Goal: Task Accomplishment & Management: Manage account settings

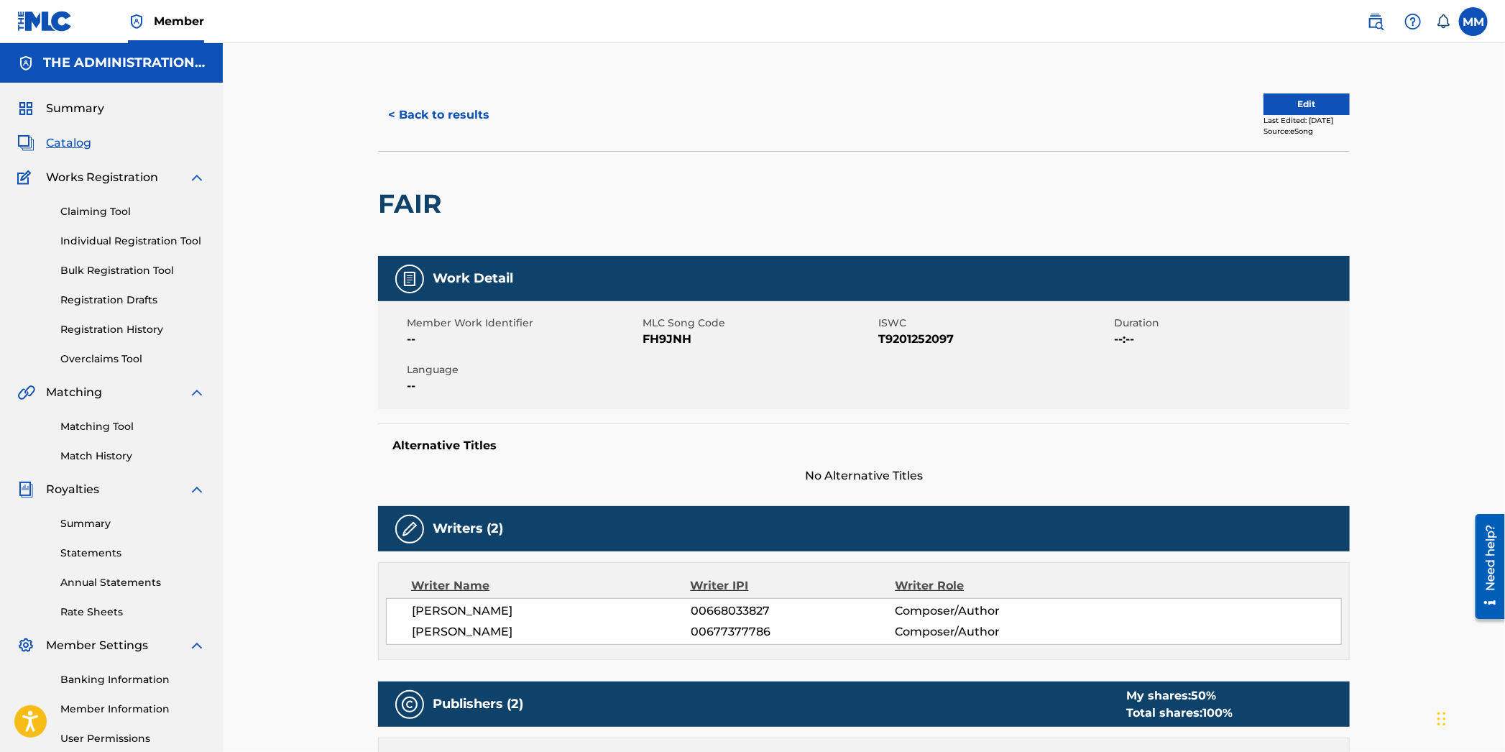
click at [426, 111] on button "< Back to results" at bounding box center [438, 115] width 121 height 36
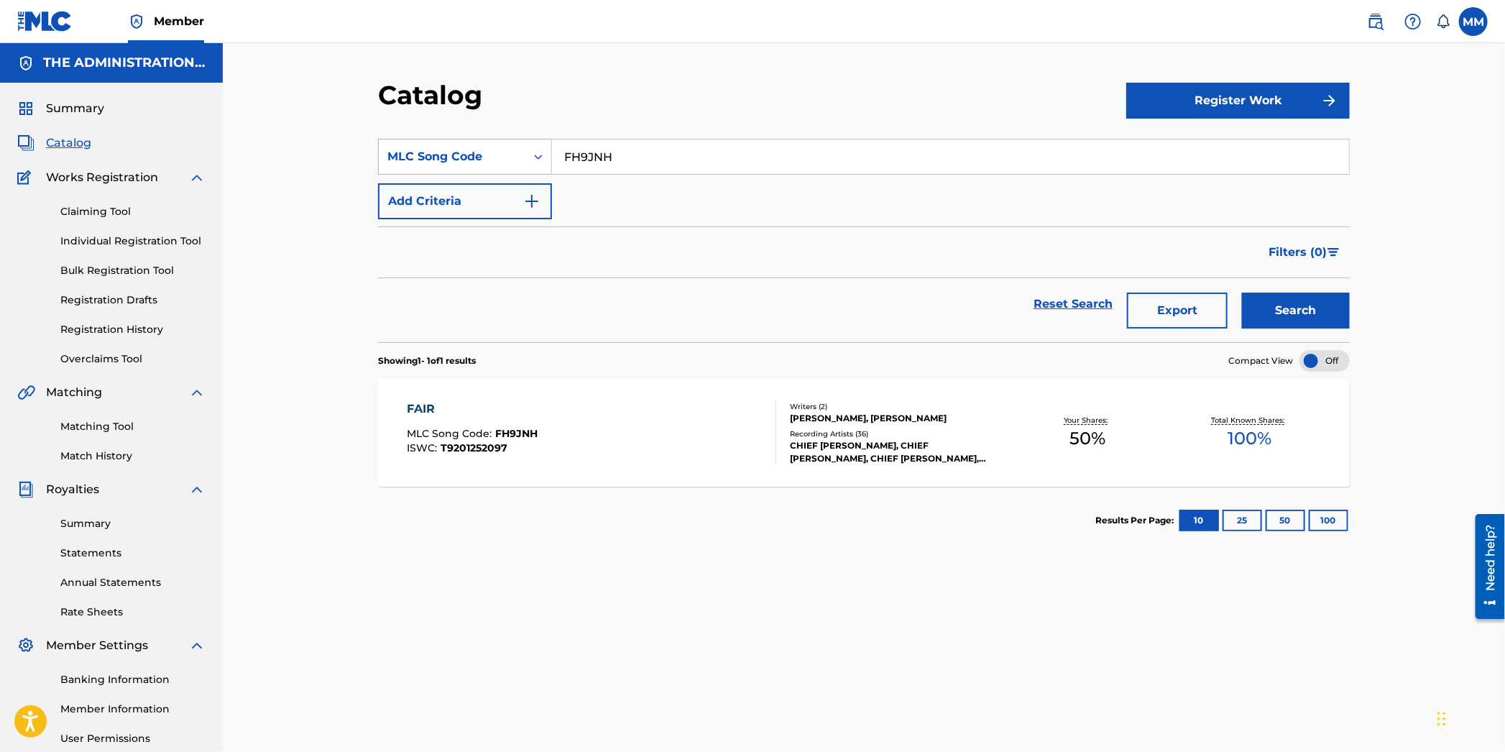
drag, startPoint x: 644, startPoint y: 162, endPoint x: 438, endPoint y: 148, distance: 206.1
click at [438, 147] on div "SearchWithCriteria4ea65a36-4223-443c-a8d5-923d56f78980 MLC Song Code FH9JNH" at bounding box center [864, 157] width 972 height 36
paste input "RV86TP"
type input "RV86TP"
click at [1281, 317] on button "Search" at bounding box center [1296, 311] width 108 height 36
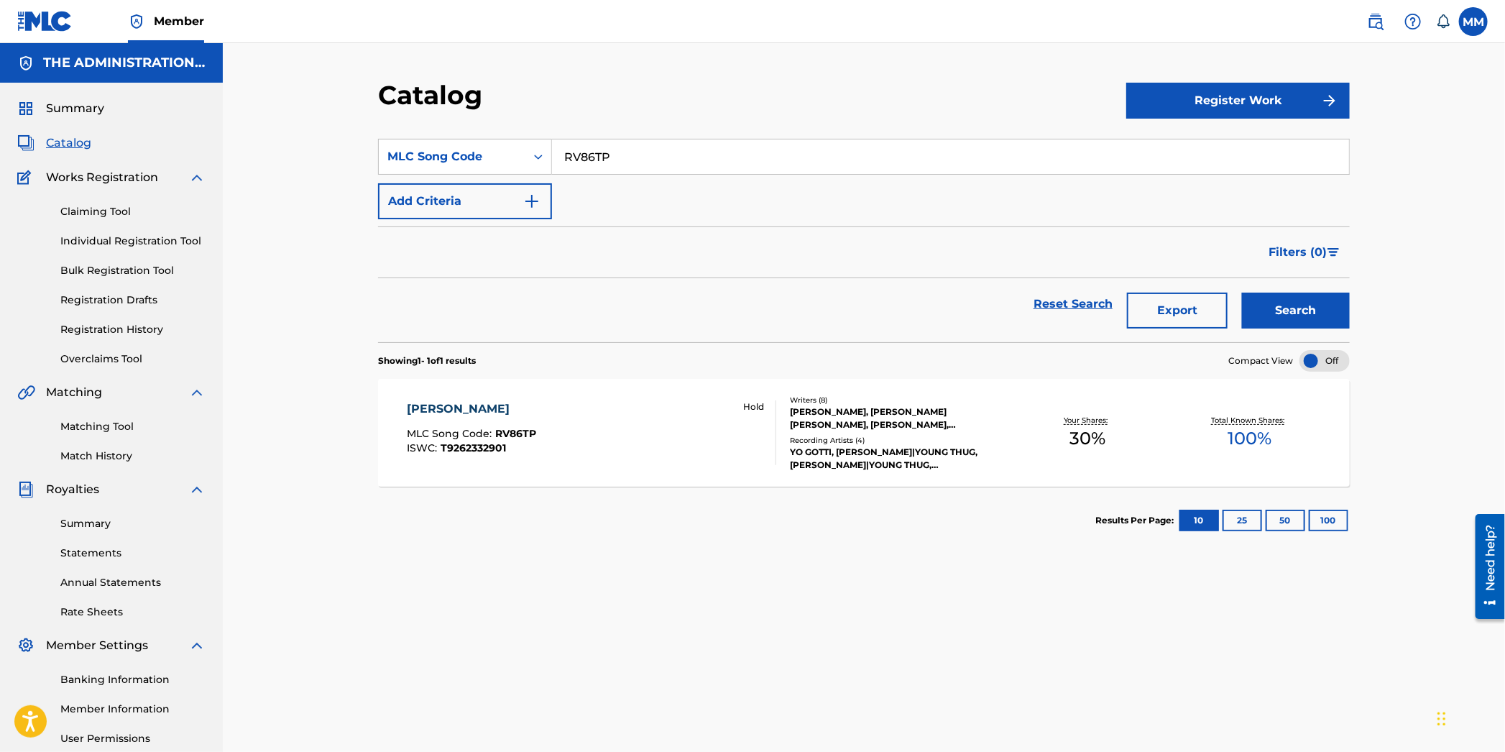
click at [621, 434] on div "[PERSON_NAME] MLC Song Code : RV86TP ISWC : T9262332901 Hold" at bounding box center [592, 432] width 369 height 65
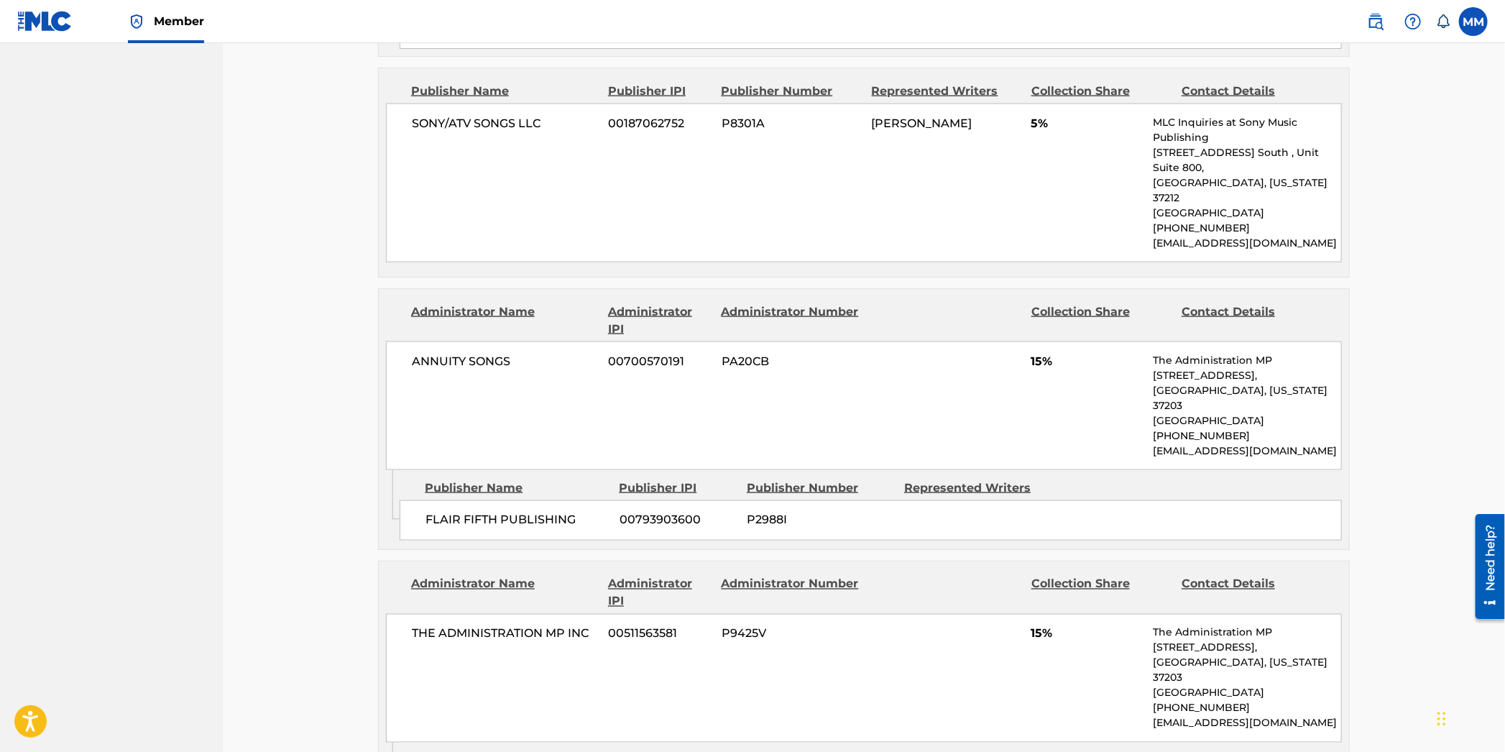
scroll to position [1270, 0]
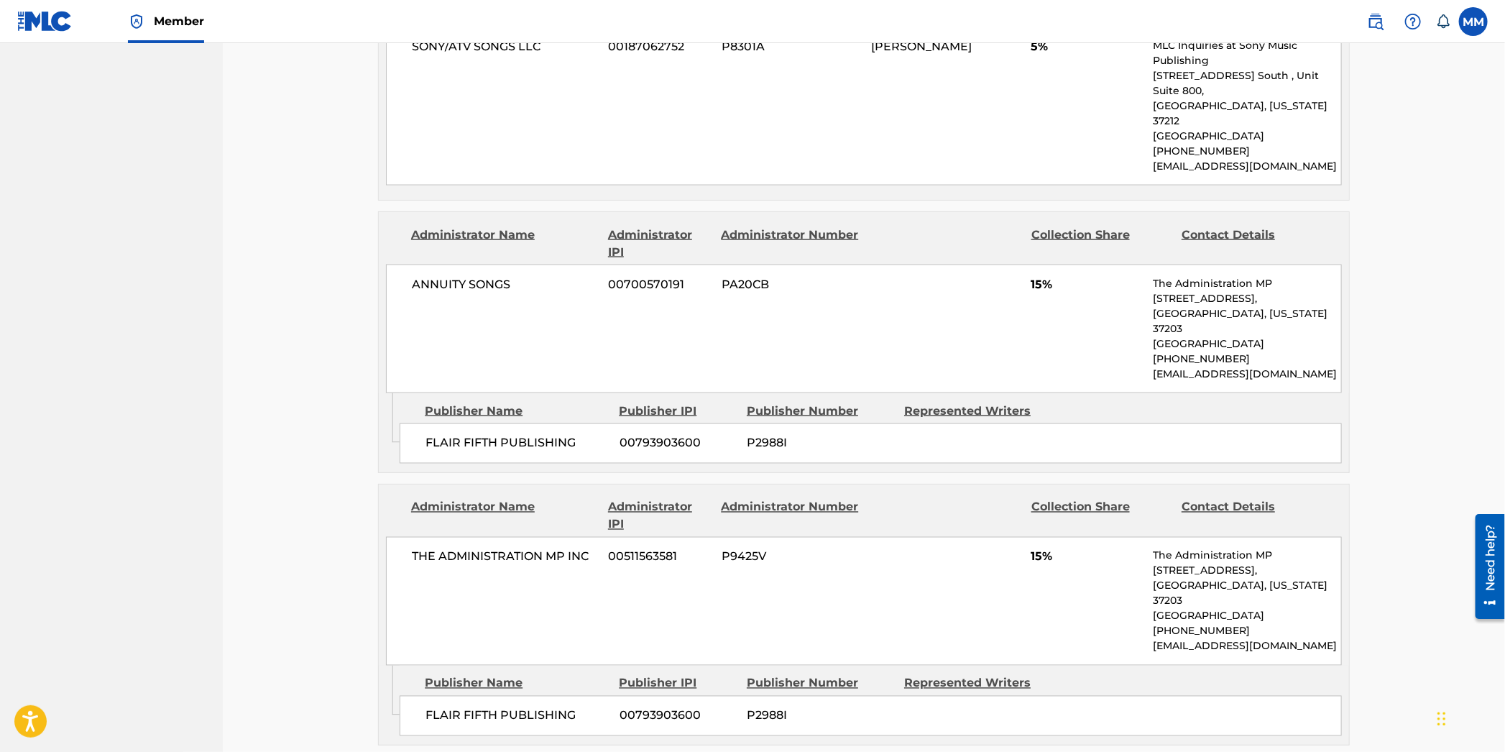
click at [773, 435] on span "P2988I" at bounding box center [820, 443] width 147 height 17
copy span "P2988I"
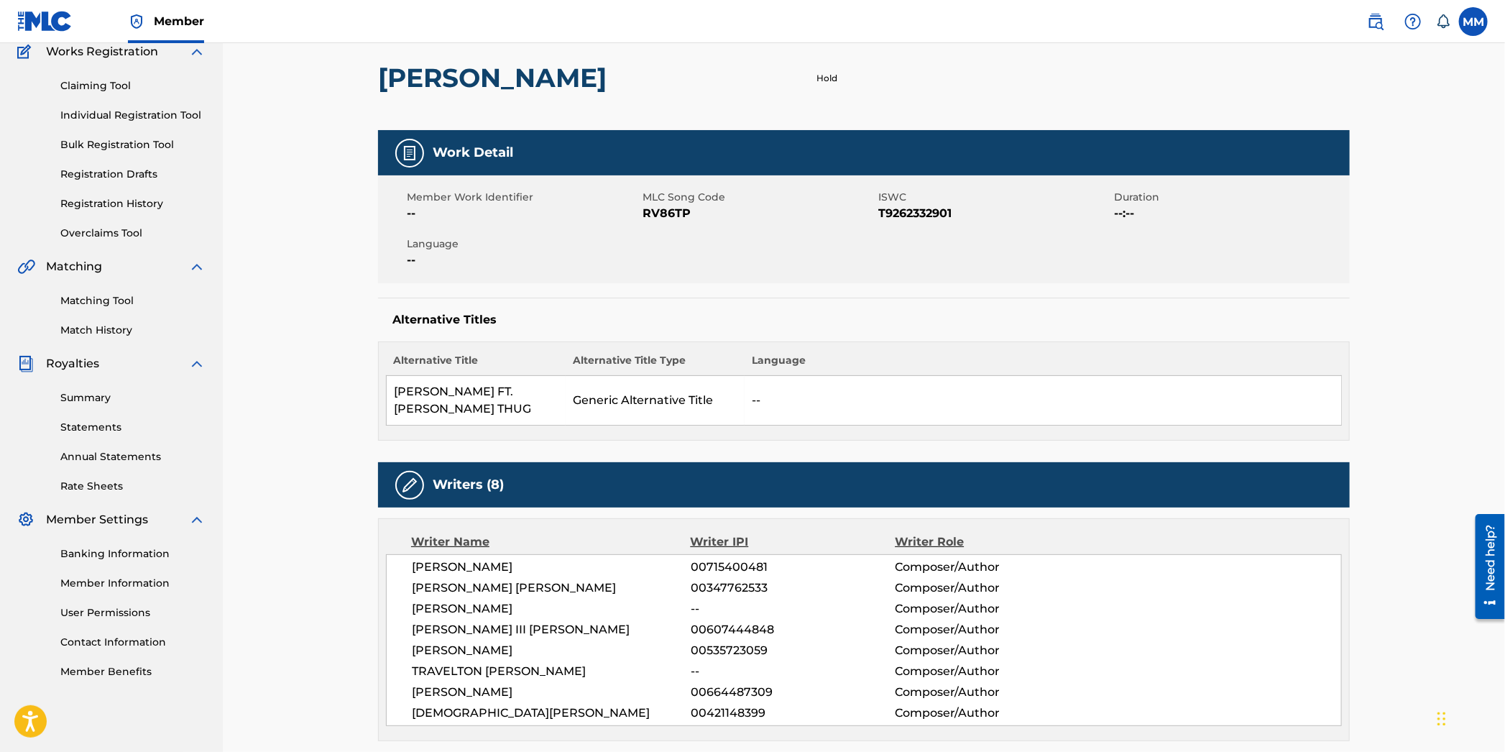
scroll to position [0, 0]
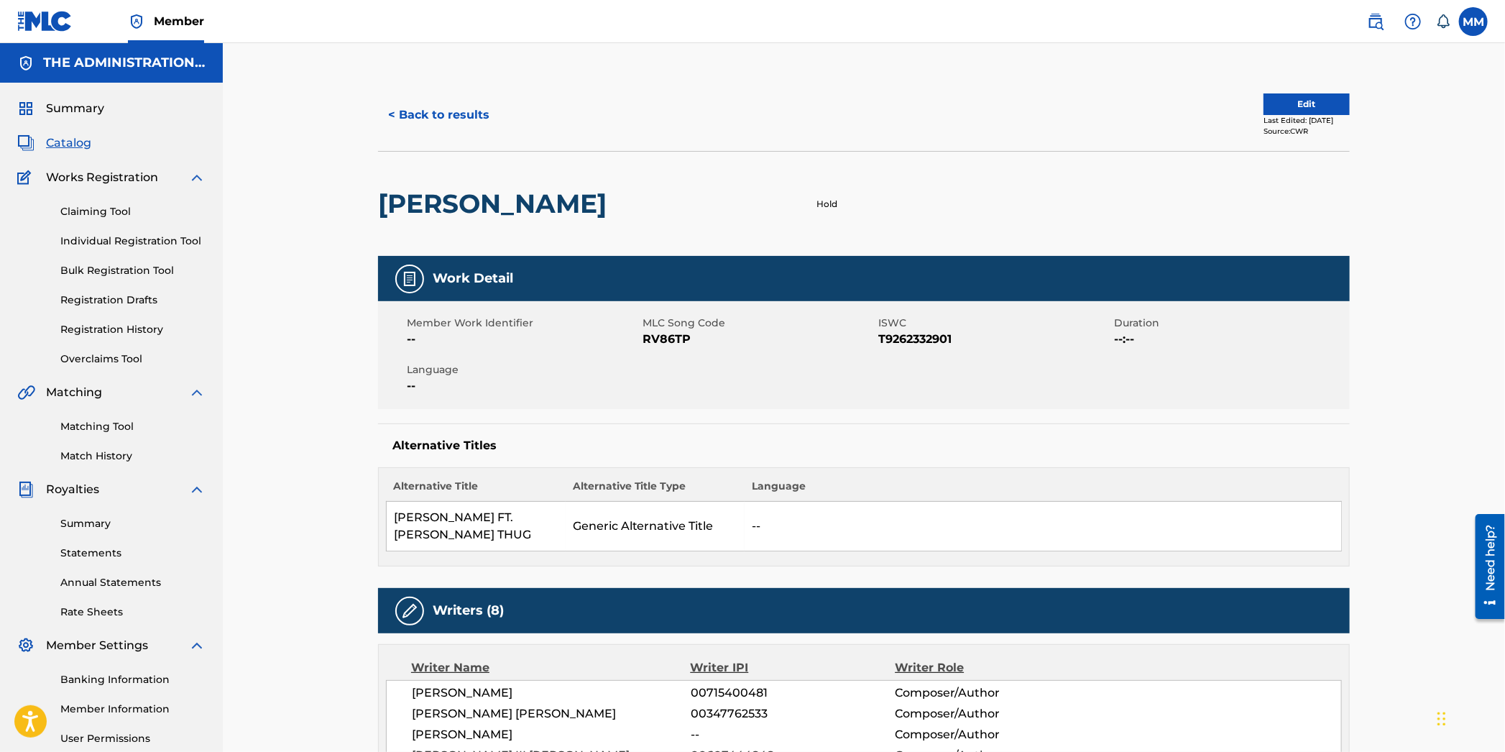
click at [1382, 25] on img at bounding box center [1375, 21] width 17 height 17
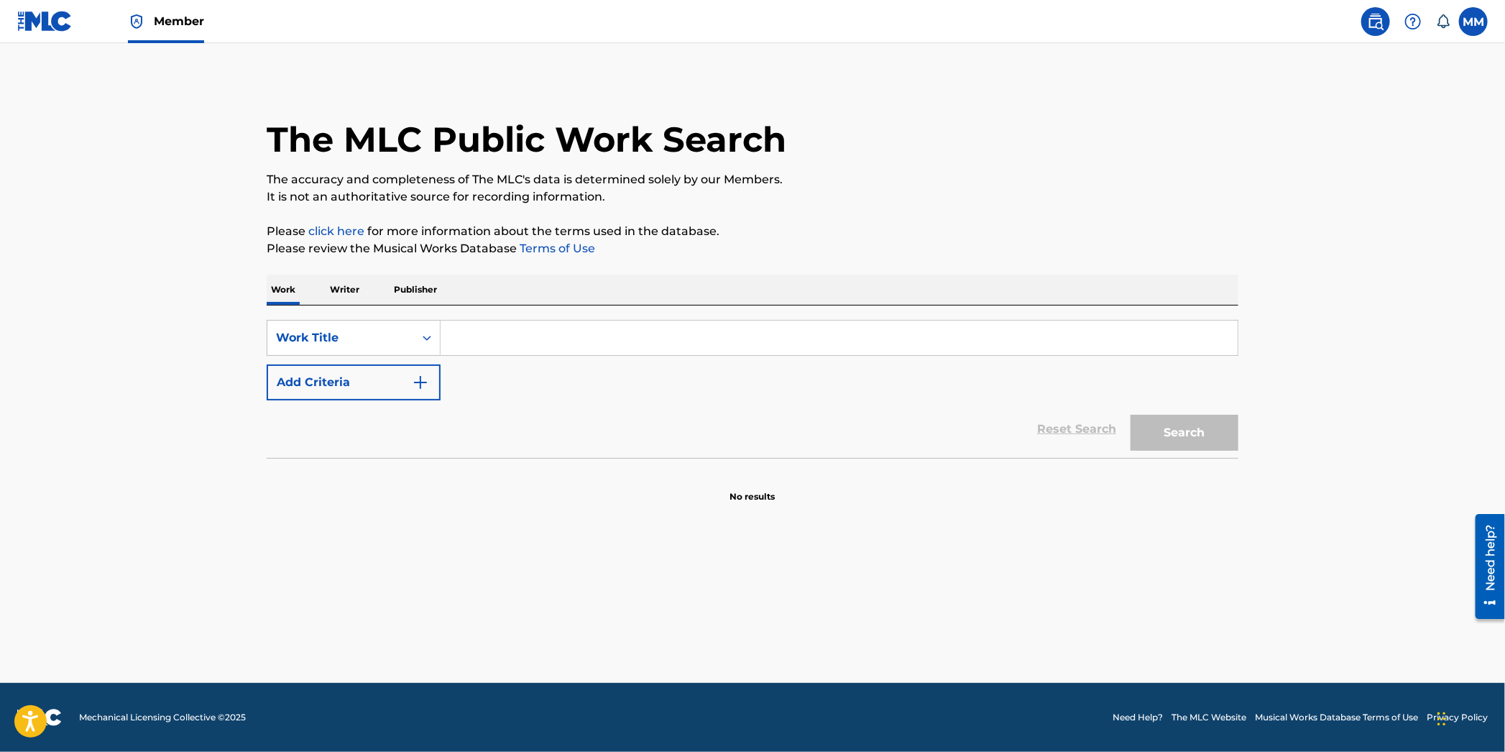
click at [521, 346] on input "Search Form" at bounding box center [839, 338] width 797 height 35
paste input "Back Door"
type input "Back Door"
click at [390, 383] on button "Add Criteria" at bounding box center [354, 382] width 174 height 36
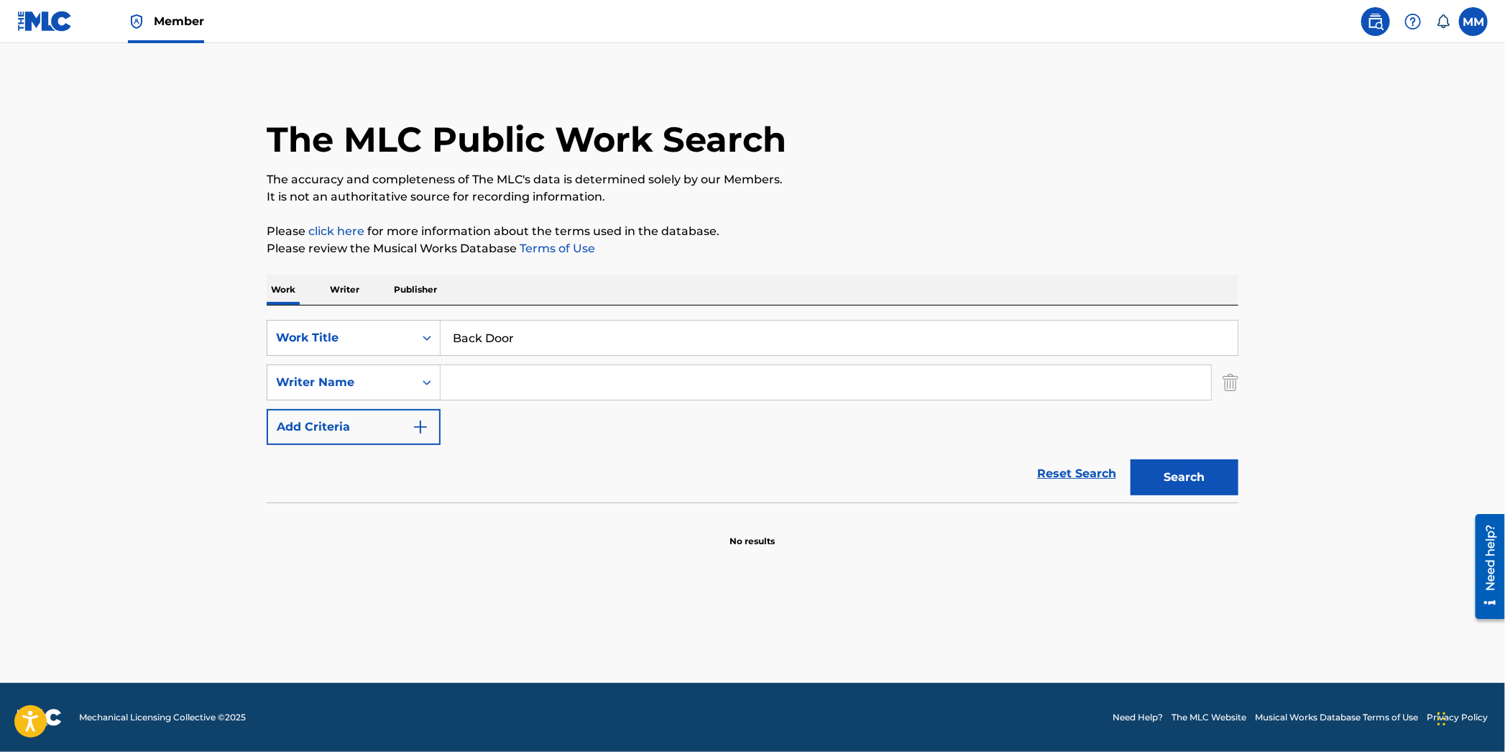
click at [487, 382] on input "Search Form" at bounding box center [826, 382] width 771 height 35
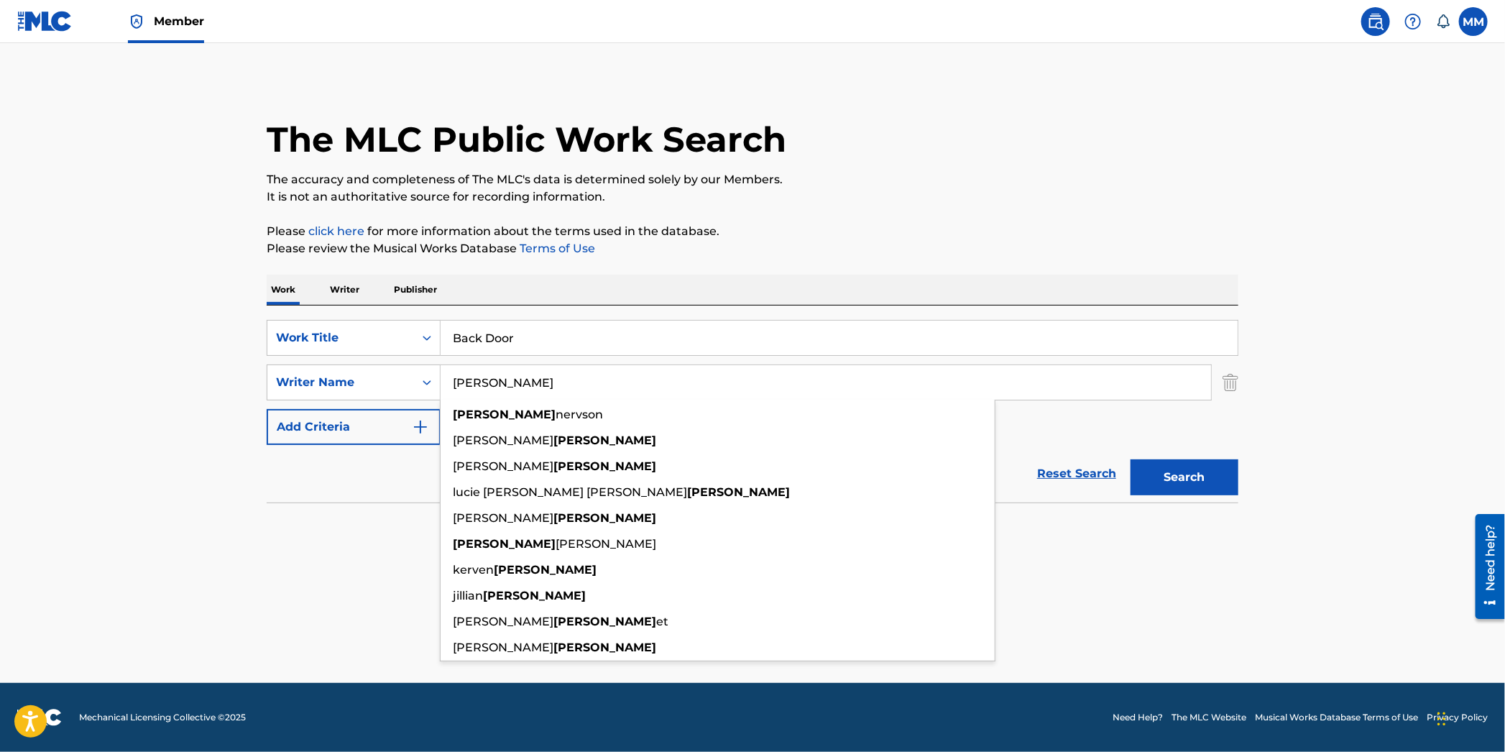
type input "[PERSON_NAME]"
click at [1131, 459] on button "Search" at bounding box center [1185, 477] width 108 height 36
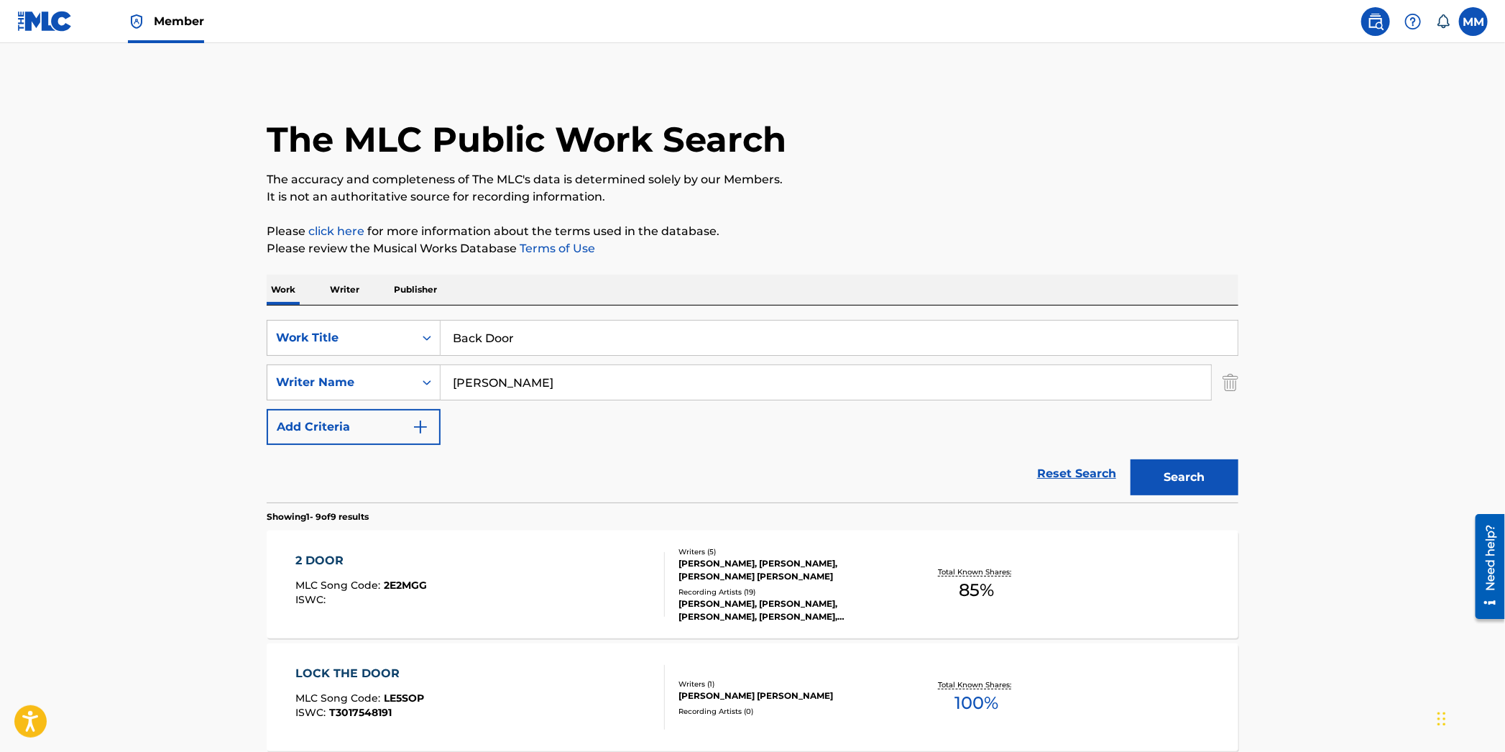
click at [490, 334] on input "Back Door" at bounding box center [839, 338] width 797 height 35
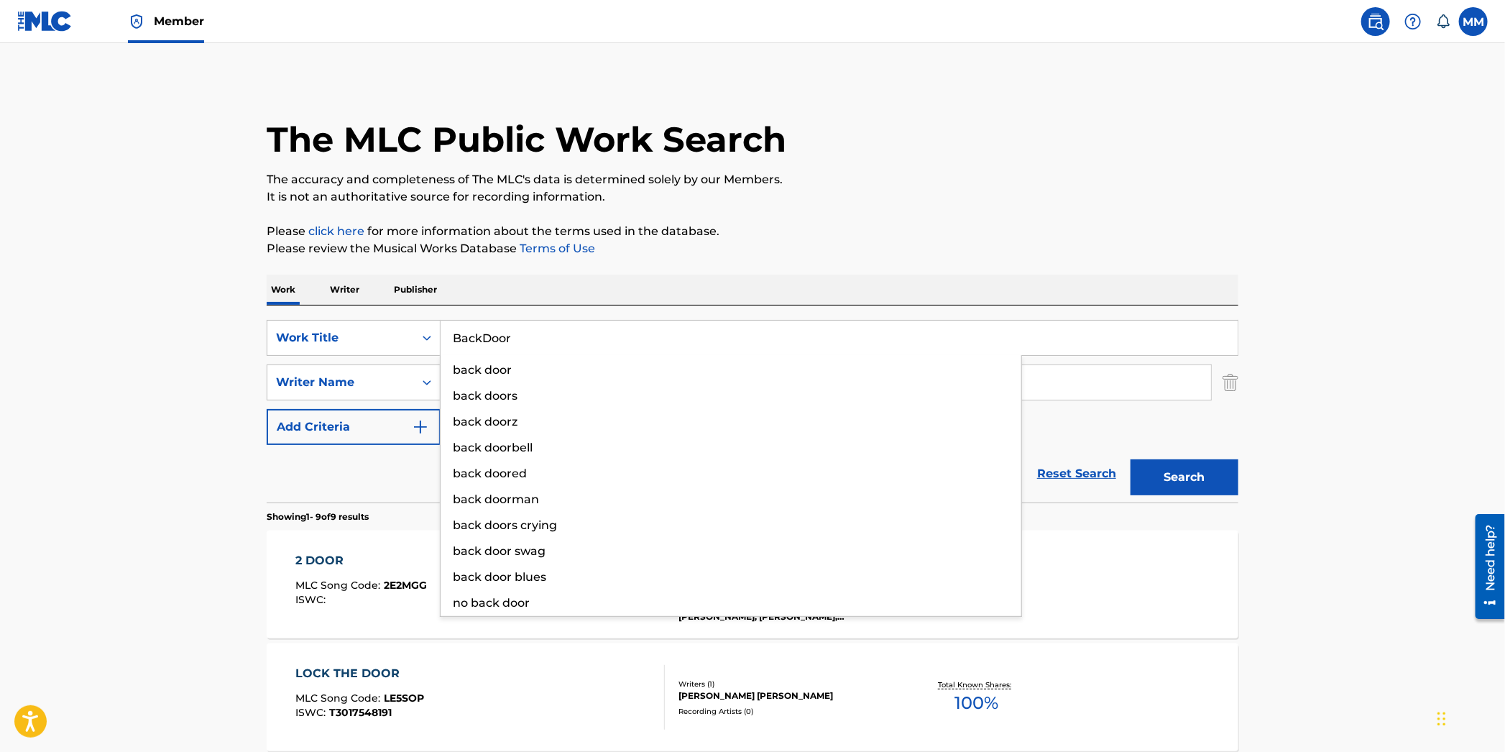
type input "BackDoor"
click at [1131, 459] on button "Search" at bounding box center [1185, 477] width 108 height 36
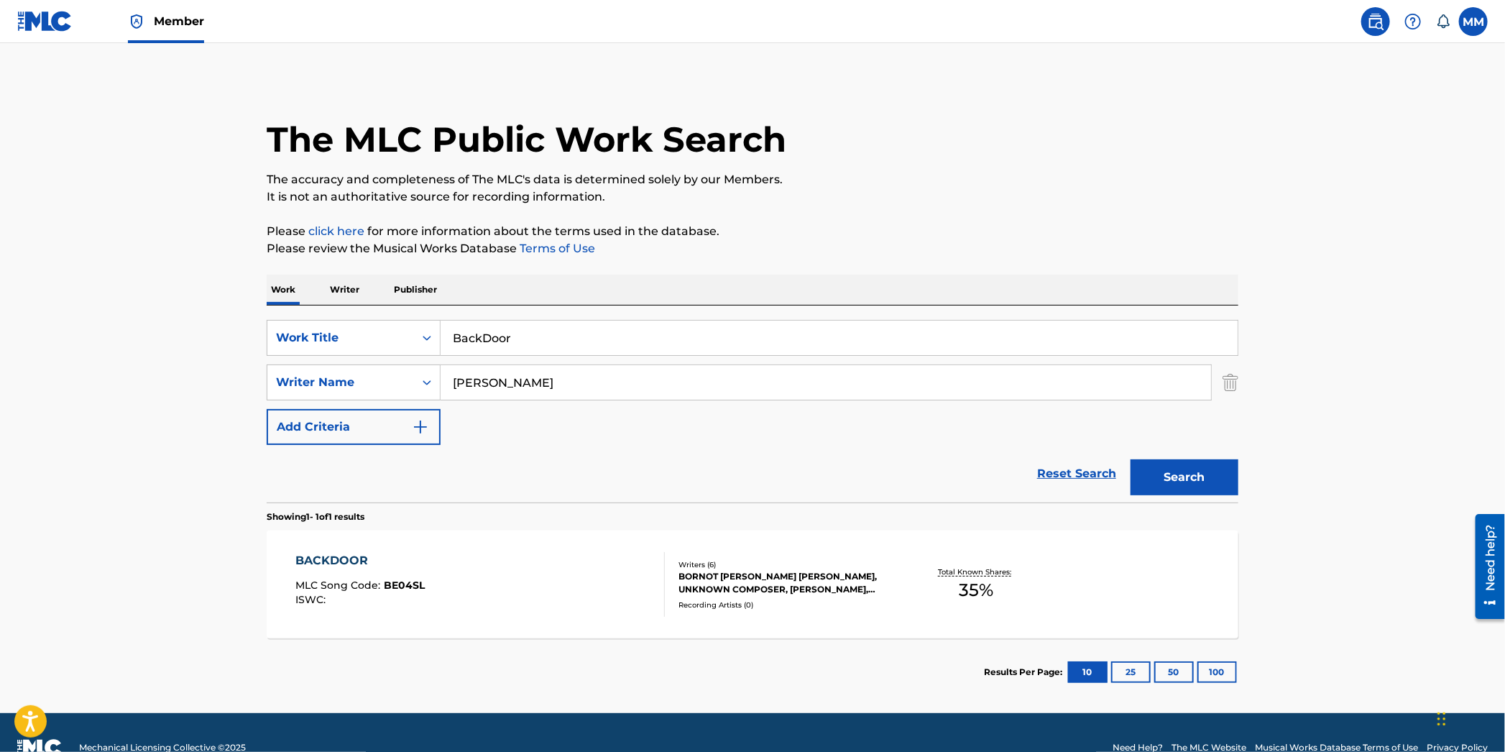
click at [587, 589] on div "BACKDOOR MLC Song Code : BE04SL ISWC :" at bounding box center [480, 584] width 369 height 65
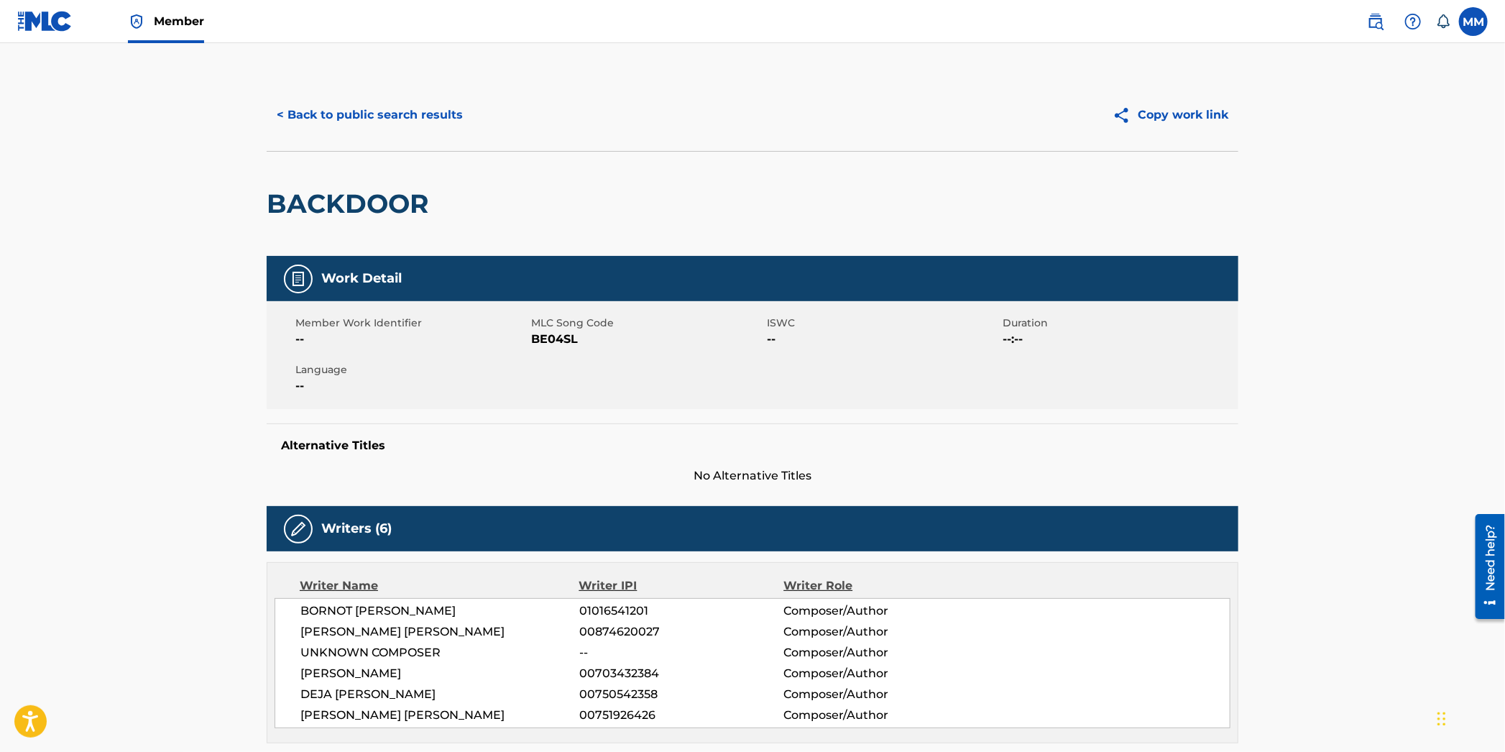
click at [348, 127] on button "< Back to public search results" at bounding box center [370, 115] width 206 height 36
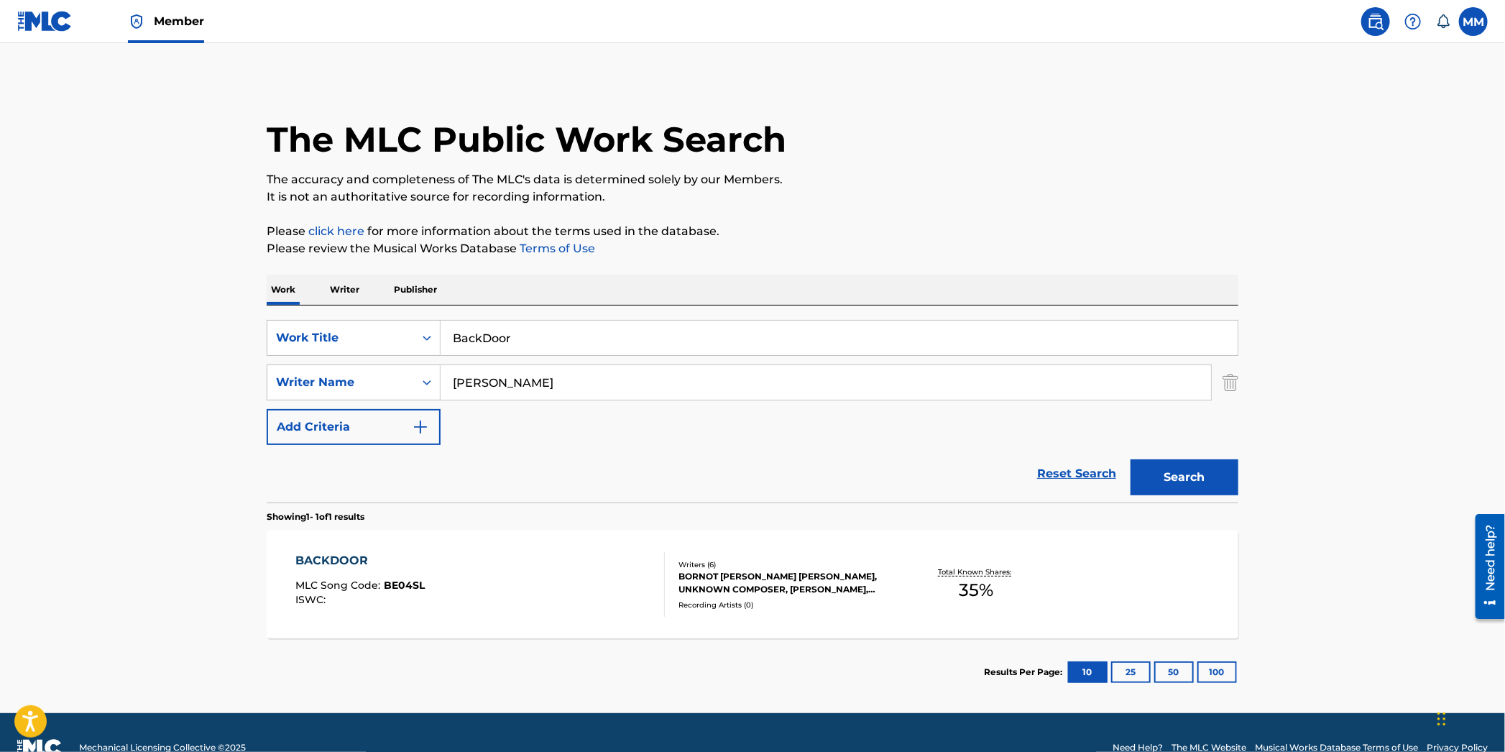
click at [60, 33] on link at bounding box center [44, 21] width 55 height 42
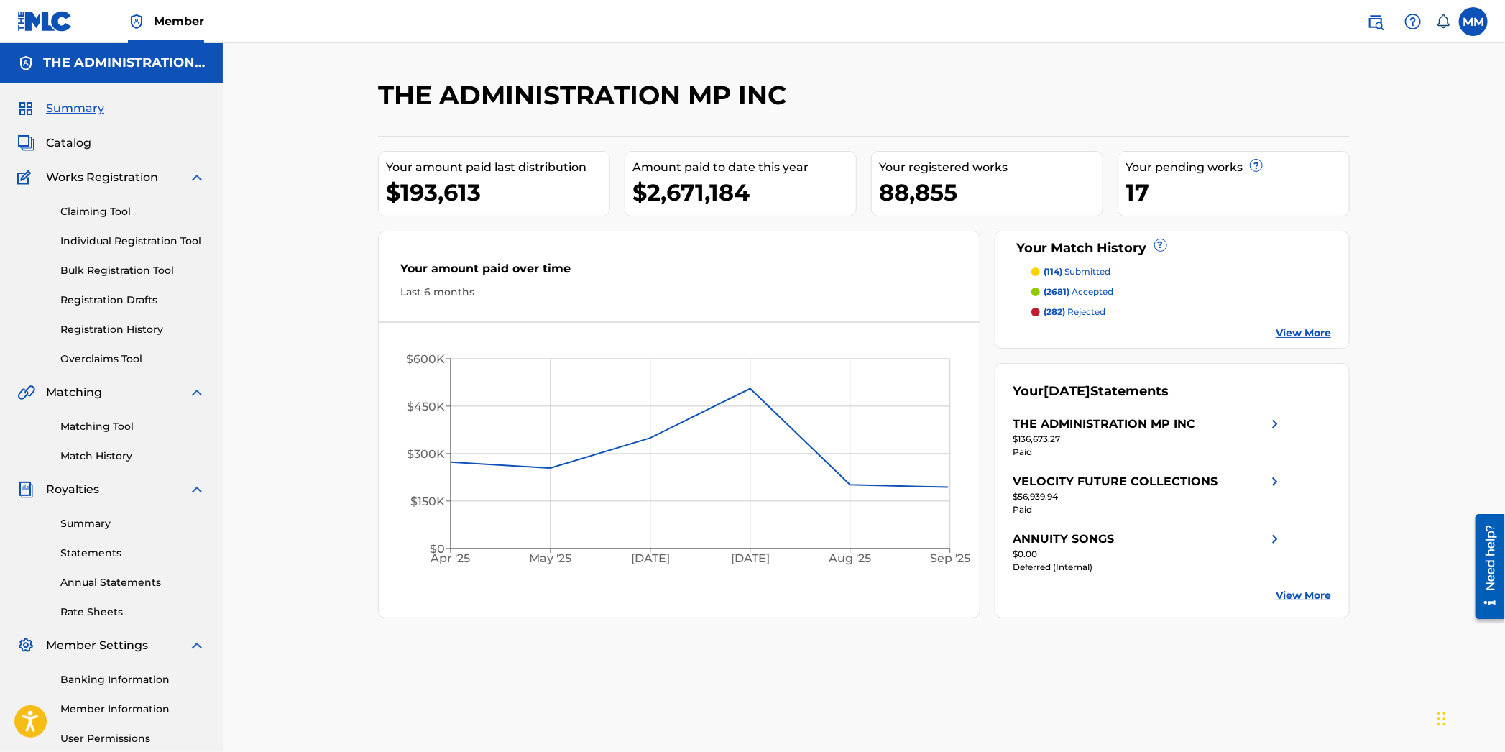
click at [104, 432] on link "Matching Tool" at bounding box center [132, 426] width 145 height 15
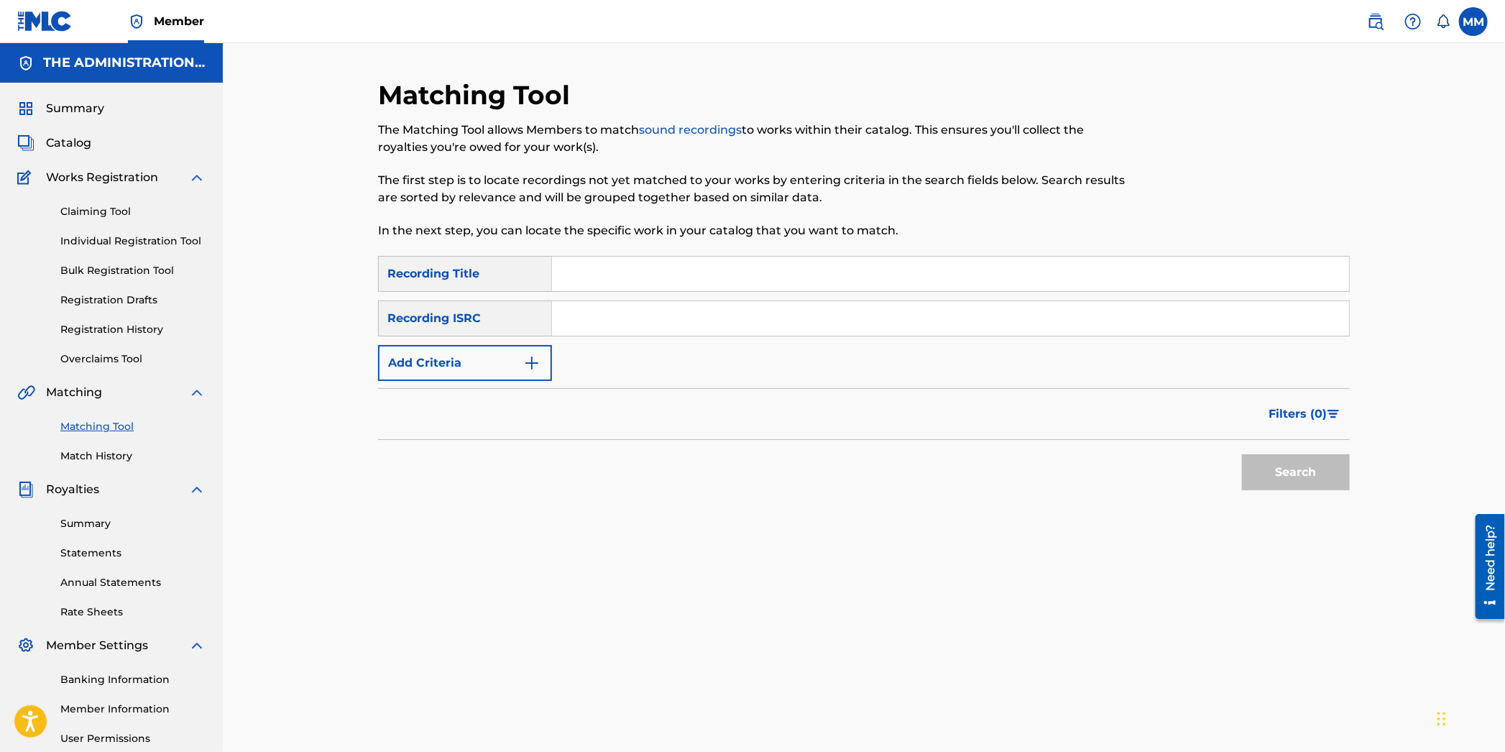
click at [623, 331] on input "Search Form" at bounding box center [950, 318] width 797 height 35
paste input "USCM52100028"
click at [1289, 474] on button "Search" at bounding box center [1296, 472] width 108 height 36
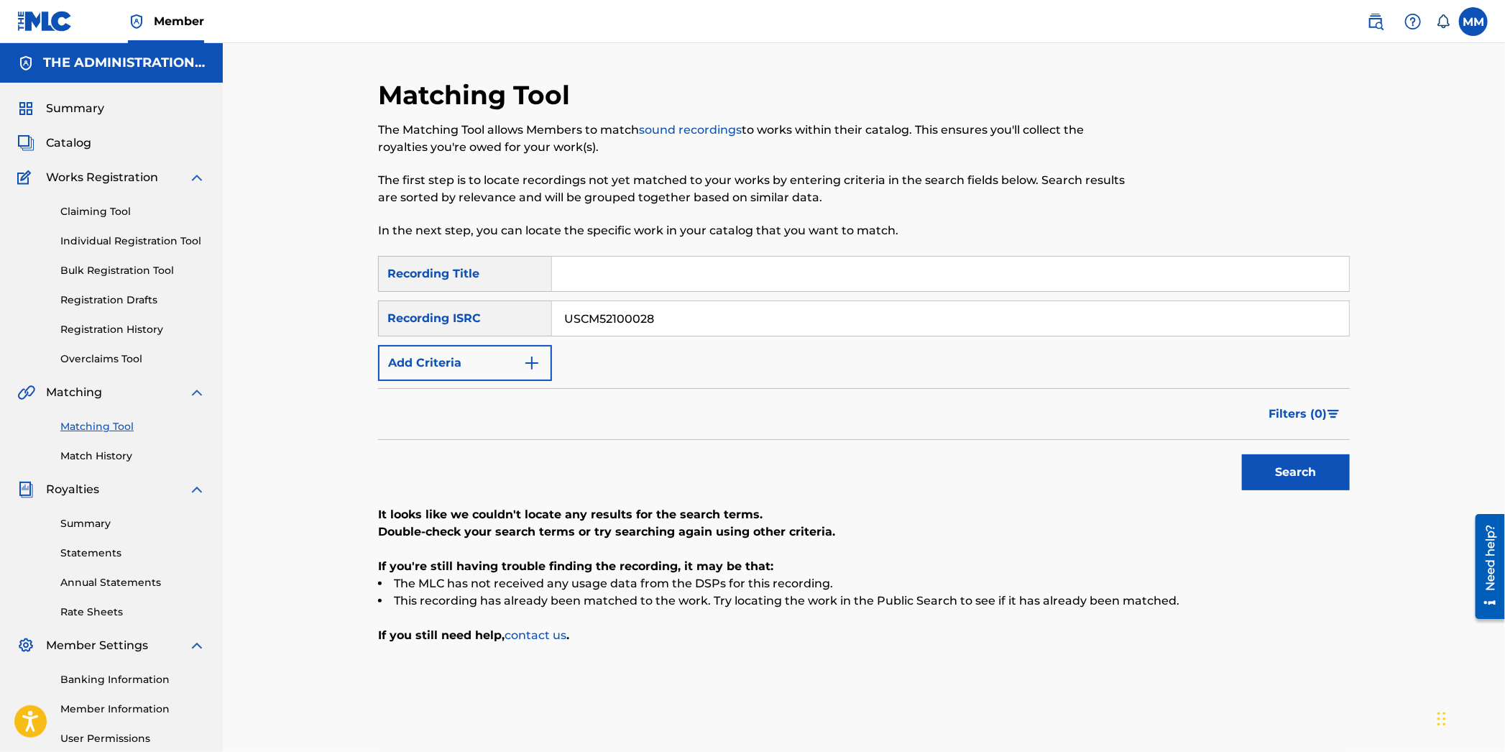
drag, startPoint x: 691, startPoint y: 319, endPoint x: 357, endPoint y: 285, distance: 335.9
click at [357, 285] on div "Matching Tool The Matching Tool allows Members to match sound recordings to wor…" at bounding box center [864, 432] width 1282 height 779
paste input "AT22203143"
click at [1251, 463] on button "Search" at bounding box center [1296, 472] width 108 height 36
drag, startPoint x: 676, startPoint y: 324, endPoint x: 384, endPoint y: 288, distance: 294.7
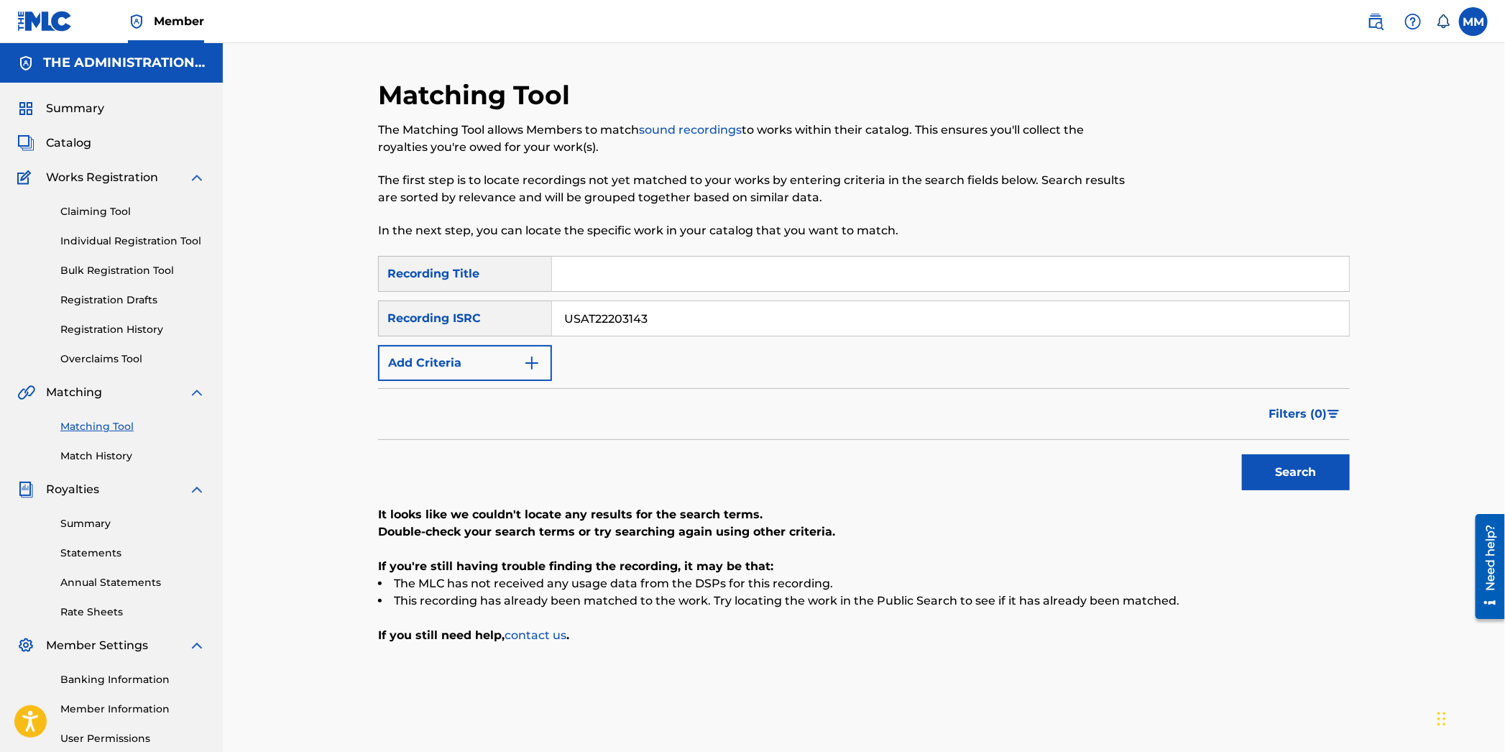
click at [384, 288] on div "SearchWithCriteria14685edf-7fce-45f5-ae81-80f090eafdaf Recording Title SearchWi…" at bounding box center [864, 318] width 972 height 125
paste input "20096"
type input "USAT22220096"
click at [1298, 463] on button "Search" at bounding box center [1296, 472] width 108 height 36
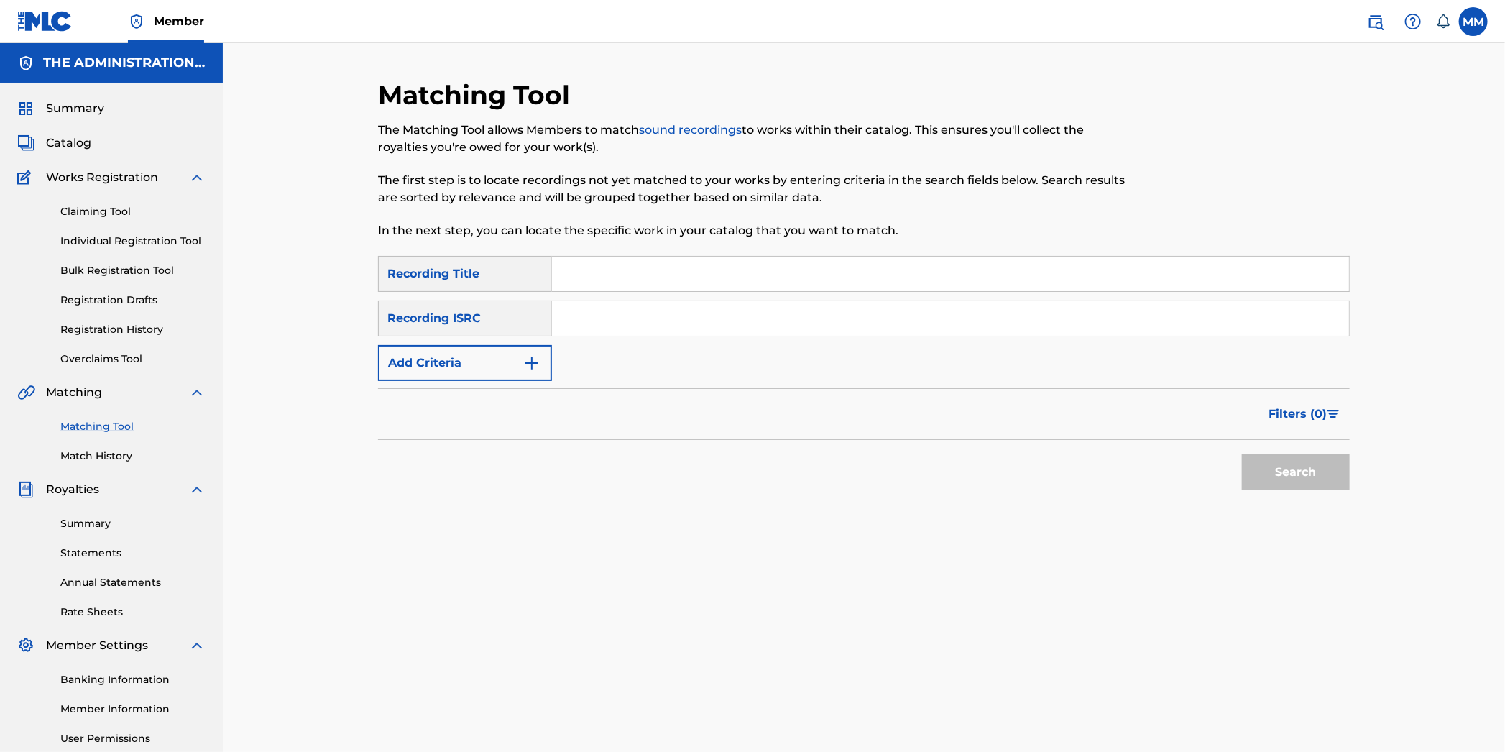
click at [591, 323] on input "Search Form" at bounding box center [950, 318] width 797 height 35
paste input "USUG12302306"
click at [1251, 454] on div "Search" at bounding box center [1292, 469] width 115 height 58
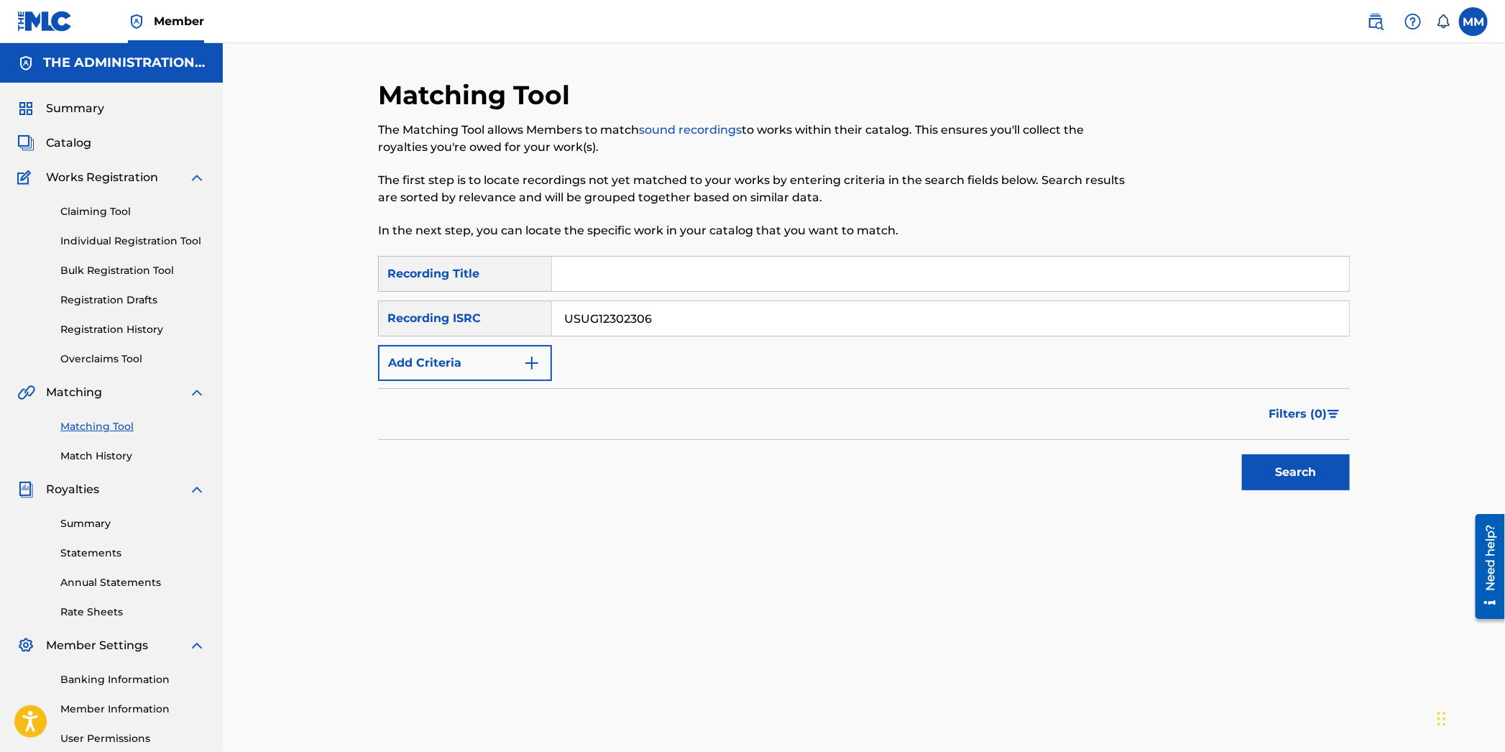
click at [1254, 459] on button "Search" at bounding box center [1296, 472] width 108 height 36
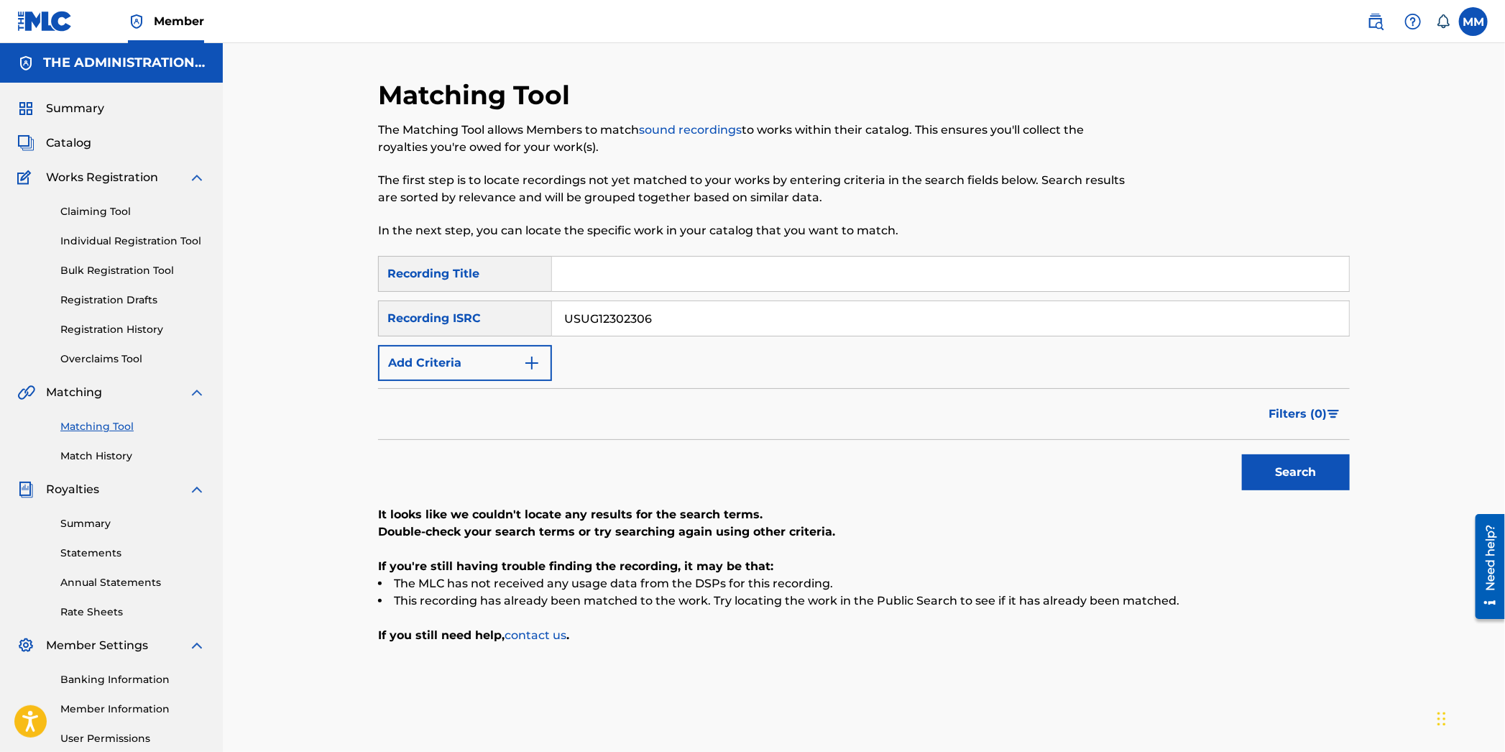
drag, startPoint x: 675, startPoint y: 318, endPoint x: 406, endPoint y: 291, distance: 270.1
click at [407, 288] on div "SearchWithCriteriab796a2e1-a4dd-44d4-a15d-b3b7d3d2e790 Recording Title SearchWi…" at bounding box center [864, 318] width 972 height 125
paste input "CM52100028"
click at [1287, 466] on button "Search" at bounding box center [1296, 472] width 108 height 36
drag, startPoint x: 684, startPoint y: 320, endPoint x: 400, endPoint y: 284, distance: 286.2
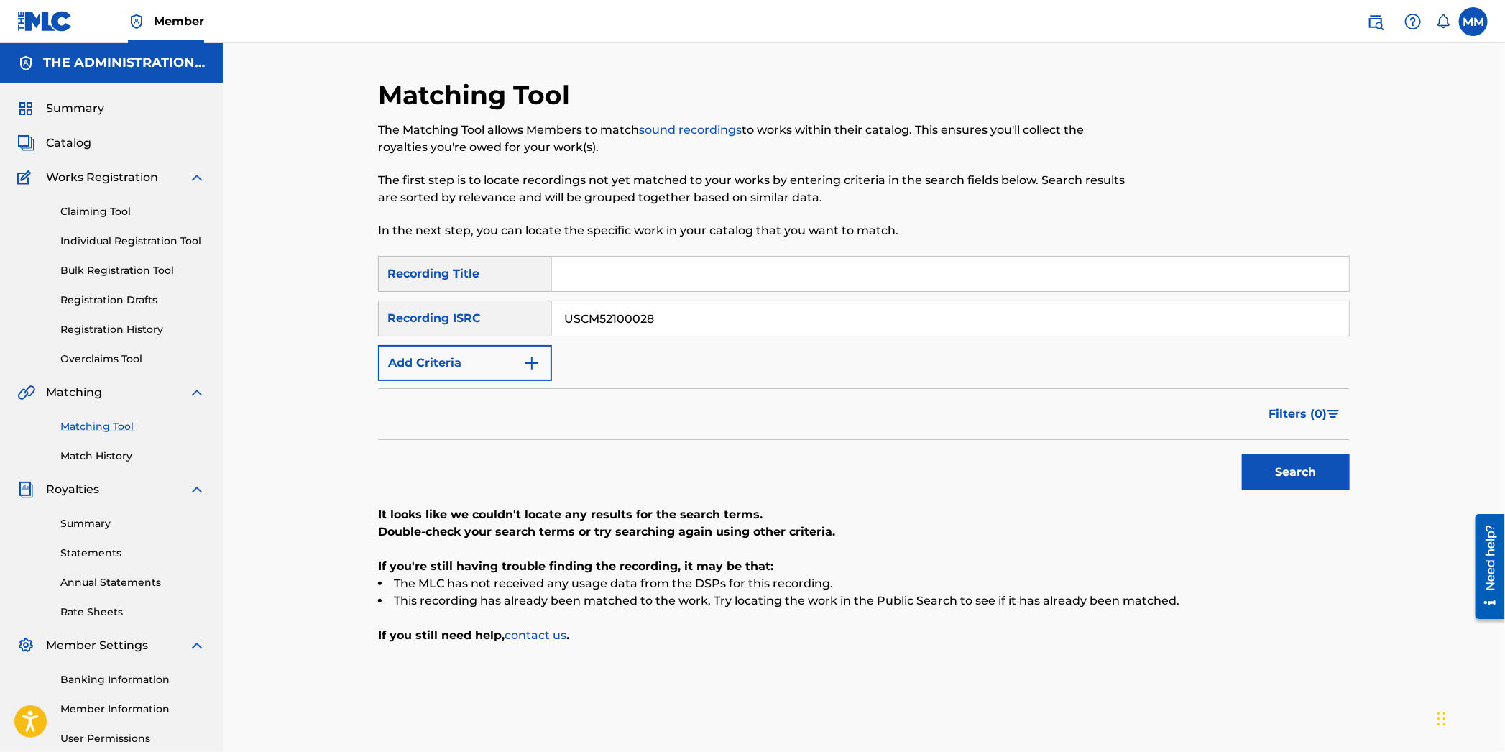
click at [405, 284] on div "SearchWithCriteriab796a2e1-a4dd-44d4-a15d-b3b7d3d2e790 Recording Title SearchWi…" at bounding box center [864, 318] width 972 height 125
paste input "UG12303354"
click at [1300, 477] on button "Search" at bounding box center [1296, 472] width 108 height 36
drag, startPoint x: 672, startPoint y: 319, endPoint x: 359, endPoint y: 290, distance: 314.7
click at [359, 290] on div "Matching Tool The Matching Tool allows Members to match sound recordings to wor…" at bounding box center [864, 432] width 1282 height 779
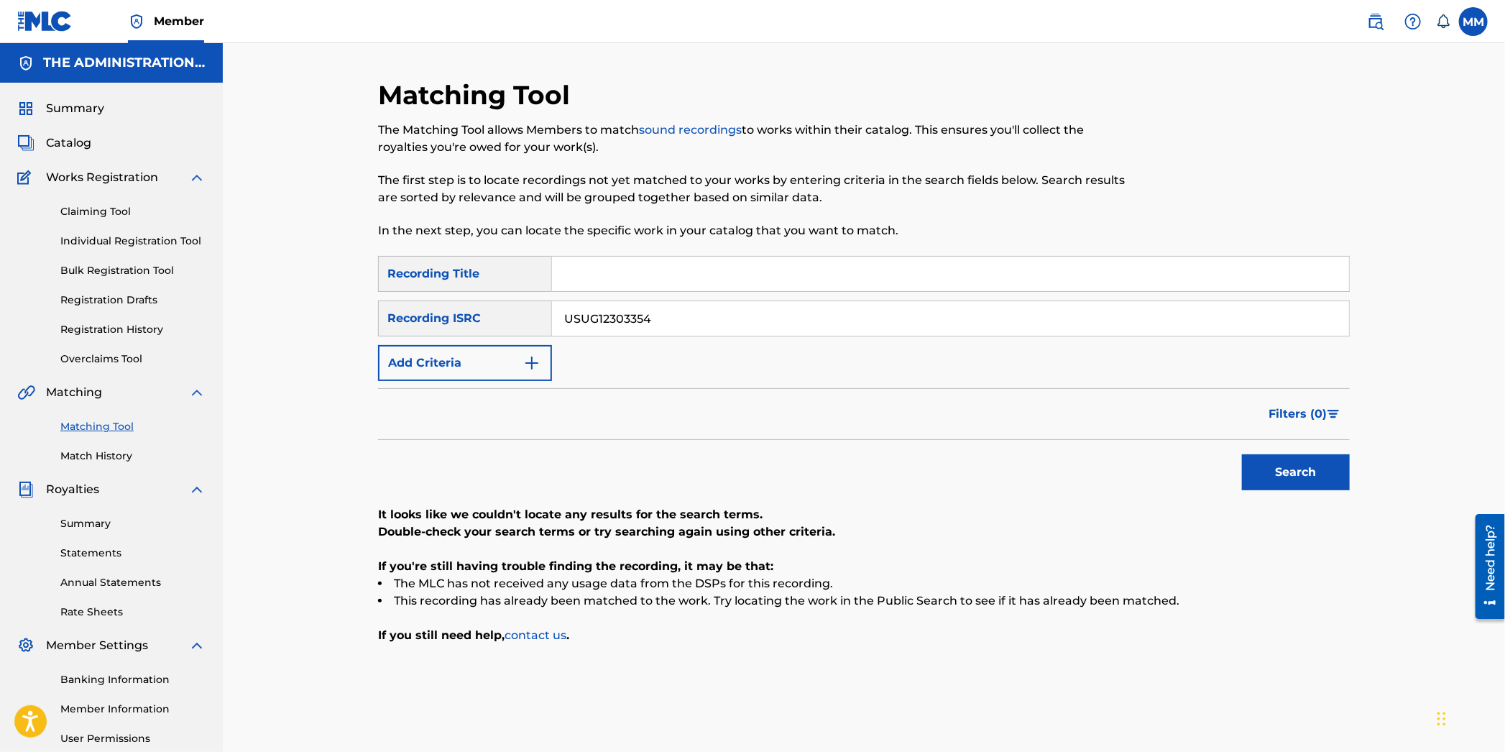
paste input "M72308820"
type input "USUM72308820"
click at [1307, 472] on button "Search" at bounding box center [1296, 472] width 108 height 36
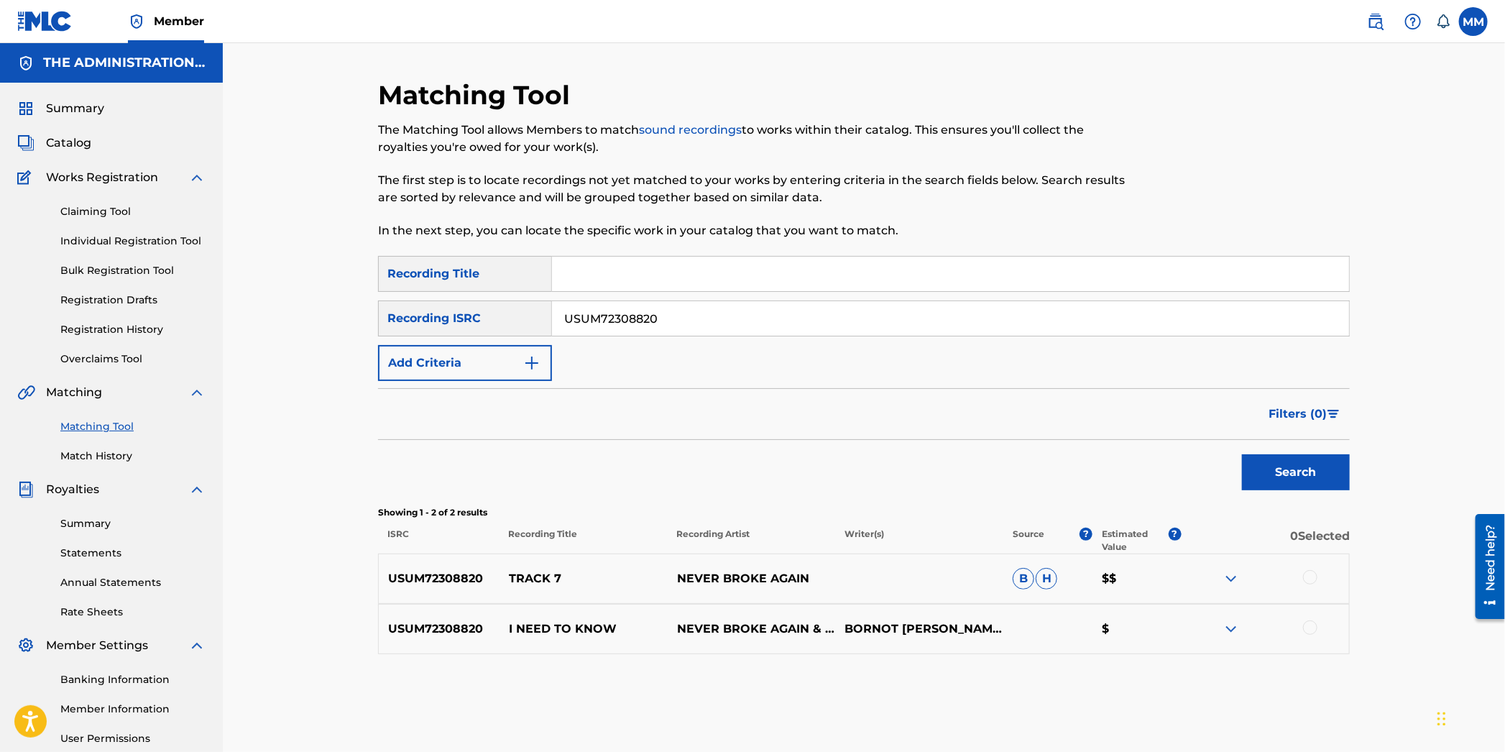
click at [891, 576] on div "USUM72308820 TRACK 7 NEVER BROKE AGAIN B H $$" at bounding box center [864, 578] width 972 height 50
click at [1308, 627] on div at bounding box center [1310, 627] width 14 height 14
click at [997, 625] on button "Match 1 Group" at bounding box center [1010, 635] width 159 height 36
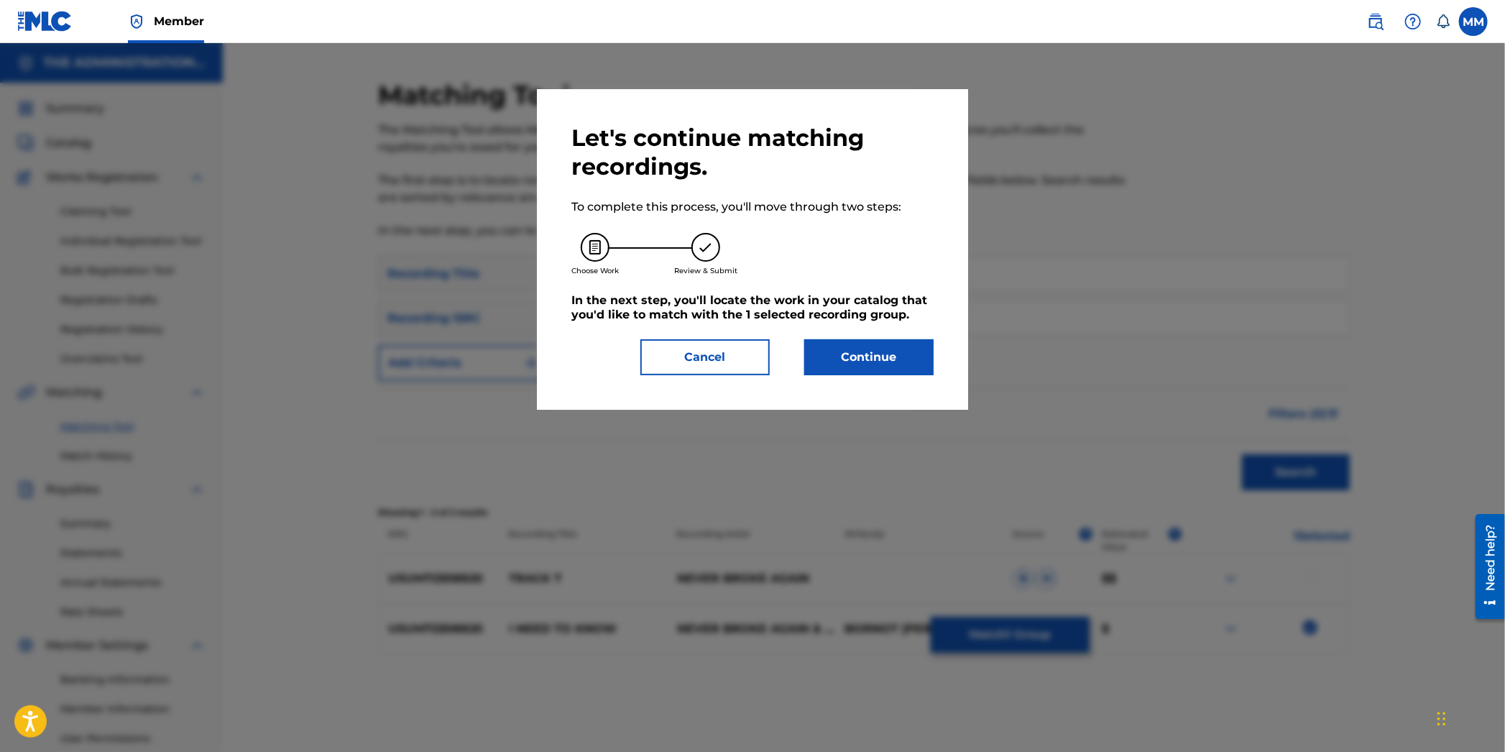
click at [888, 357] on button "Continue" at bounding box center [868, 357] width 129 height 36
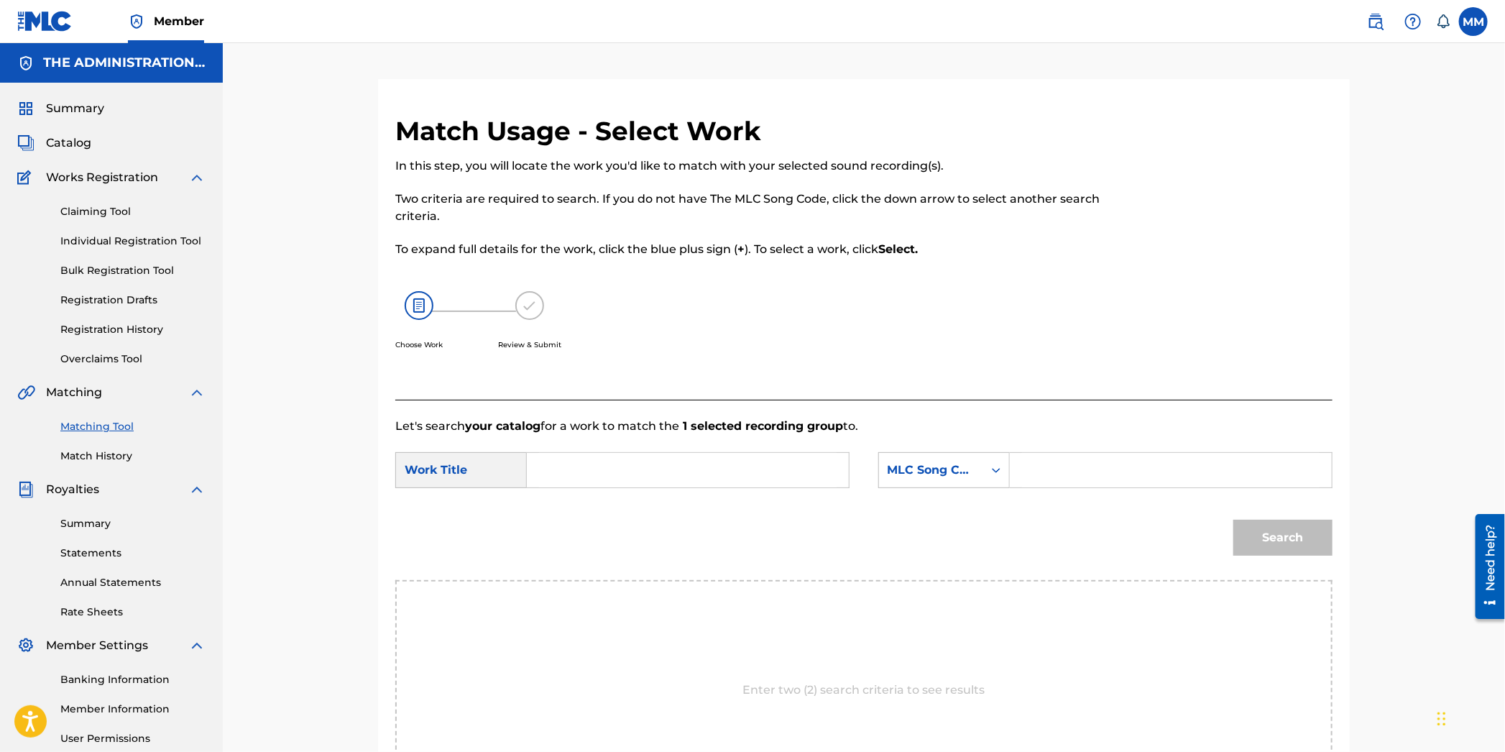
click at [600, 478] on input "Search Form" at bounding box center [688, 470] width 298 height 35
paste input "I Need To Know"
type input "I Need To Know"
click at [931, 480] on div "MLC Song Code" at bounding box center [931, 469] width 104 height 27
click at [936, 501] on div "Writer Name" at bounding box center [944, 506] width 130 height 36
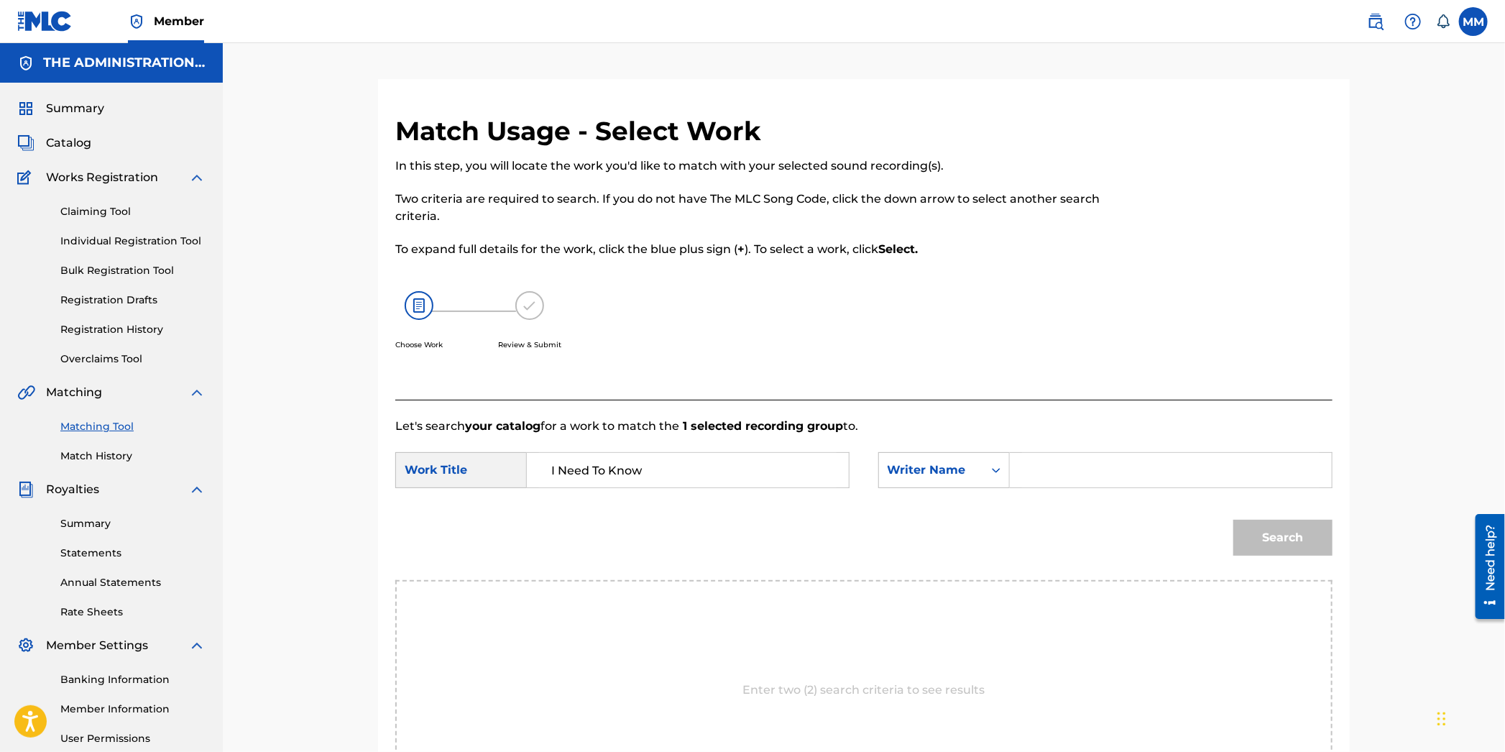
click at [1045, 474] on input "Search Form" at bounding box center [1171, 470] width 298 height 35
type input "[PERSON_NAME]"
click at [1233, 520] on button "Search" at bounding box center [1282, 538] width 99 height 36
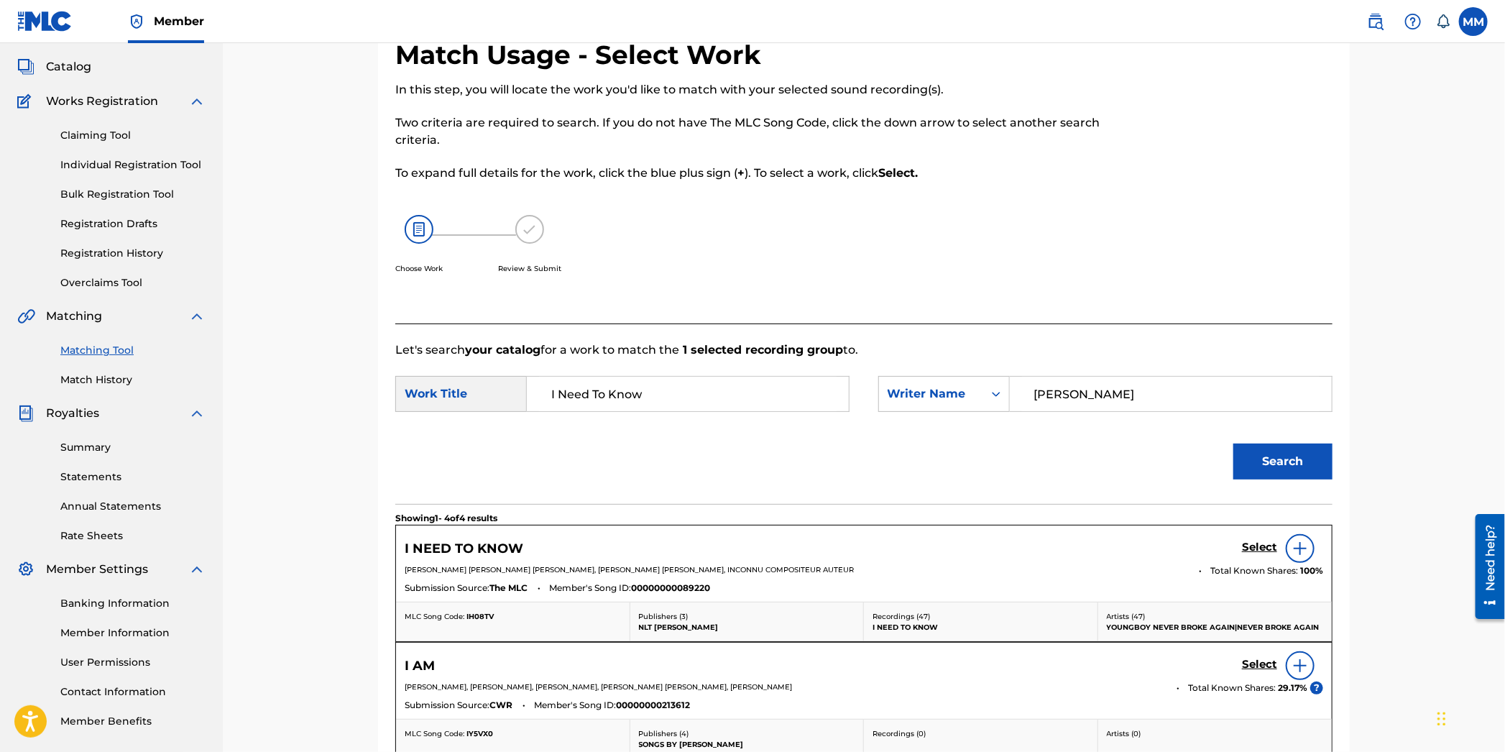
scroll to position [119, 0]
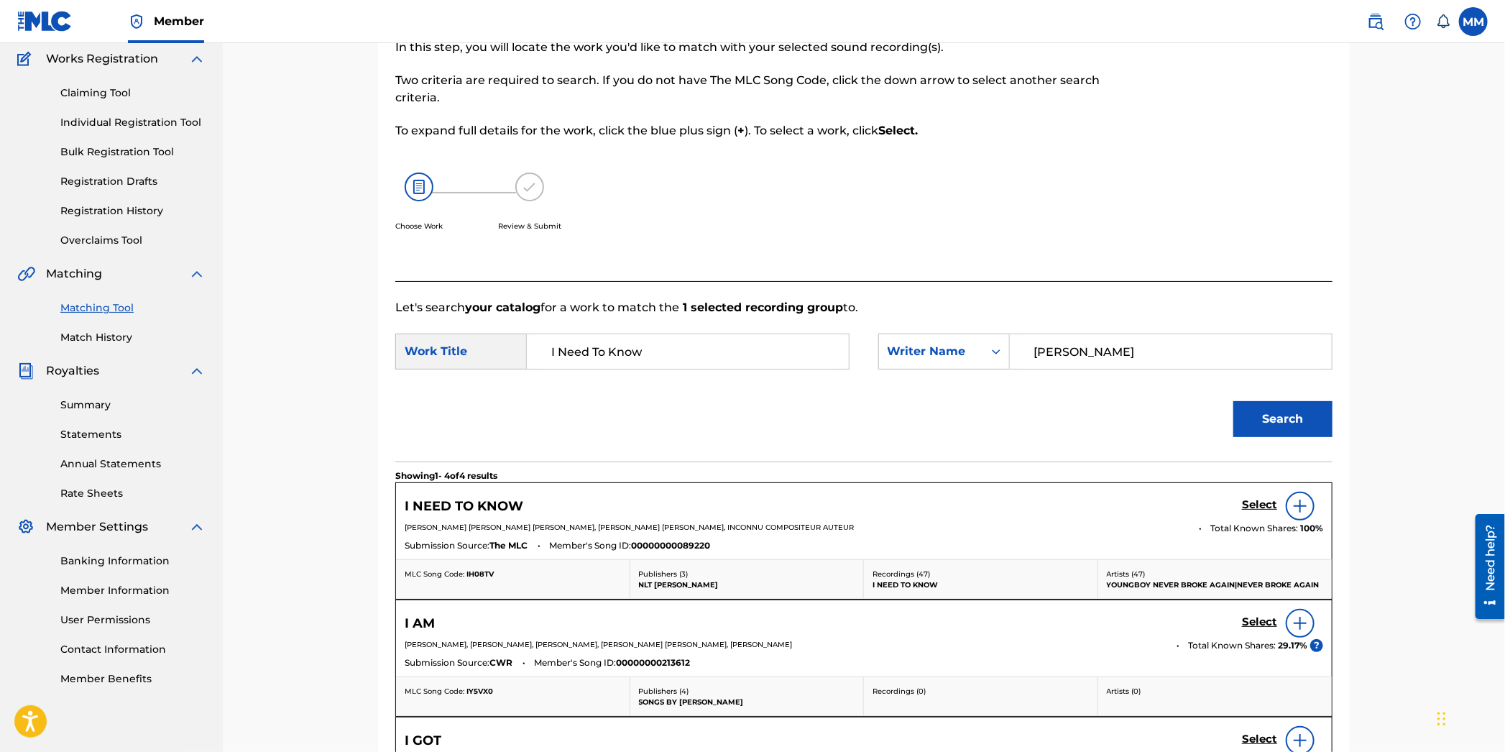
click at [1265, 502] on h5 "Select" at bounding box center [1259, 505] width 35 height 14
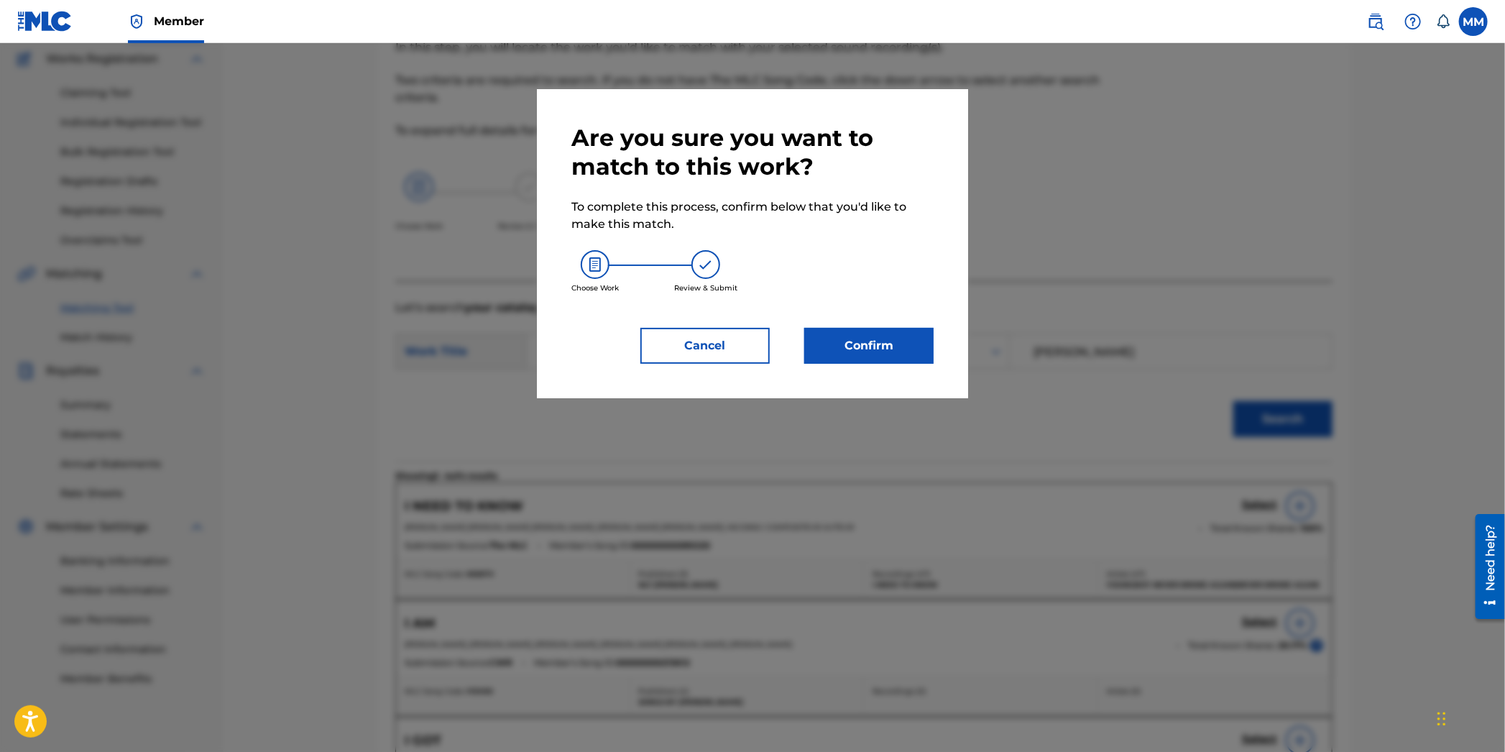
click at [886, 354] on button "Confirm" at bounding box center [868, 346] width 129 height 36
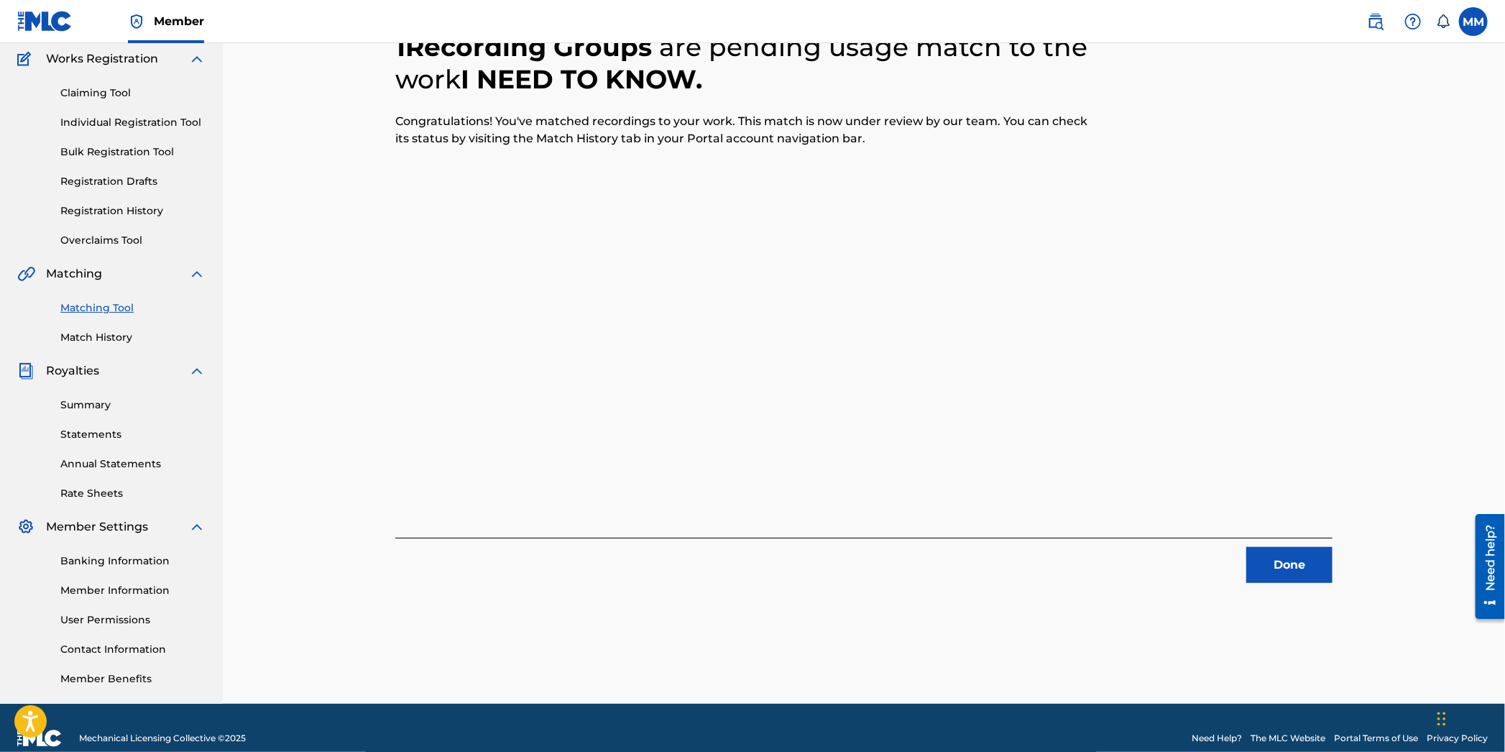
scroll to position [0, 0]
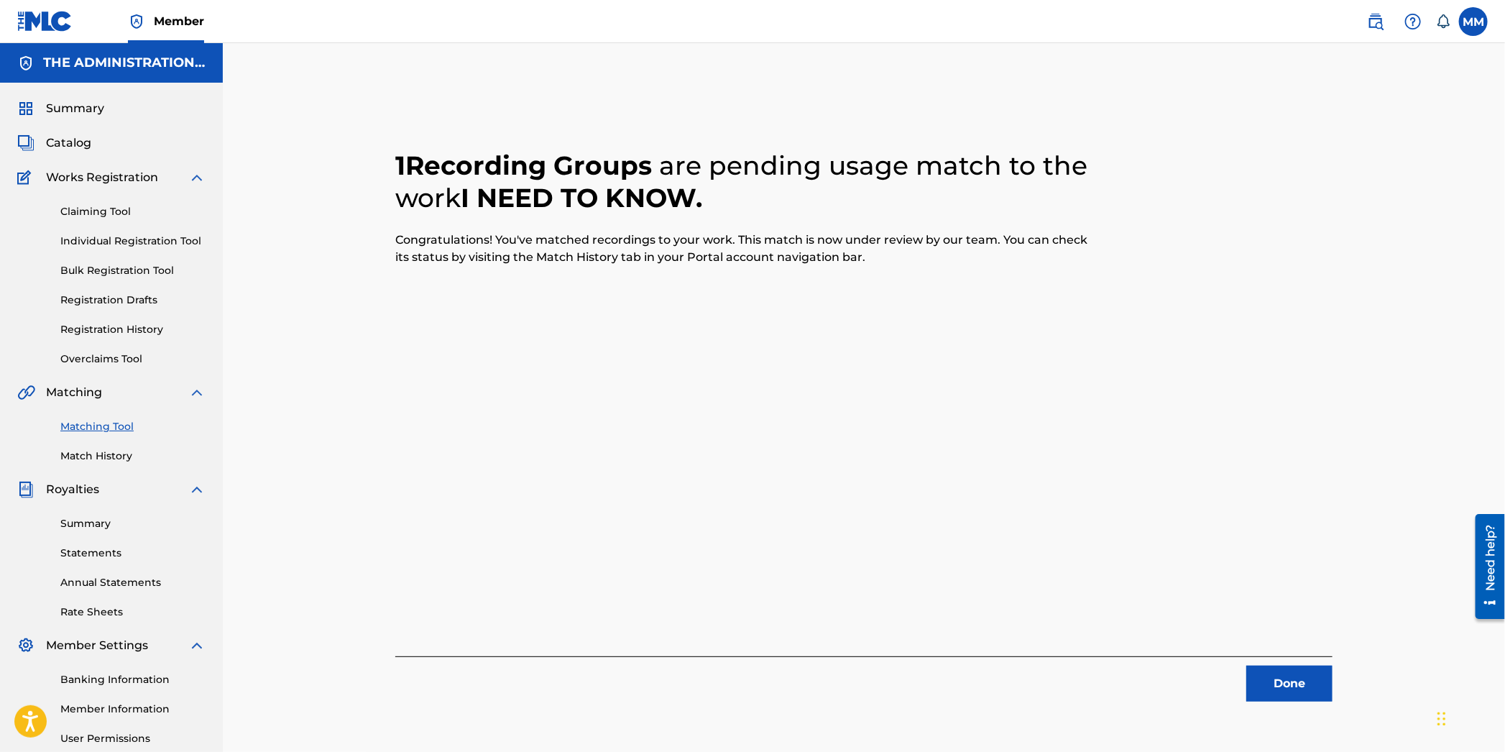
click at [1260, 666] on button "Done" at bounding box center [1289, 684] width 86 height 36
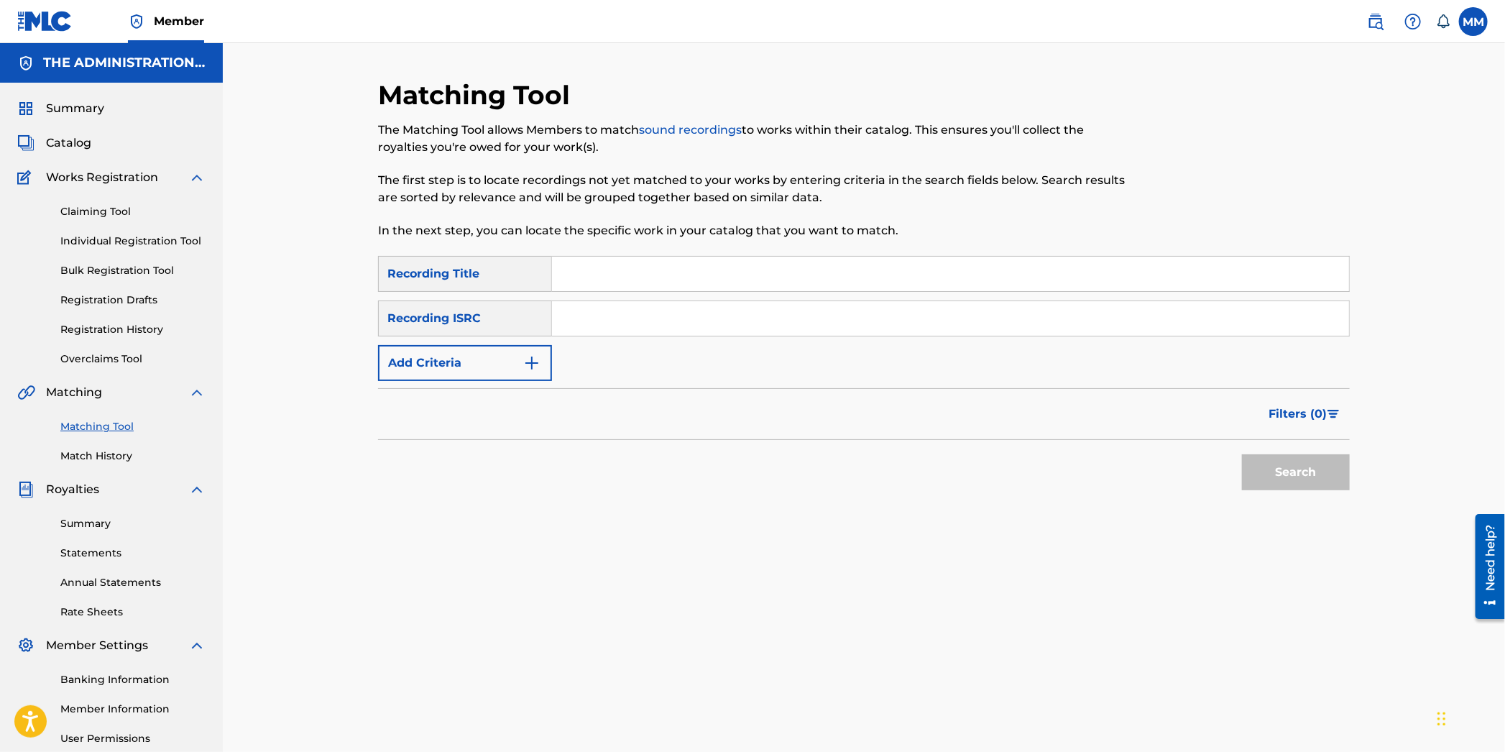
click at [566, 298] on div "SearchWithCriteriab796a2e1-a4dd-44d4-a15d-b3b7d3d2e790 Recording Title SearchWi…" at bounding box center [864, 318] width 972 height 125
click at [581, 328] on input "Search Form" at bounding box center [950, 318] width 797 height 35
paste input "TCAFQ2152249"
click at [1314, 477] on button "Search" at bounding box center [1296, 472] width 108 height 36
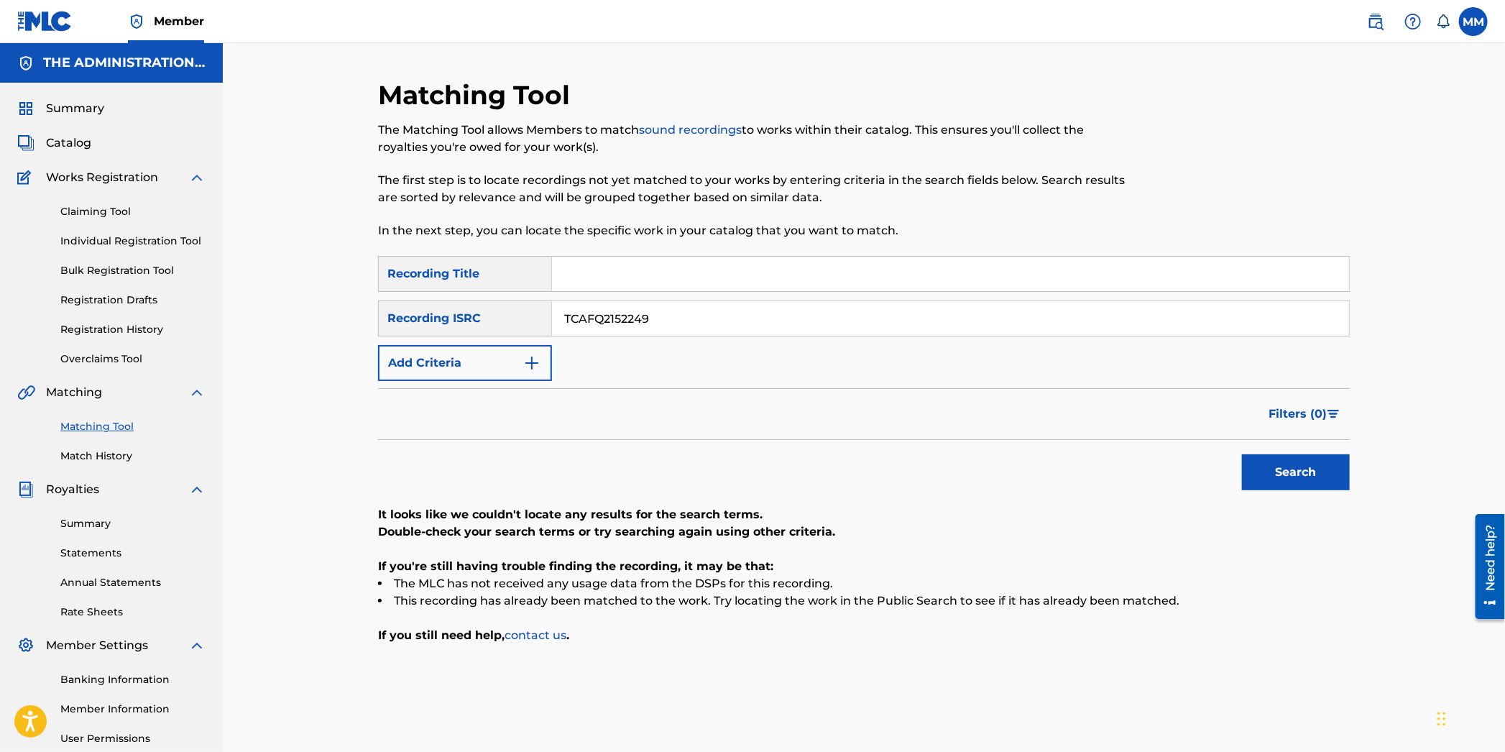
drag, startPoint x: 743, startPoint y: 311, endPoint x: 316, endPoint y: 294, distance: 428.0
click at [355, 295] on div "Matching Tool The Matching Tool allows Members to match sound recordings to wor…" at bounding box center [864, 432] width 1282 height 779
paste input "USUG12308870"
click at [1321, 457] on button "Search" at bounding box center [1296, 472] width 108 height 36
drag, startPoint x: 648, startPoint y: 317, endPoint x: 387, endPoint y: 280, distance: 263.5
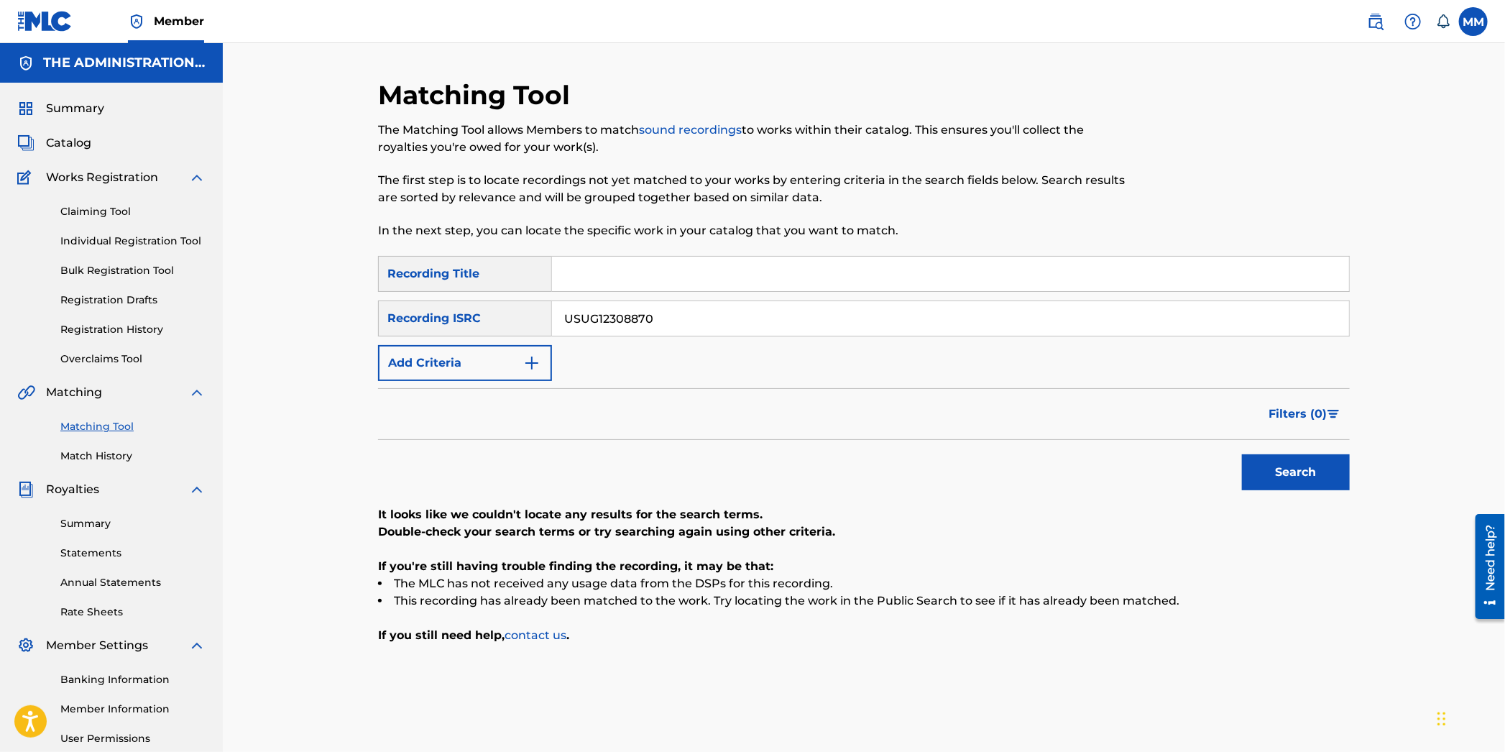
click at [395, 282] on div "SearchWithCriteriab796a2e1-a4dd-44d4-a15d-b3b7d3d2e790 Recording Title SearchWi…" at bounding box center [864, 318] width 972 height 125
paste input "YG1712149"
type input "USUYG1712149"
click at [1268, 459] on button "Search" at bounding box center [1296, 472] width 108 height 36
click at [71, 150] on span "Catalog" at bounding box center [68, 142] width 45 height 17
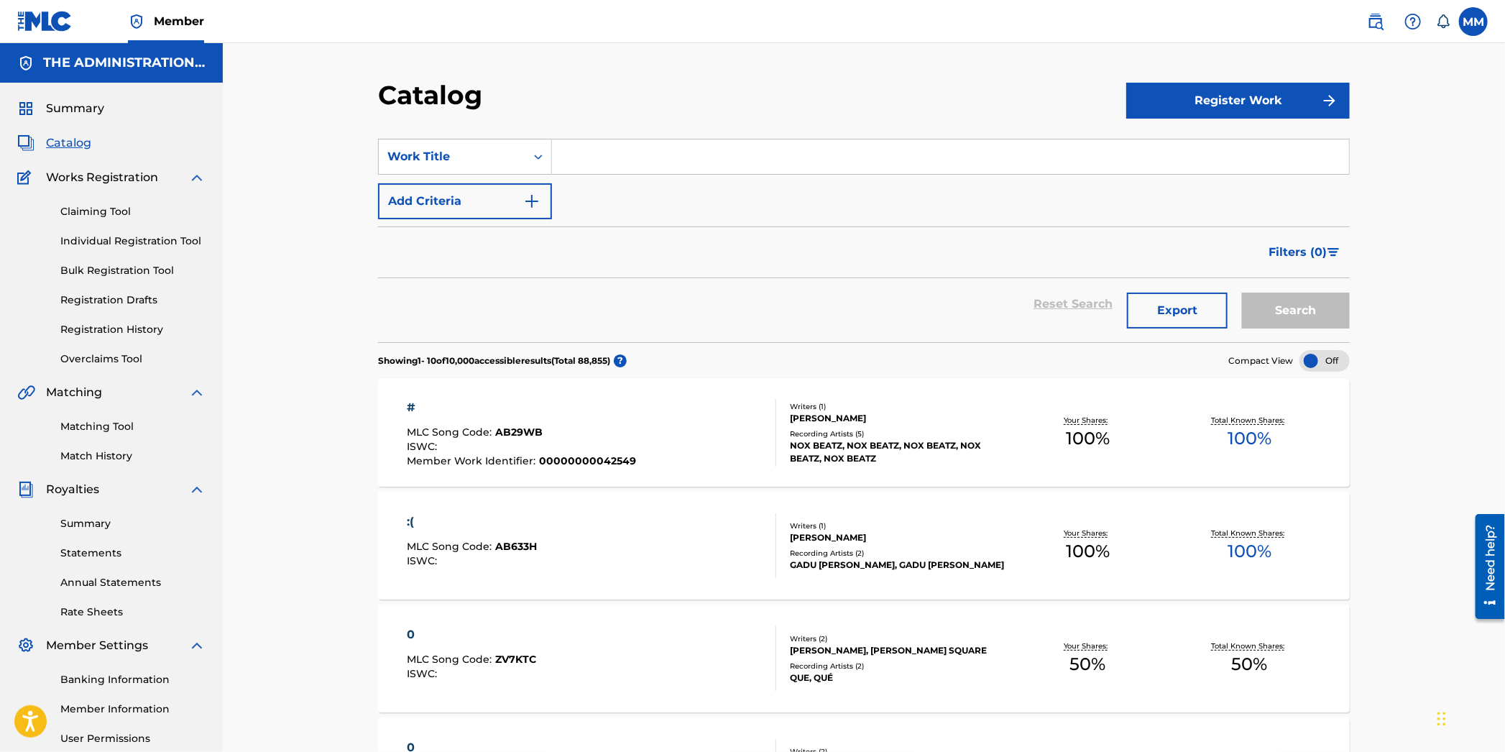
click at [558, 163] on input "Search Form" at bounding box center [950, 156] width 797 height 35
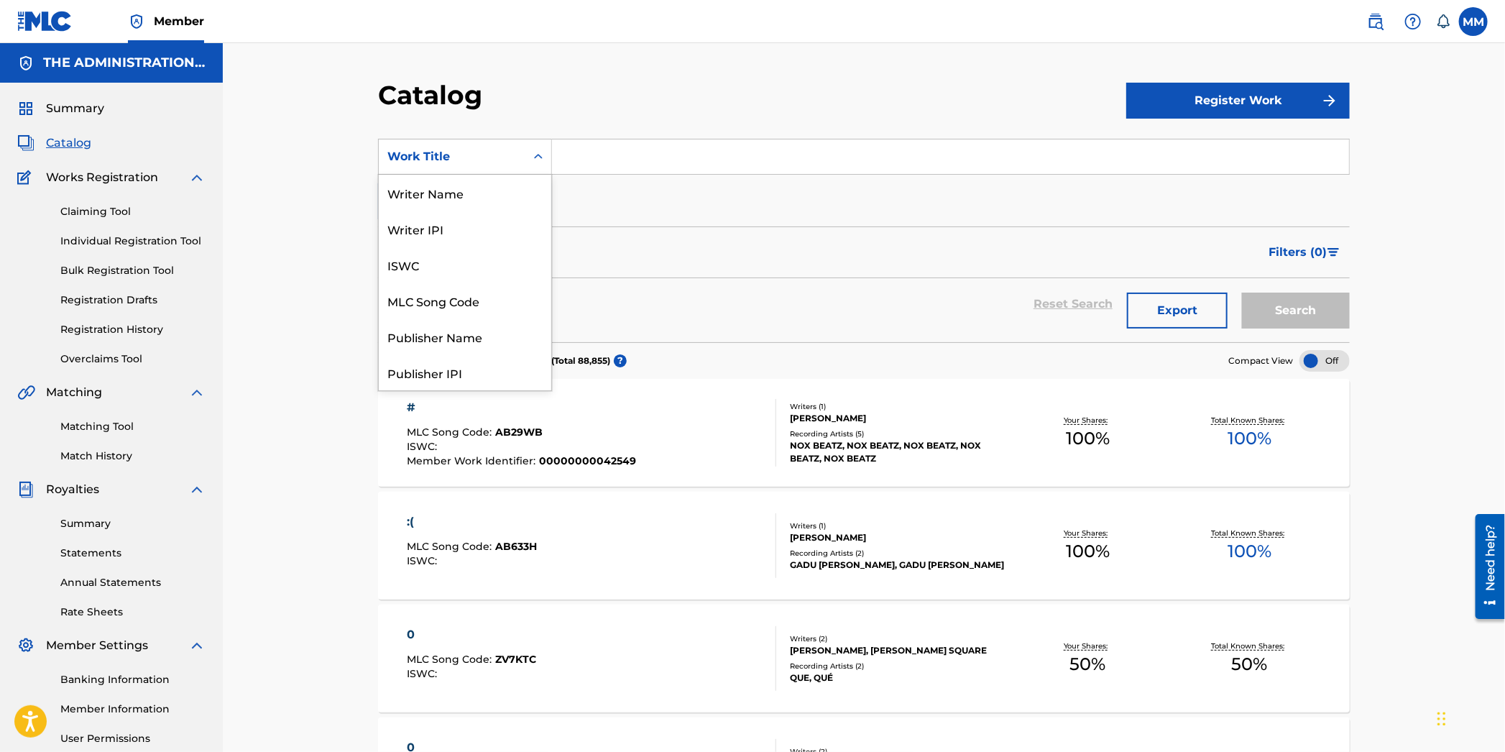
click at [529, 157] on div "Search Form" at bounding box center [538, 157] width 26 height 26
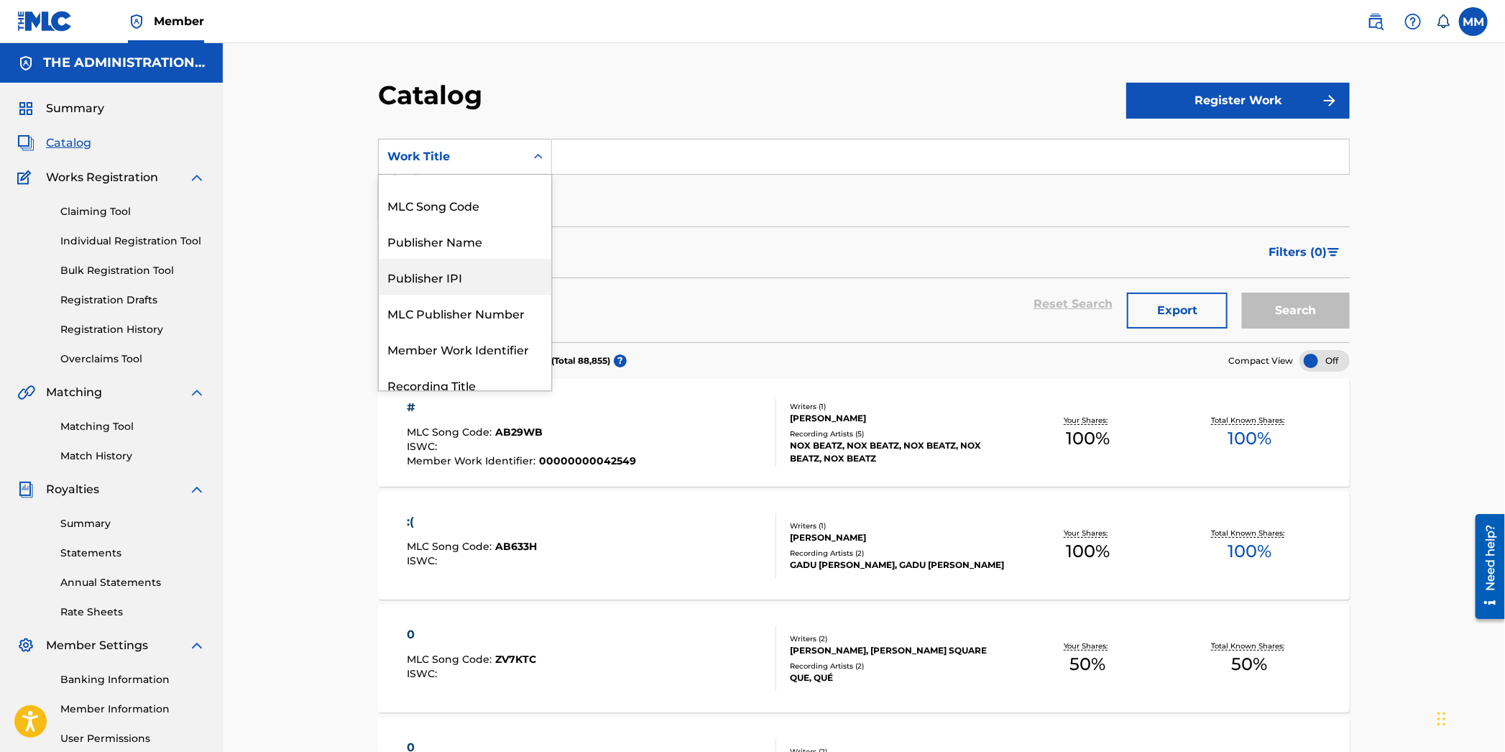
scroll to position [97, 0]
click at [482, 369] on div "Recording Title" at bounding box center [465, 383] width 173 height 36
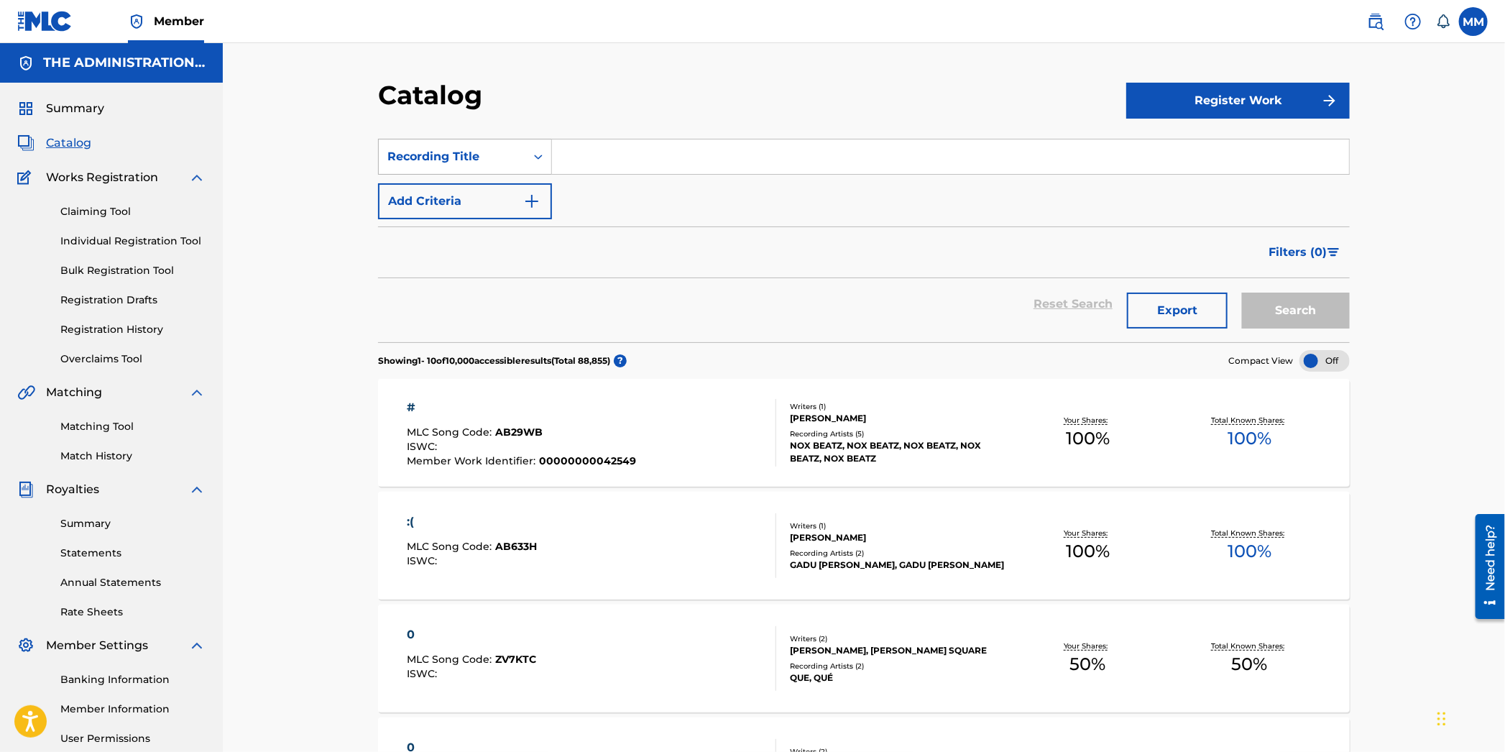
click at [507, 169] on div "Recording Title" at bounding box center [452, 156] width 147 height 27
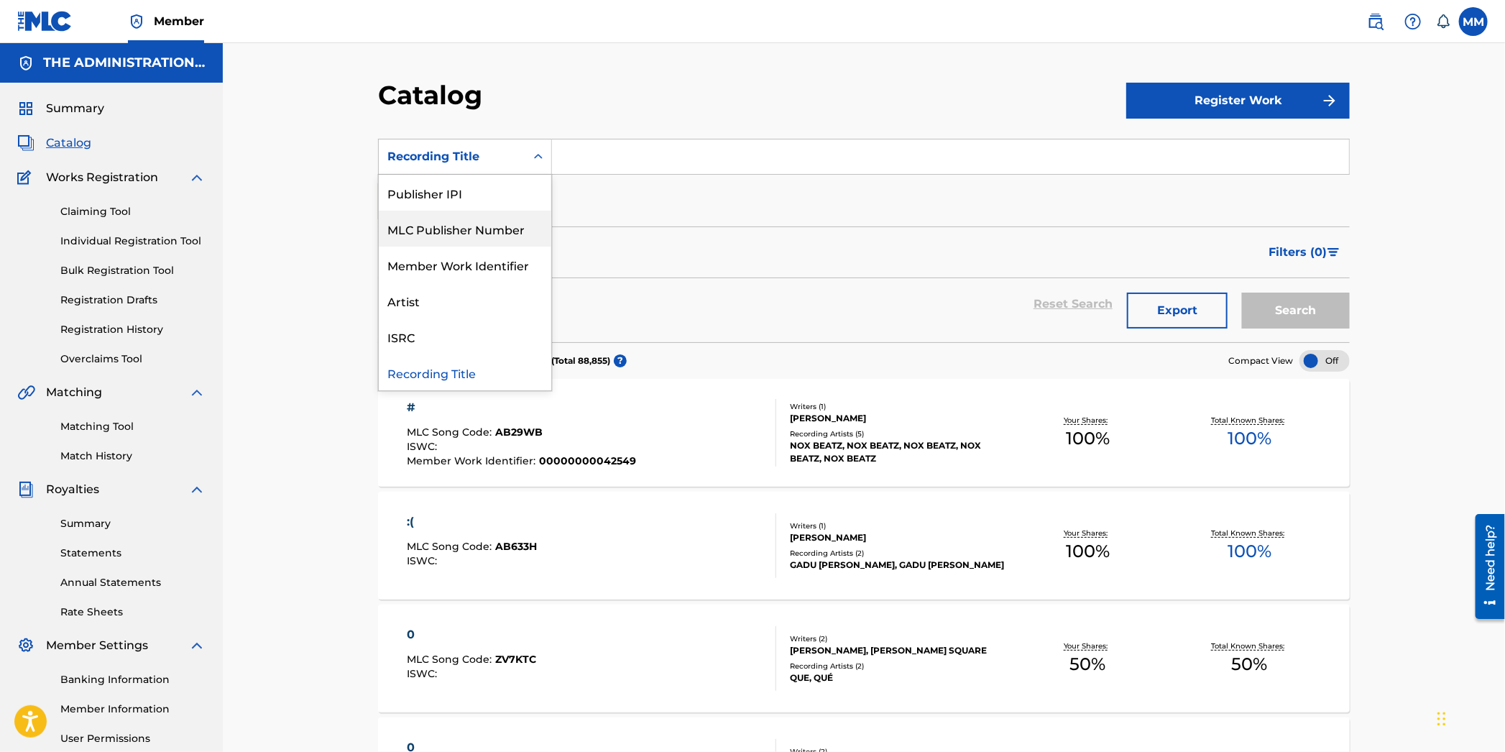
scroll to position [0, 0]
click at [466, 212] on div "Writer Name" at bounding box center [465, 229] width 173 height 36
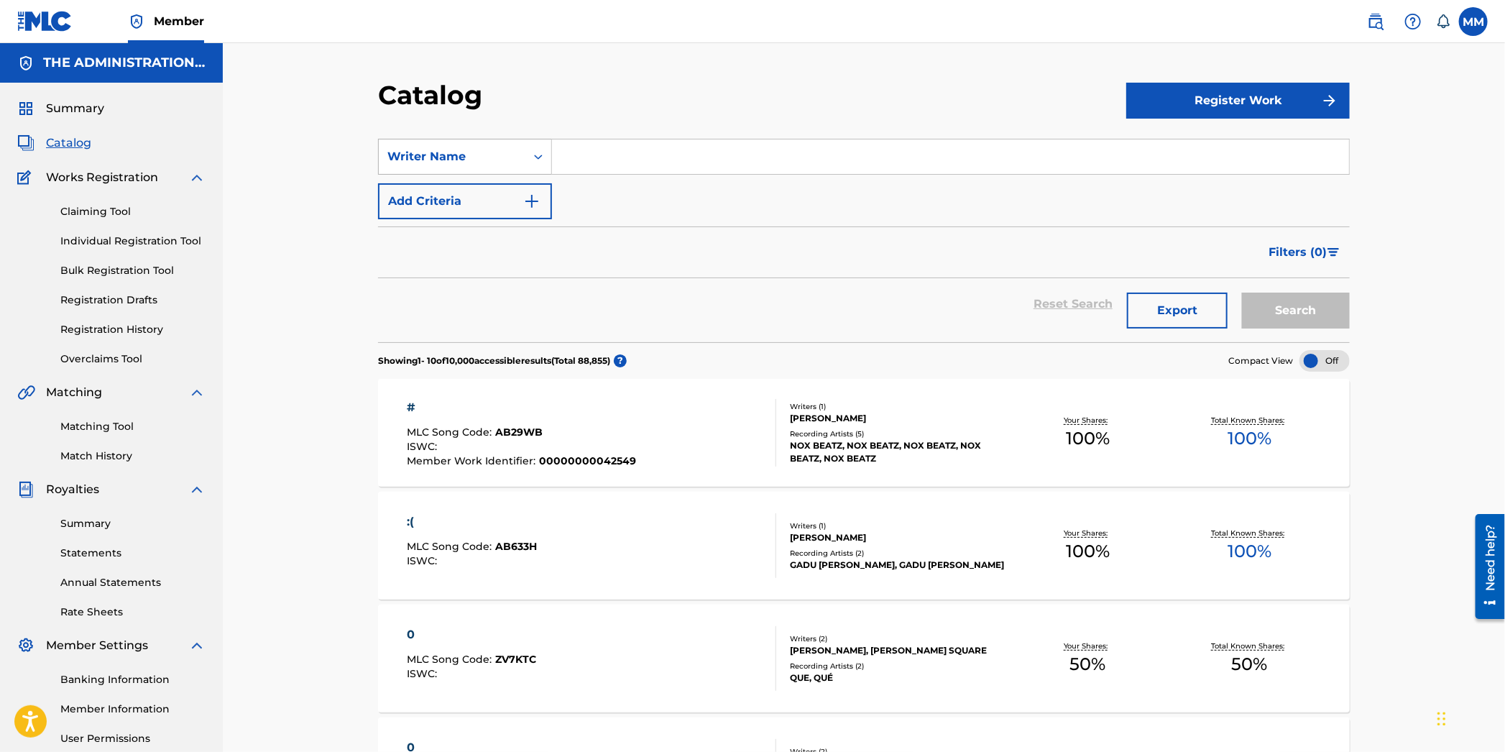
click at [472, 171] on div "Writer Name" at bounding box center [465, 157] width 174 height 36
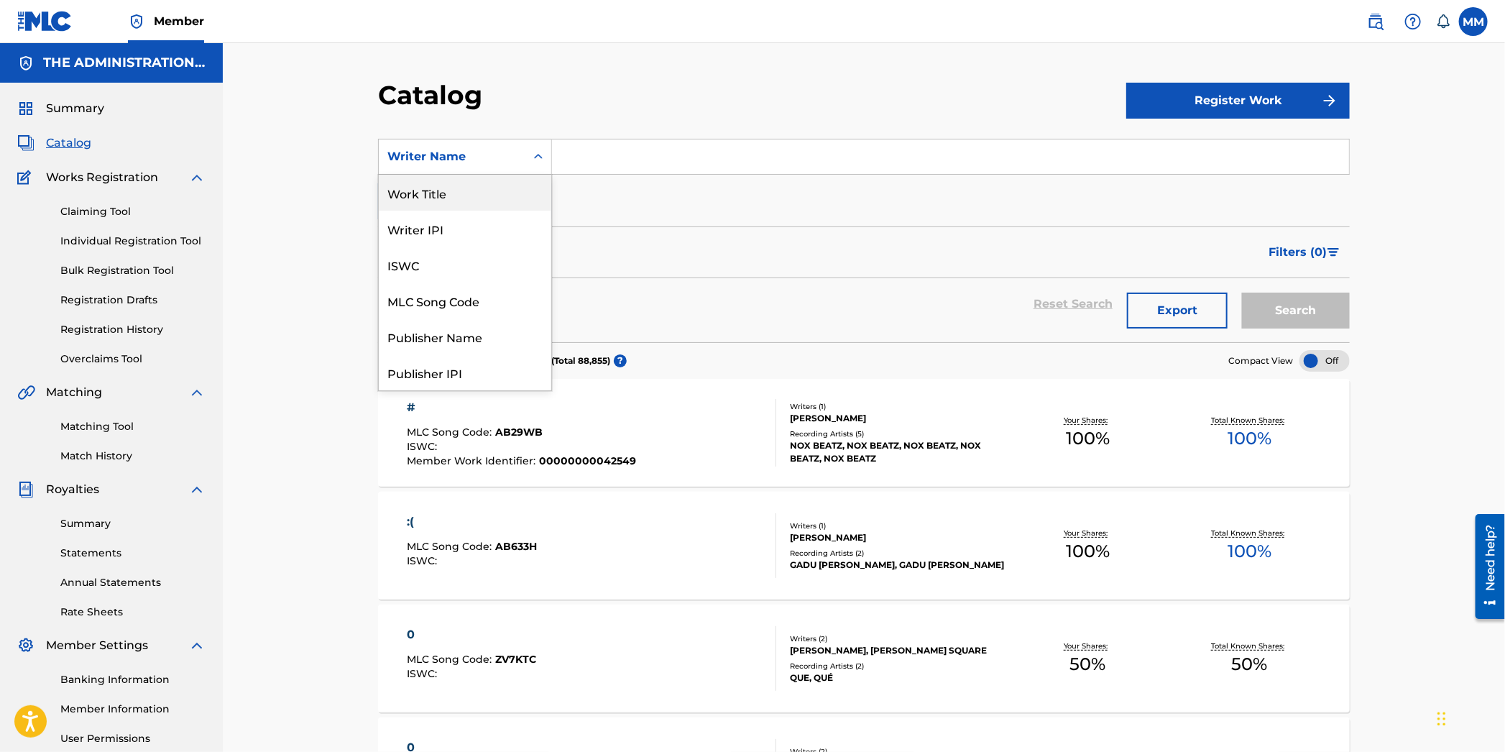
click at [461, 201] on div "Work Title" at bounding box center [465, 193] width 173 height 36
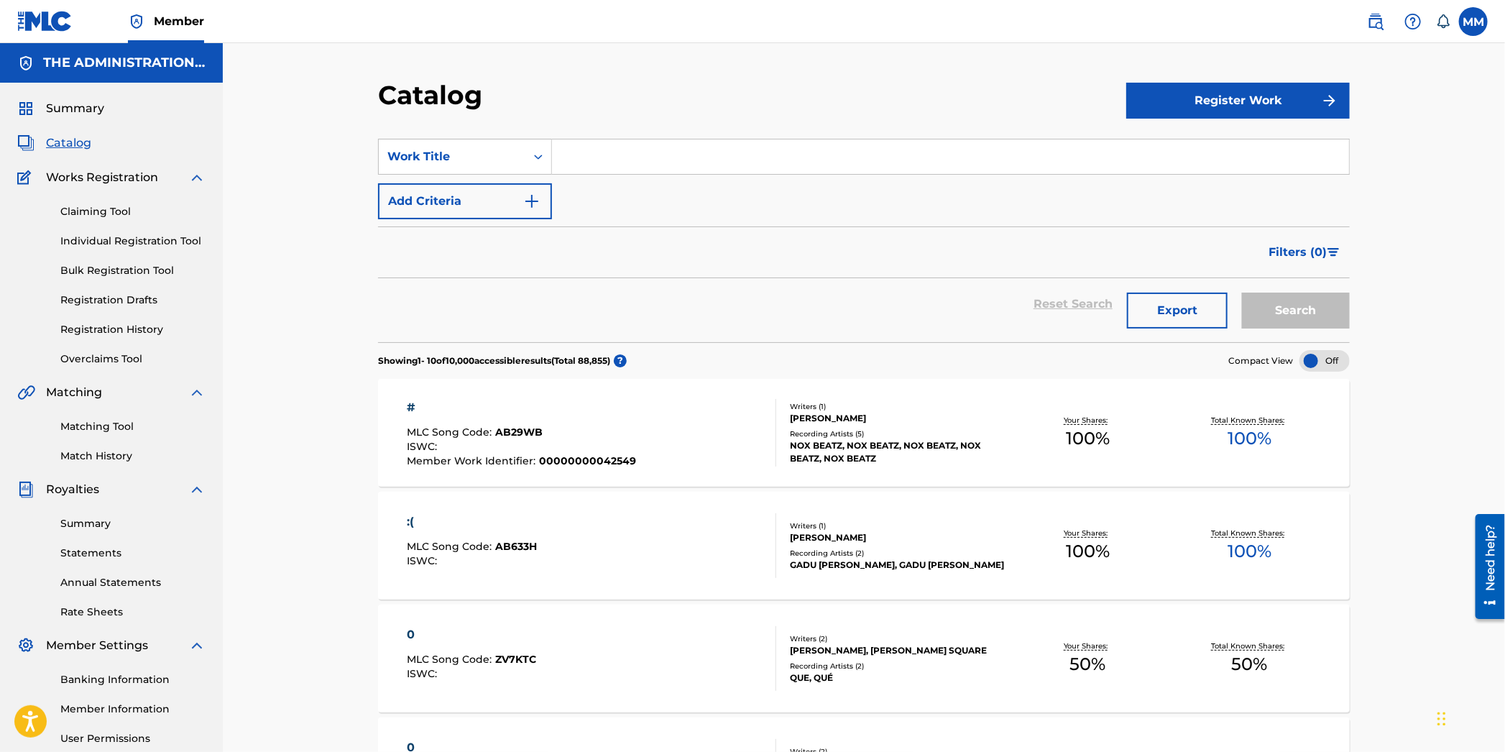
click at [683, 153] on input "Search Form" at bounding box center [950, 156] width 797 height 35
paste input "Back Door"
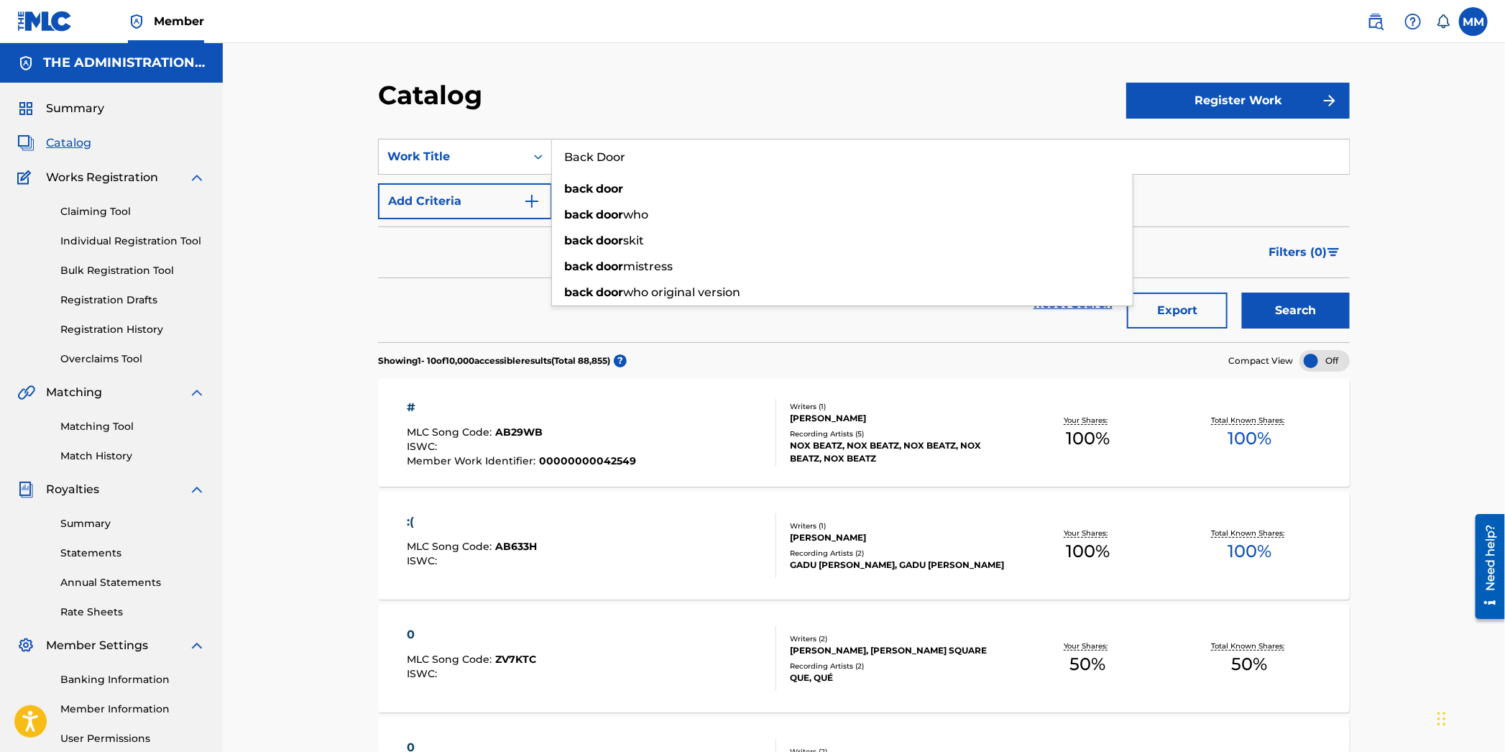
click at [1276, 308] on button "Search" at bounding box center [1296, 311] width 108 height 36
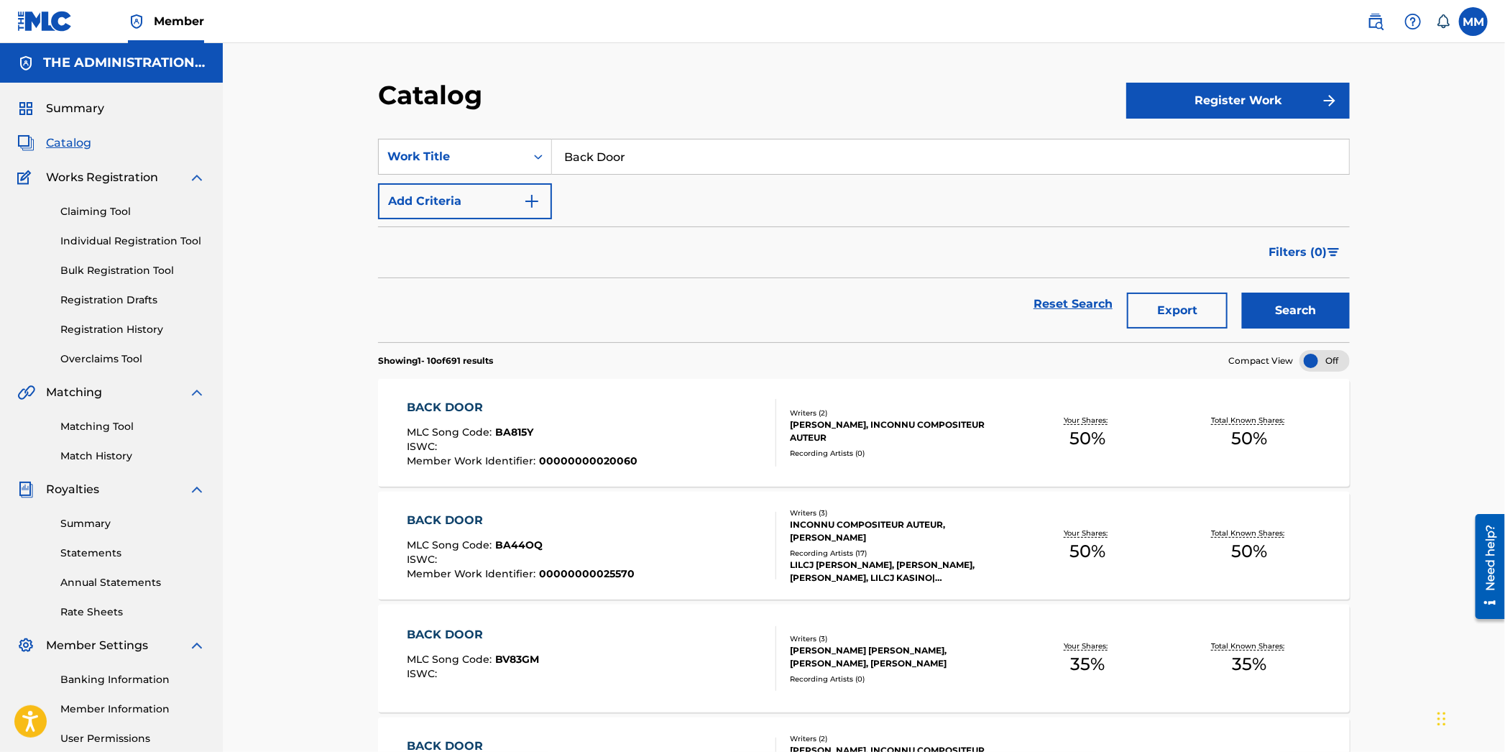
click at [600, 161] on input "Back Door" at bounding box center [950, 156] width 797 height 35
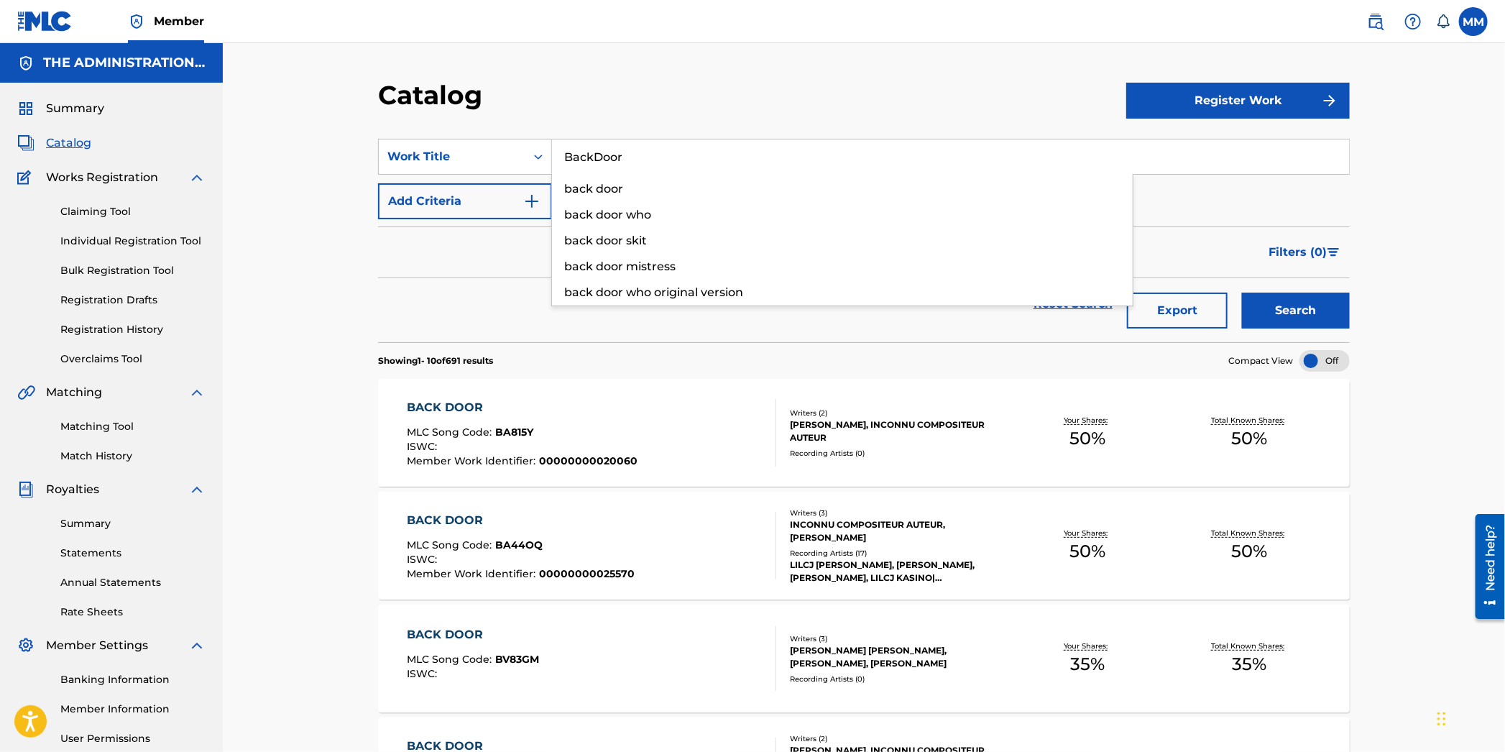
type input "BackDoor"
click at [1242, 293] on button "Search" at bounding box center [1296, 311] width 108 height 36
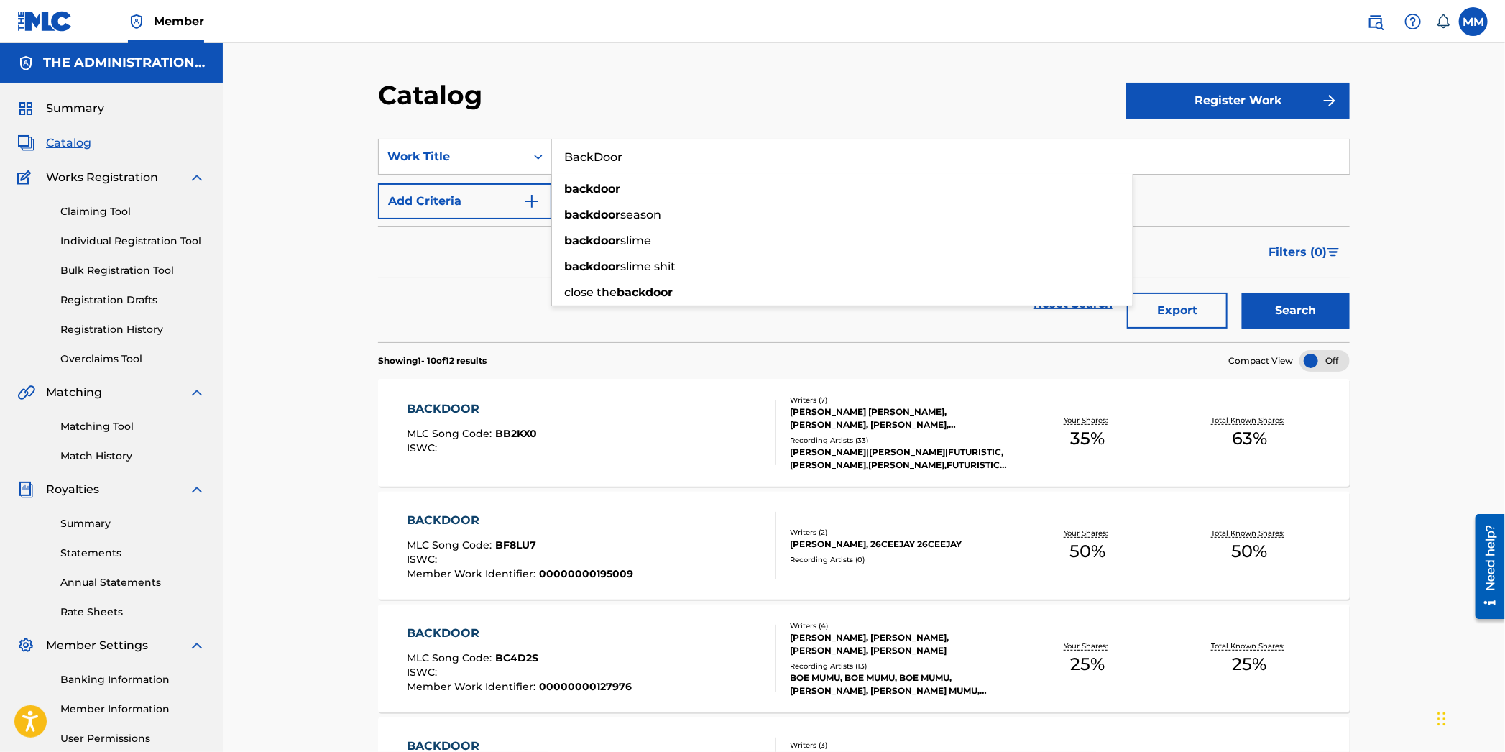
click at [467, 307] on div "Reset Search Export Search" at bounding box center [864, 304] width 972 height 52
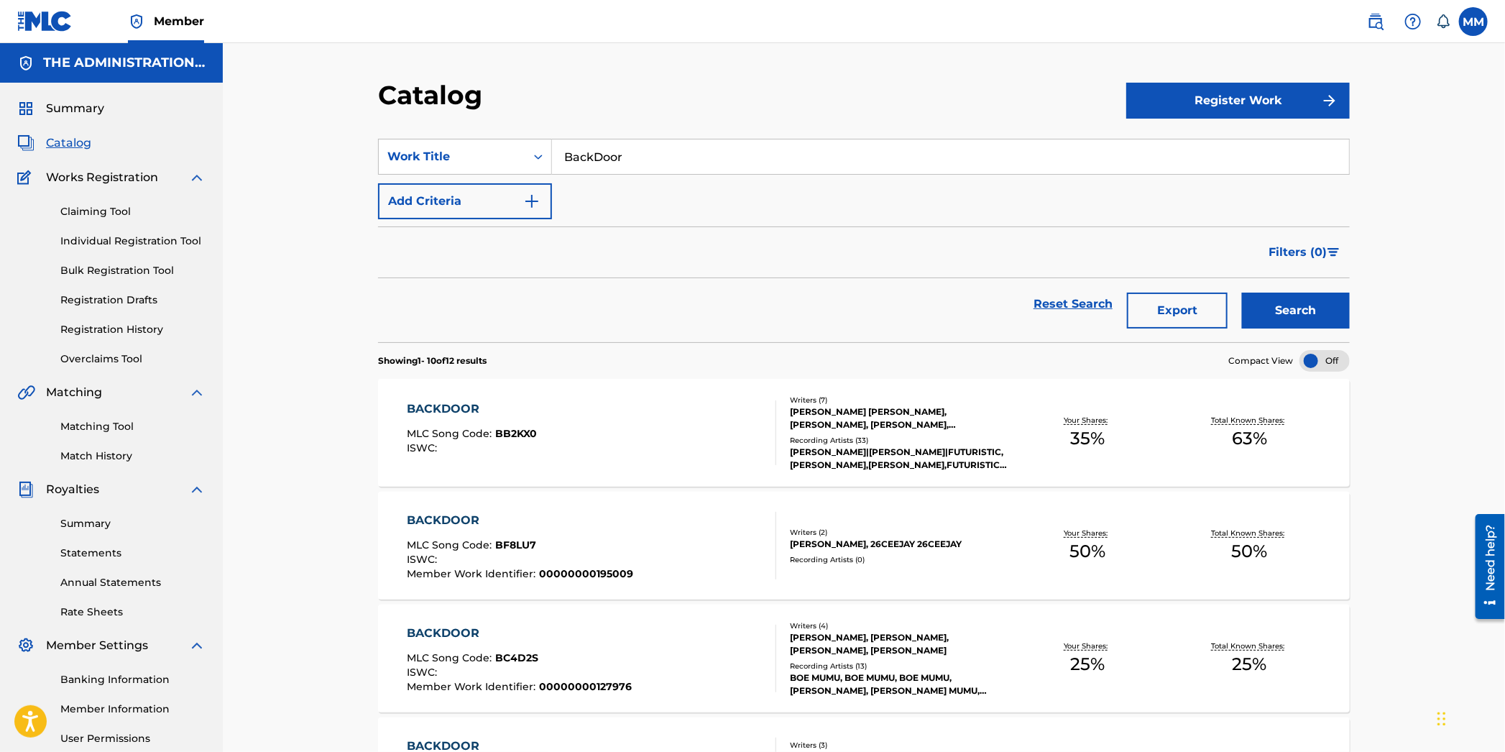
click at [440, 217] on button "Add Criteria" at bounding box center [465, 201] width 174 height 36
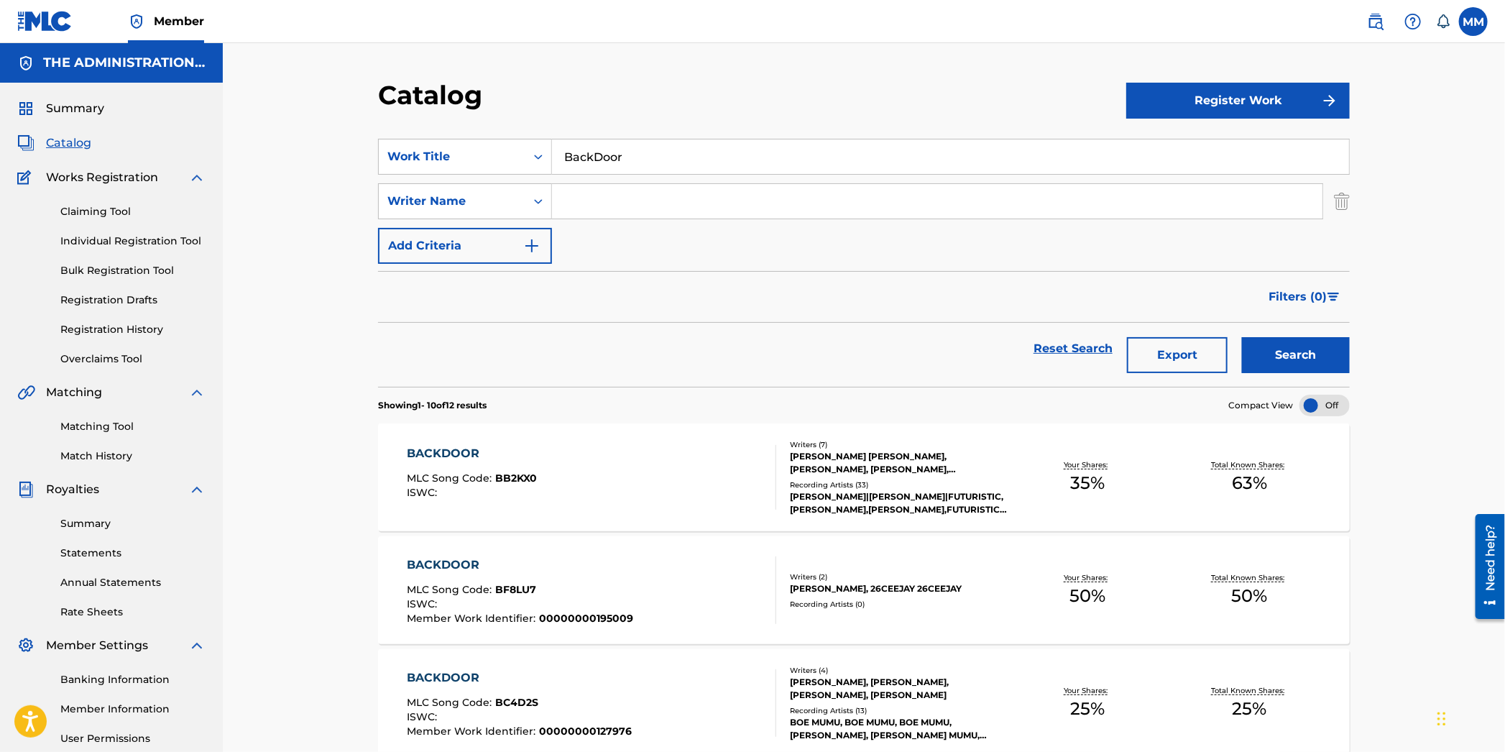
click at [580, 216] on input "Search Form" at bounding box center [937, 201] width 771 height 35
type input "[PERSON_NAME]"
click at [1242, 337] on button "Search" at bounding box center [1296, 355] width 108 height 36
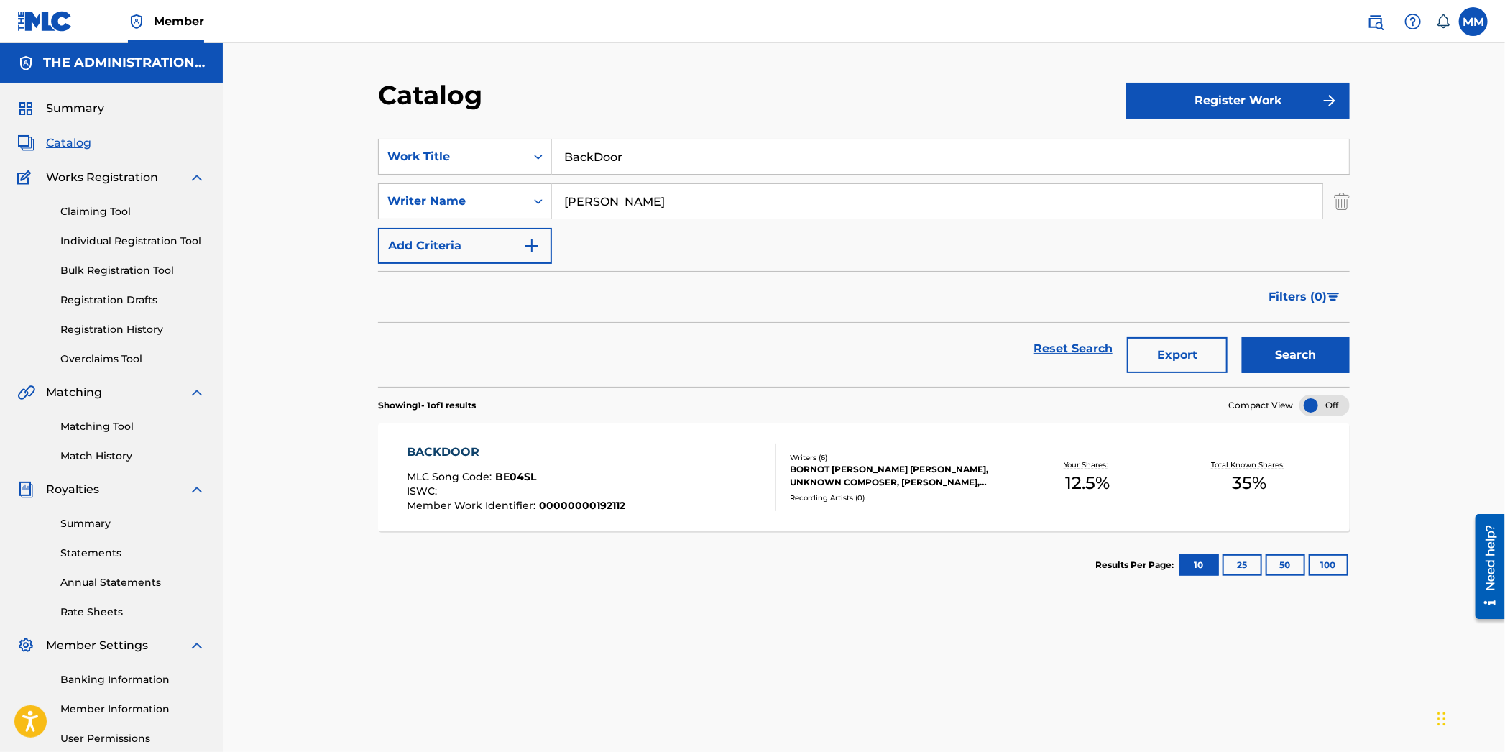
click at [597, 495] on div "ISWC :" at bounding box center [517, 493] width 219 height 14
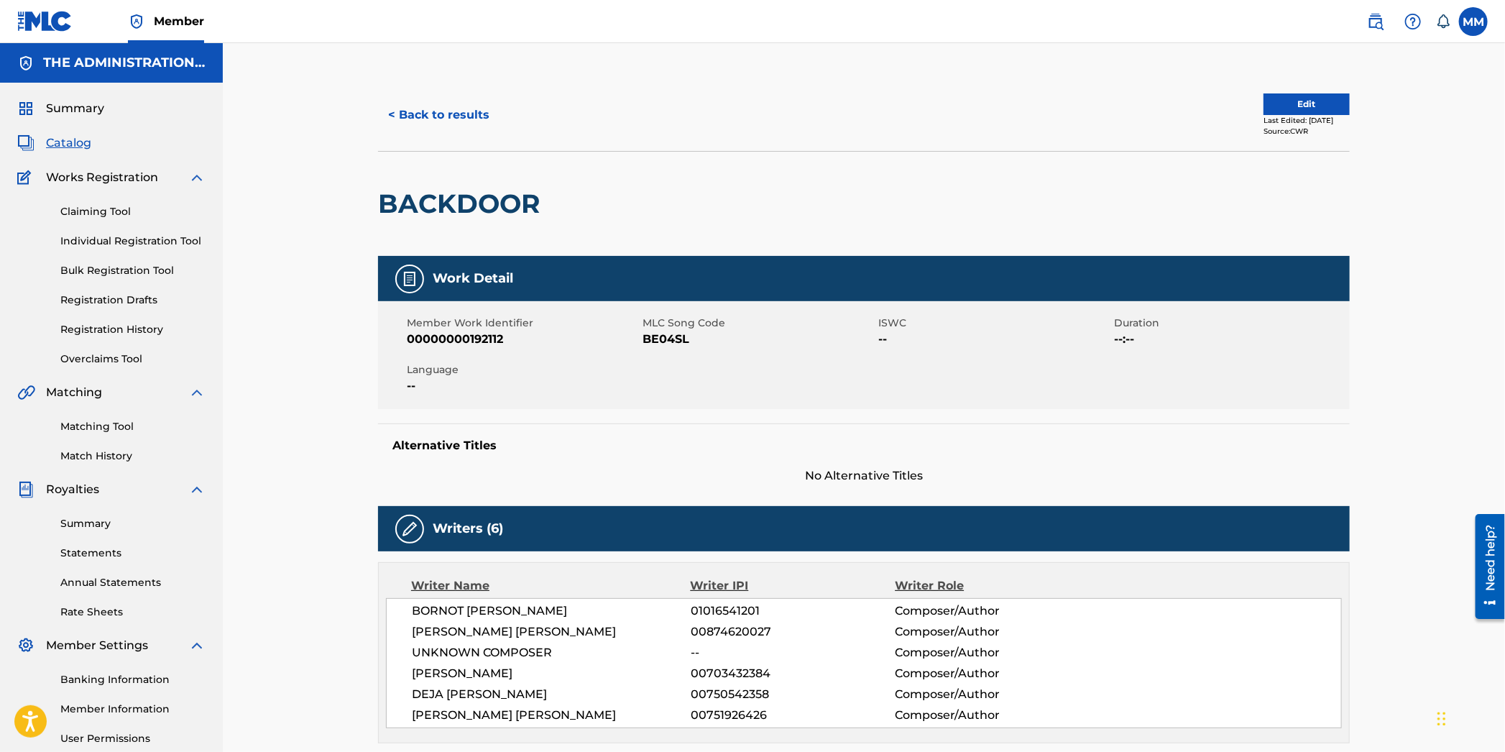
click at [1287, 106] on button "Edit" at bounding box center [1307, 104] width 86 height 22
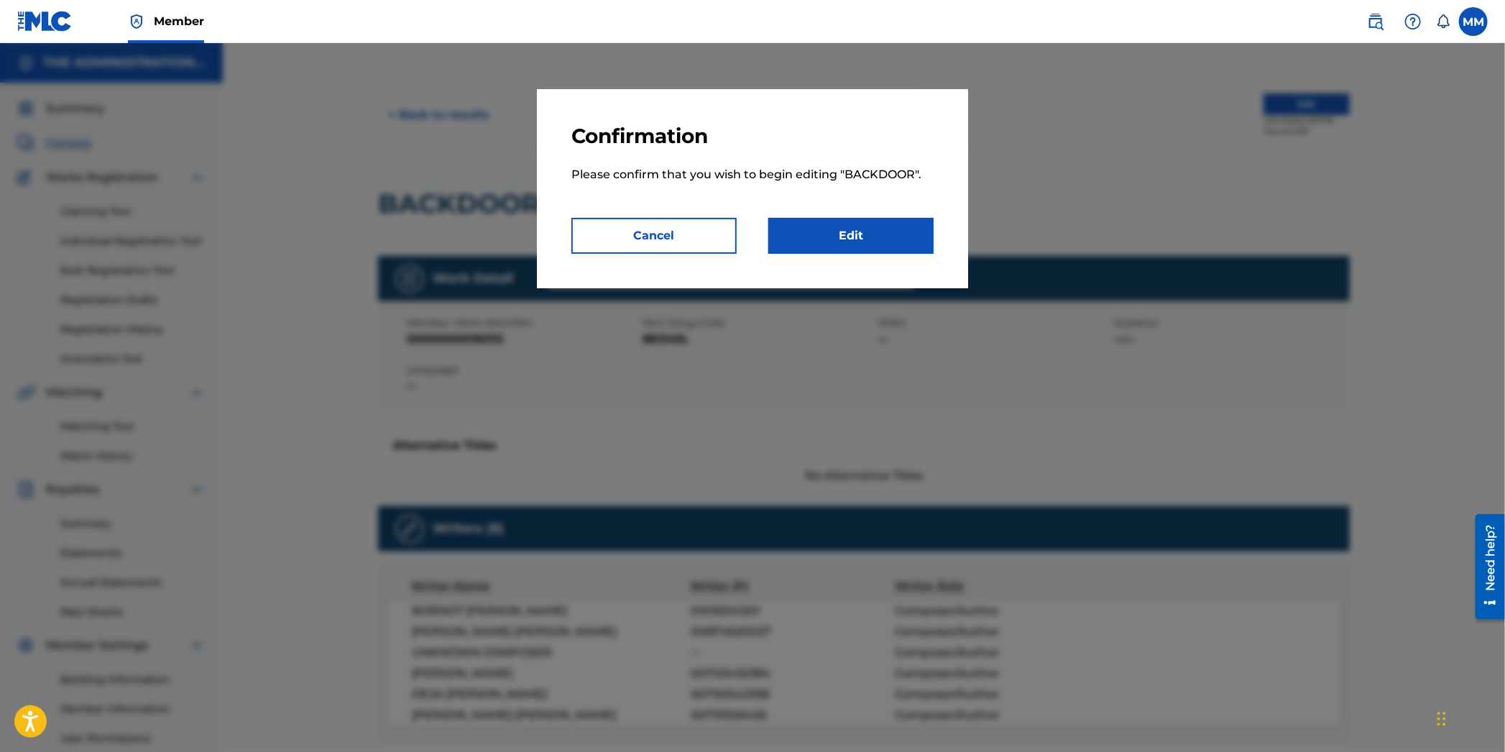
click at [809, 234] on link "Edit" at bounding box center [850, 236] width 165 height 36
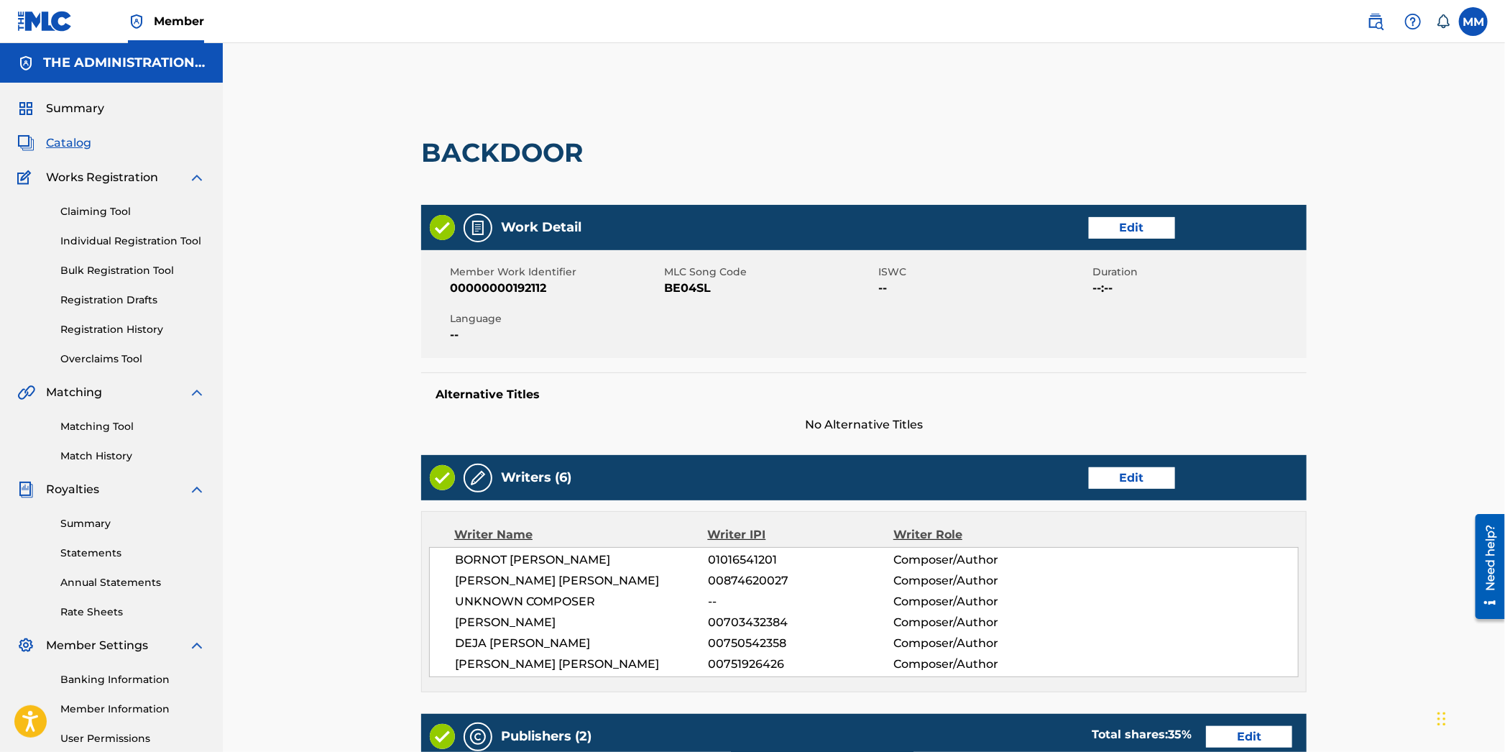
click at [1099, 231] on link "Edit" at bounding box center [1132, 228] width 86 height 22
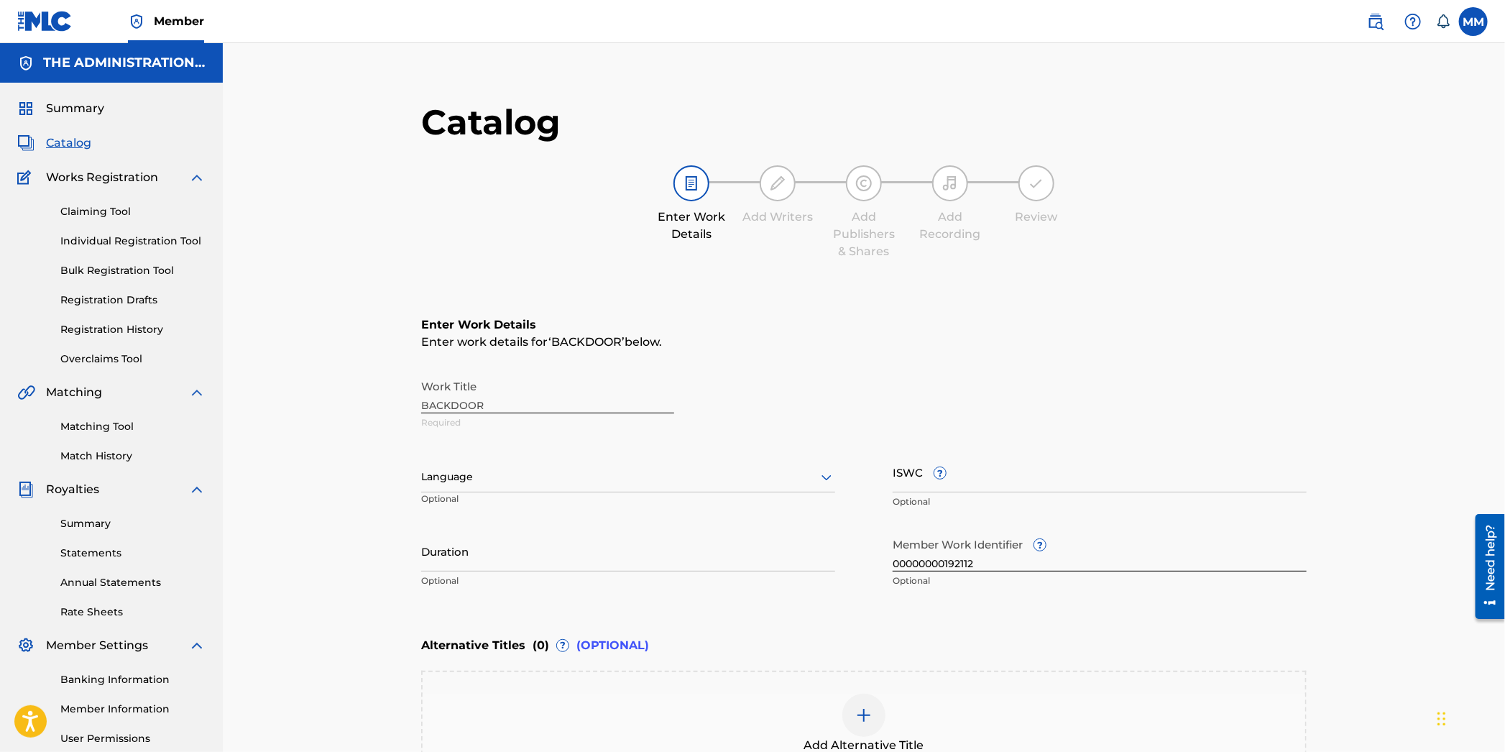
click at [454, 403] on div "Work Title BACKDOOR Required" at bounding box center [864, 404] width 886 height 65
click at [453, 406] on div "Work Title BACKDOOR Required" at bounding box center [864, 404] width 886 height 65
click at [452, 405] on div "Work Title BACKDOOR Required" at bounding box center [864, 404] width 886 height 65
click at [452, 408] on div "Work Title BACKDOOR Required" at bounding box center [864, 404] width 886 height 65
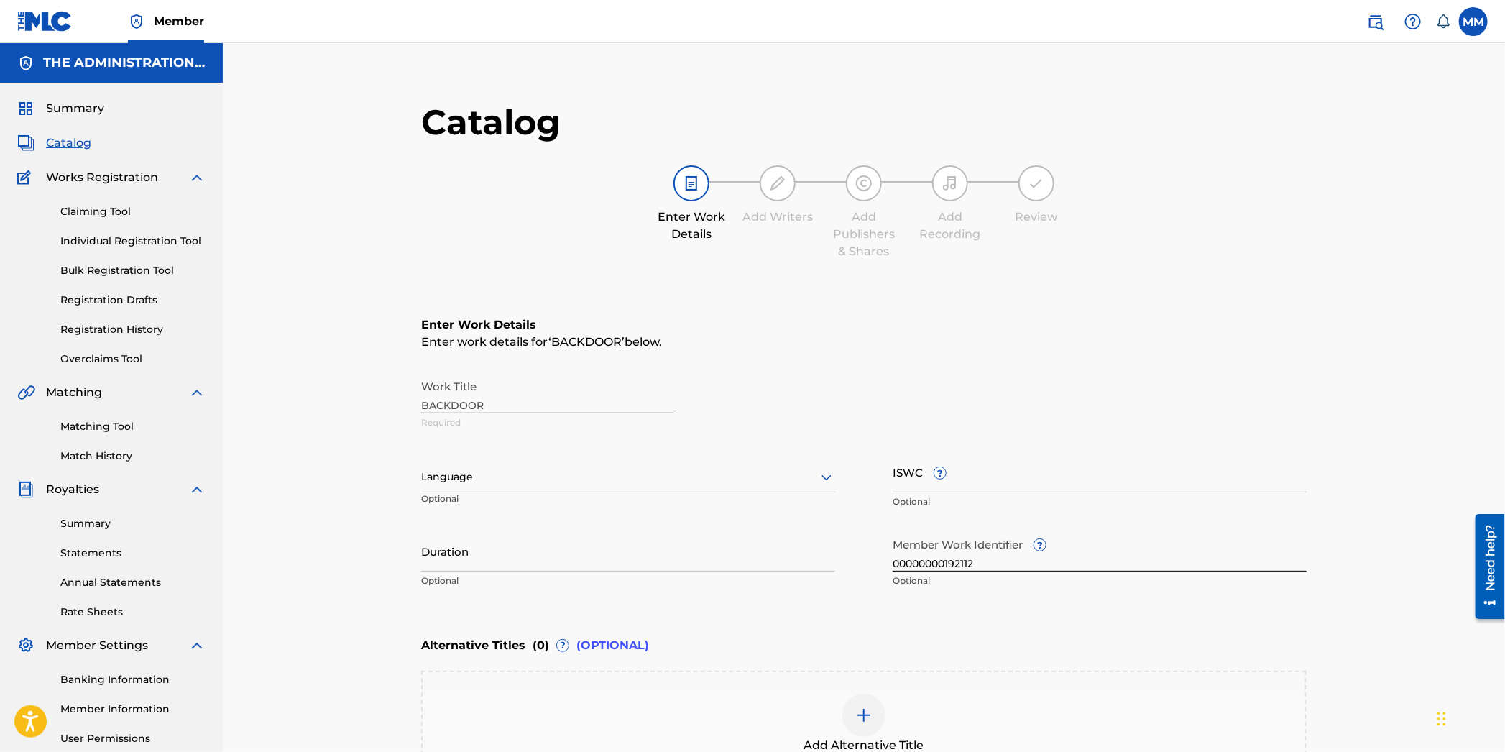
click at [452, 408] on div "Work Title BACKDOOR Required" at bounding box center [864, 404] width 886 height 65
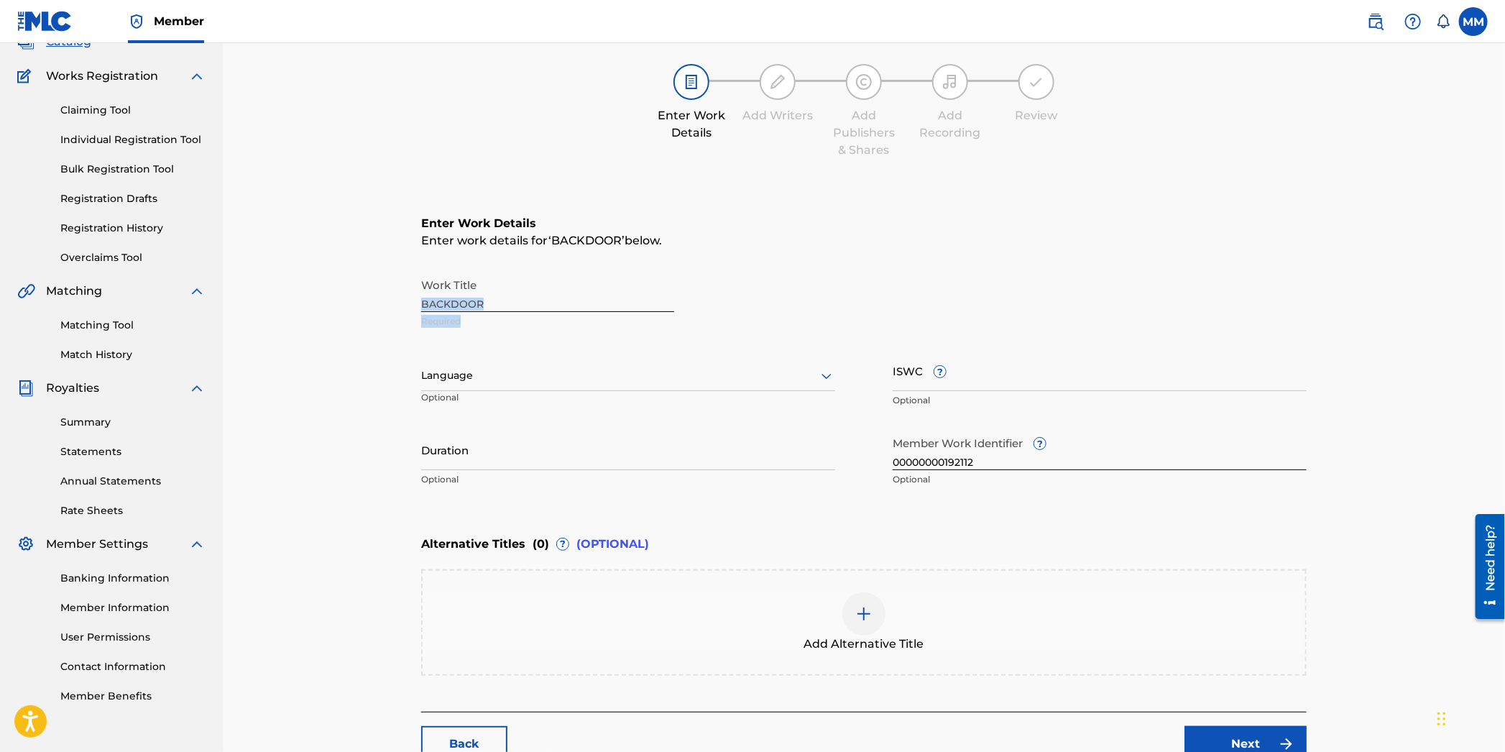
scroll to position [119, 0]
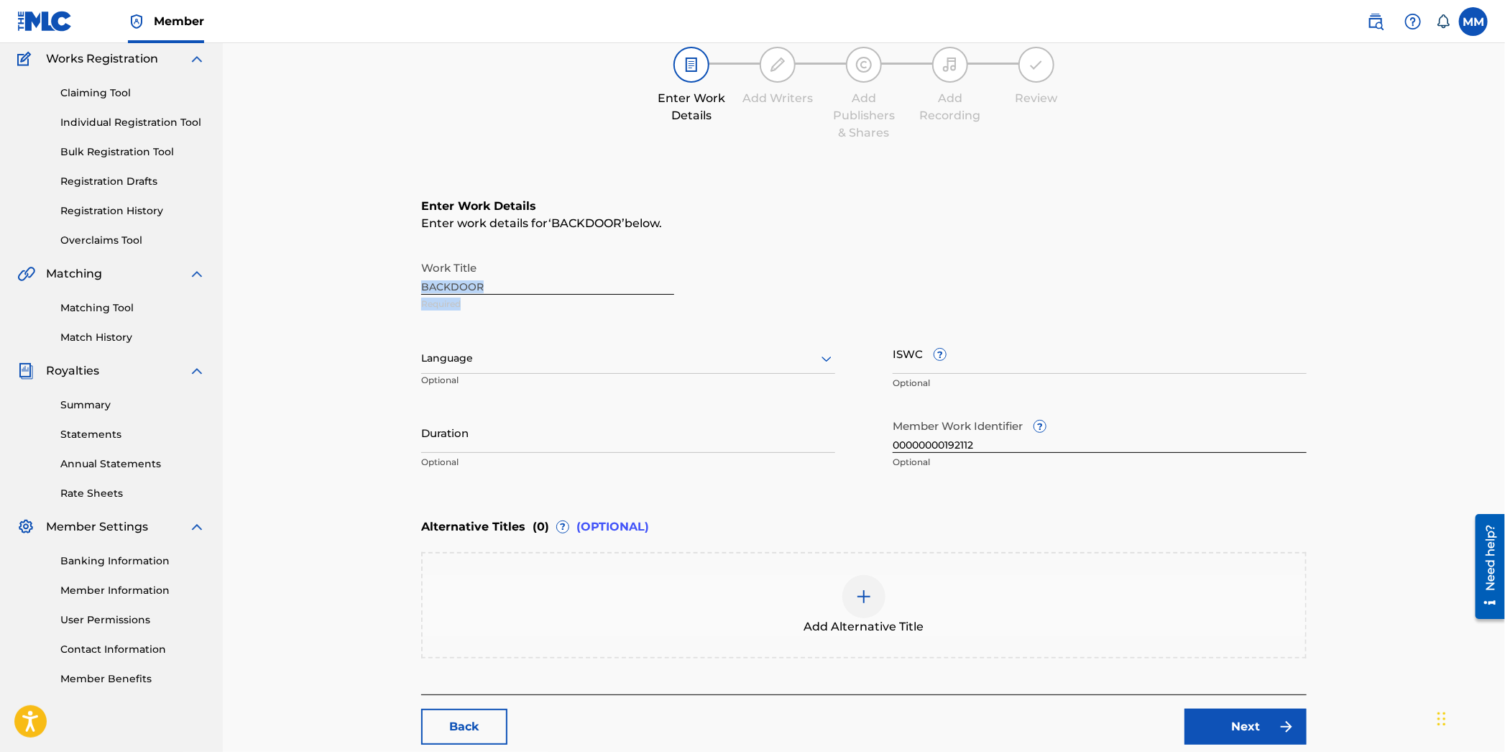
click at [870, 600] on img at bounding box center [863, 596] width 17 height 17
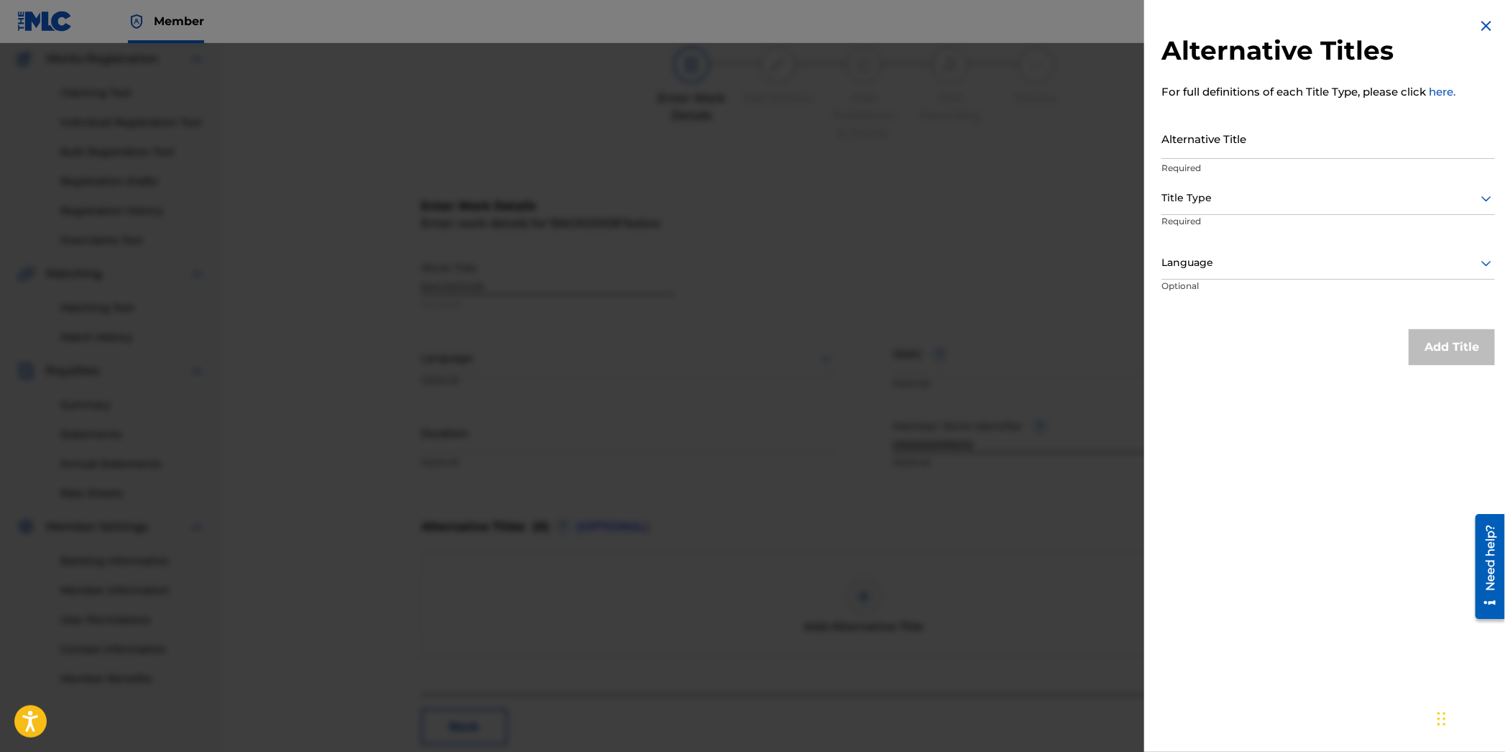
click at [1195, 152] on input "Alternative Title" at bounding box center [1329, 138] width 334 height 41
type input "Back Door"
click at [1220, 193] on div at bounding box center [1329, 198] width 334 height 18
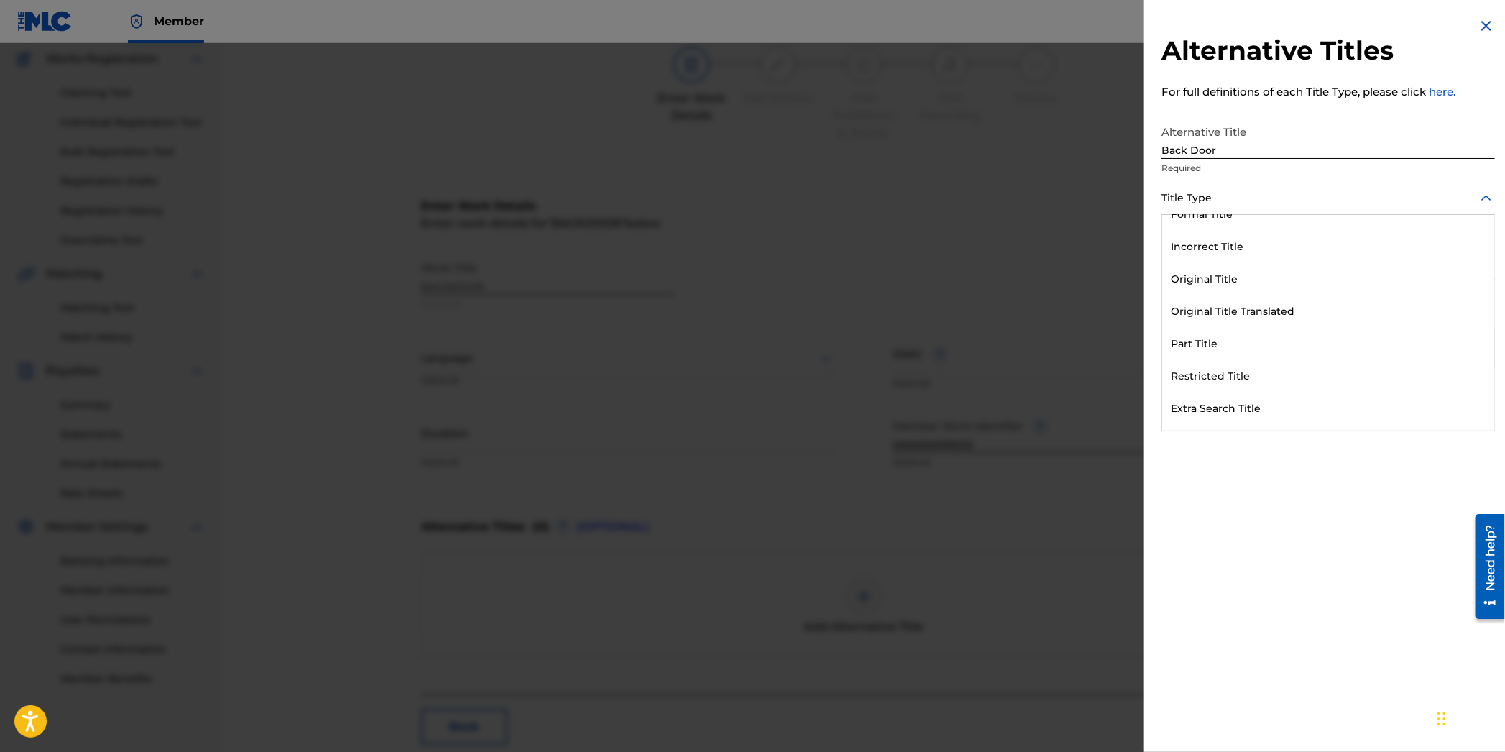
scroll to position [0, 0]
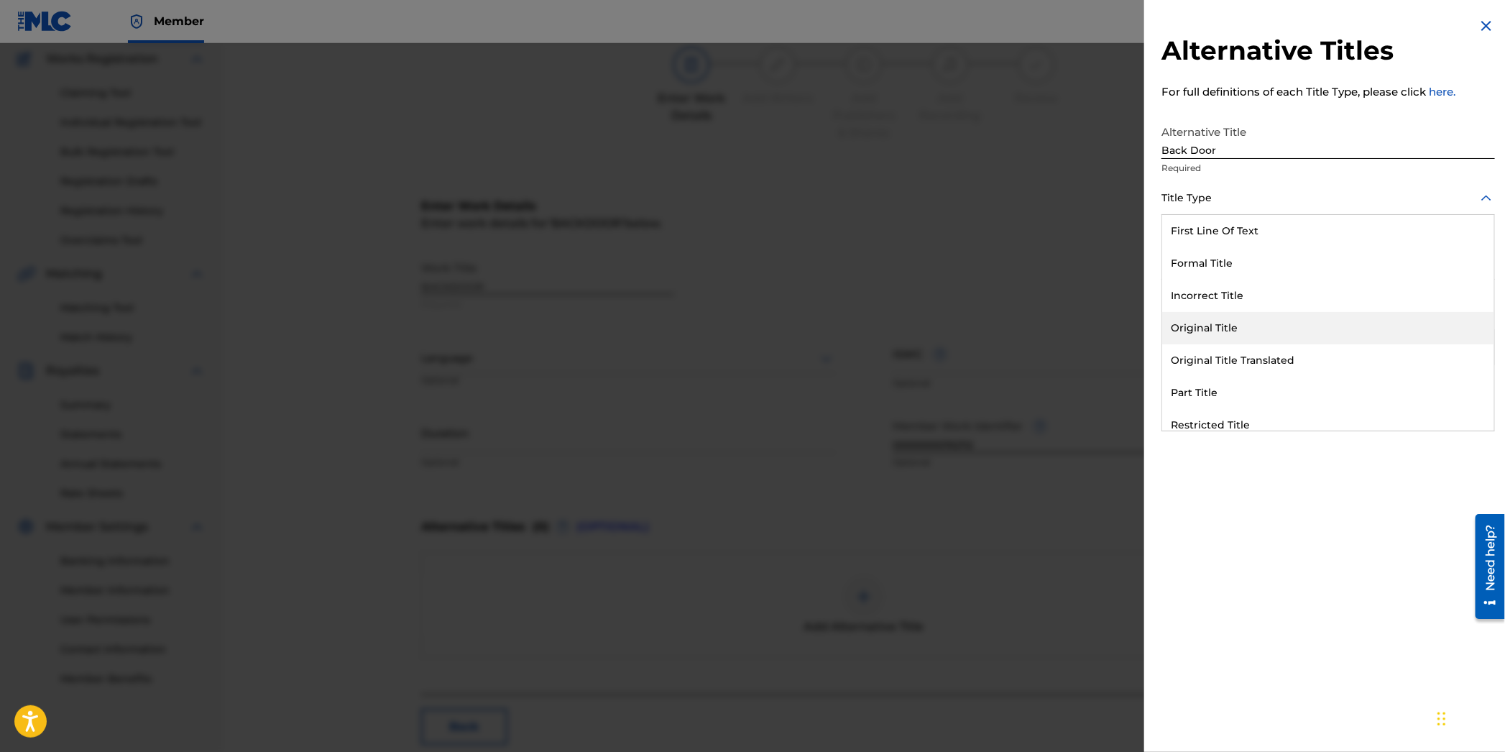
click at [1220, 318] on div "Original Title" at bounding box center [1328, 328] width 332 height 32
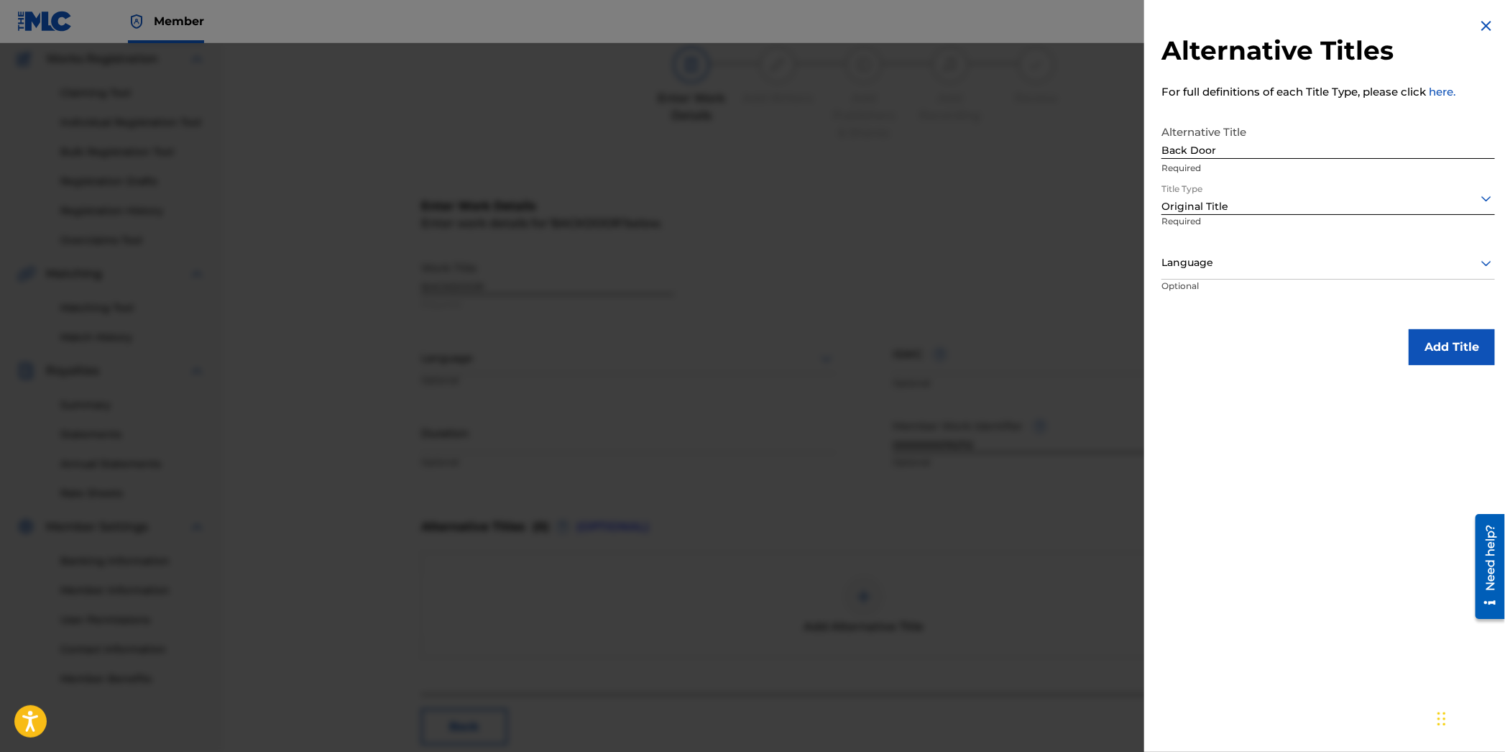
click at [1210, 272] on div "Language" at bounding box center [1329, 263] width 334 height 32
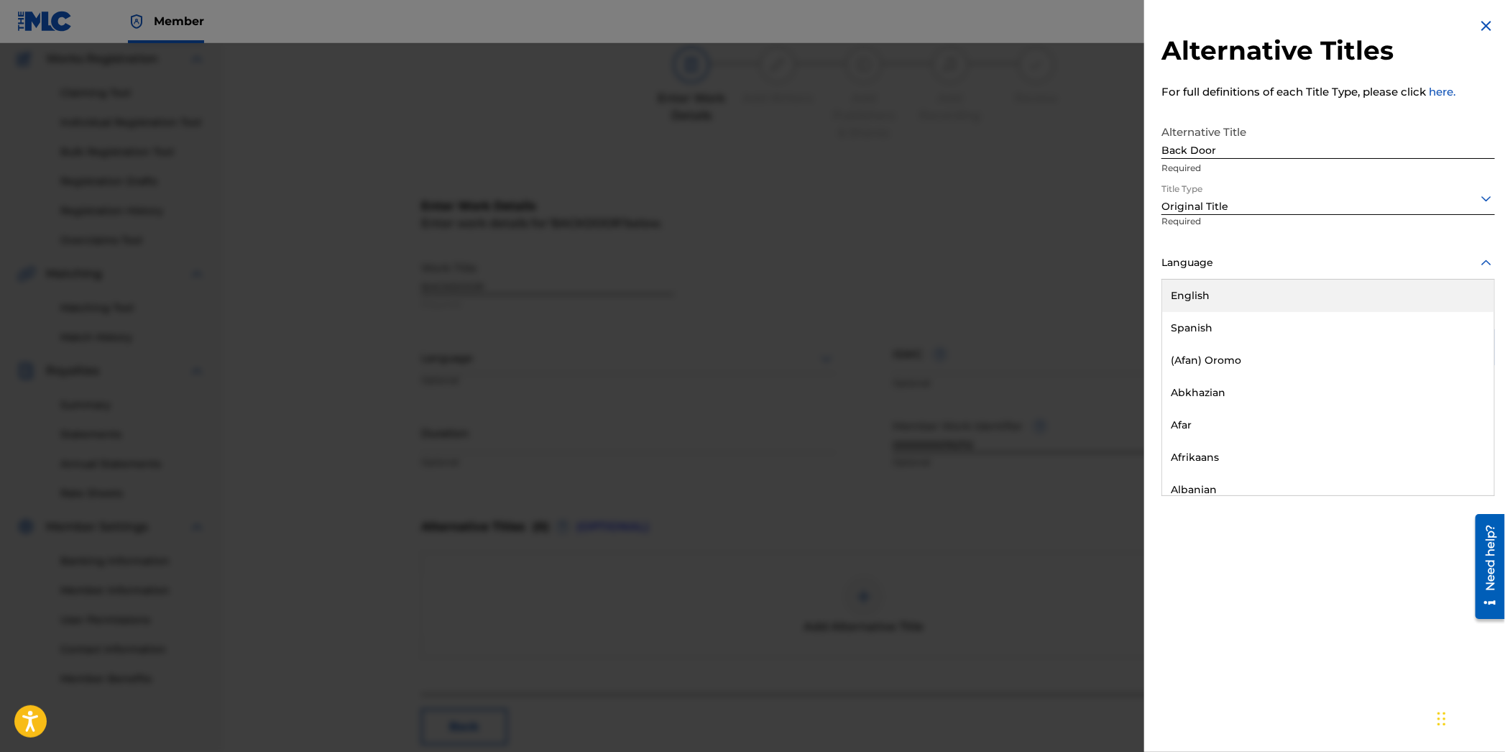
click at [1202, 291] on div "English" at bounding box center [1328, 296] width 332 height 32
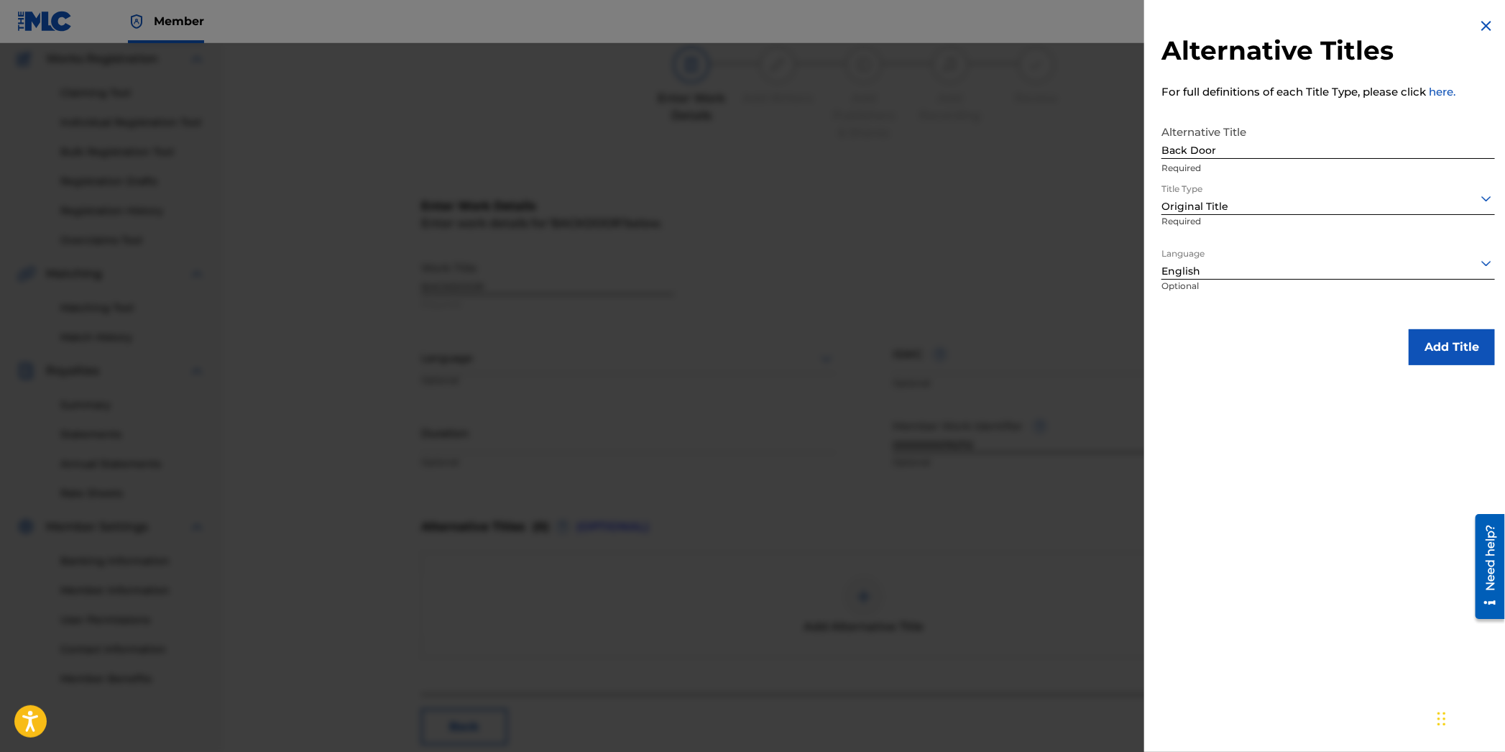
click at [1419, 345] on button "Add Title" at bounding box center [1452, 347] width 86 height 36
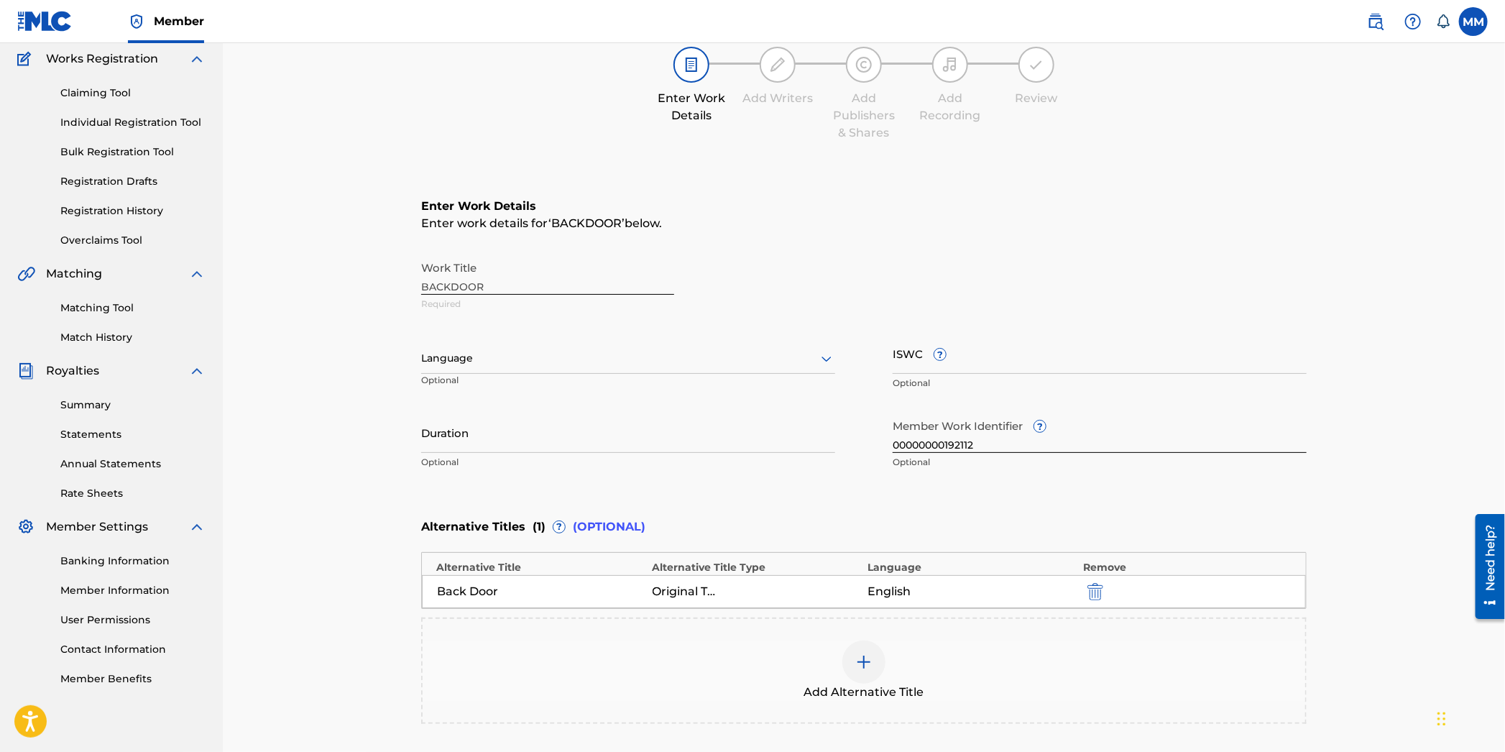
scroll to position [266, 0]
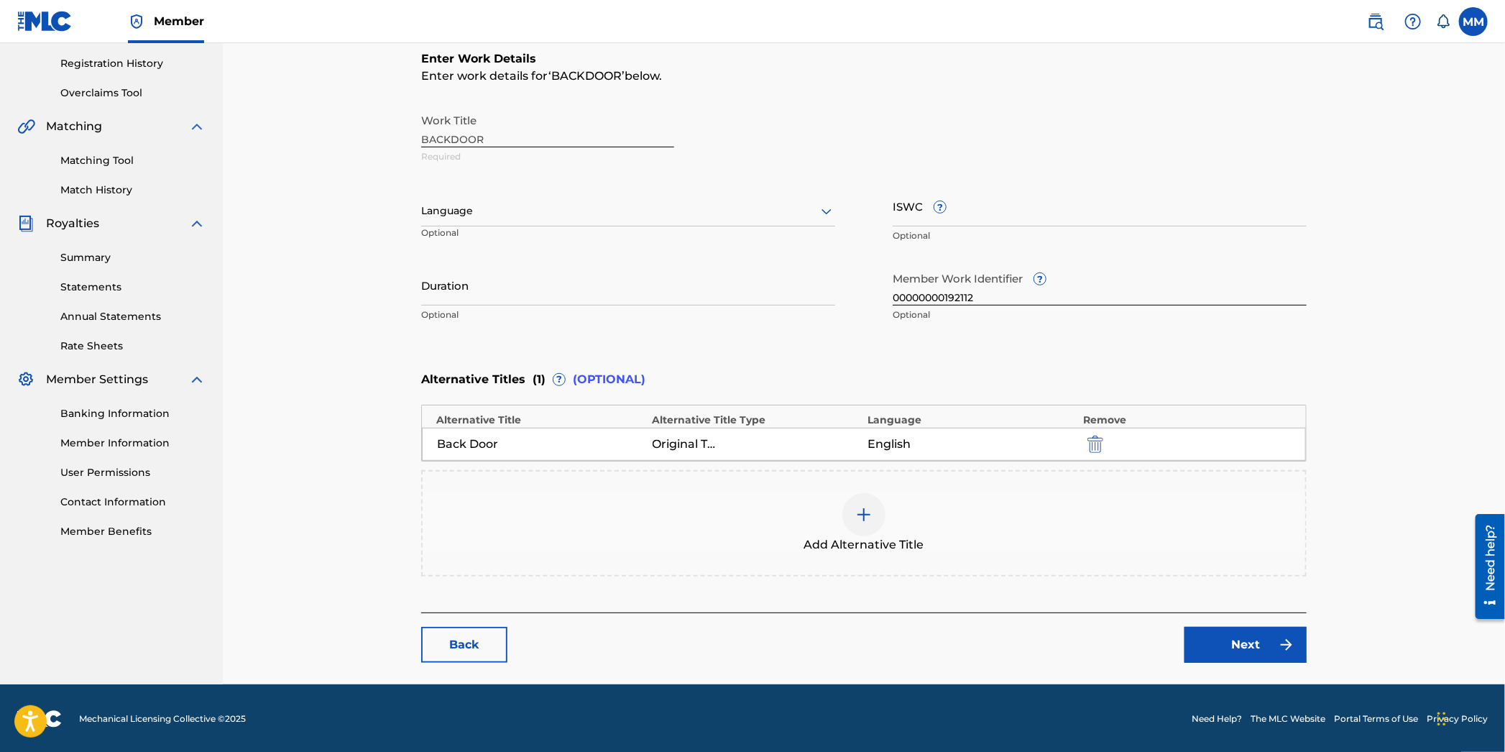
click at [1284, 645] on img at bounding box center [1286, 644] width 17 height 17
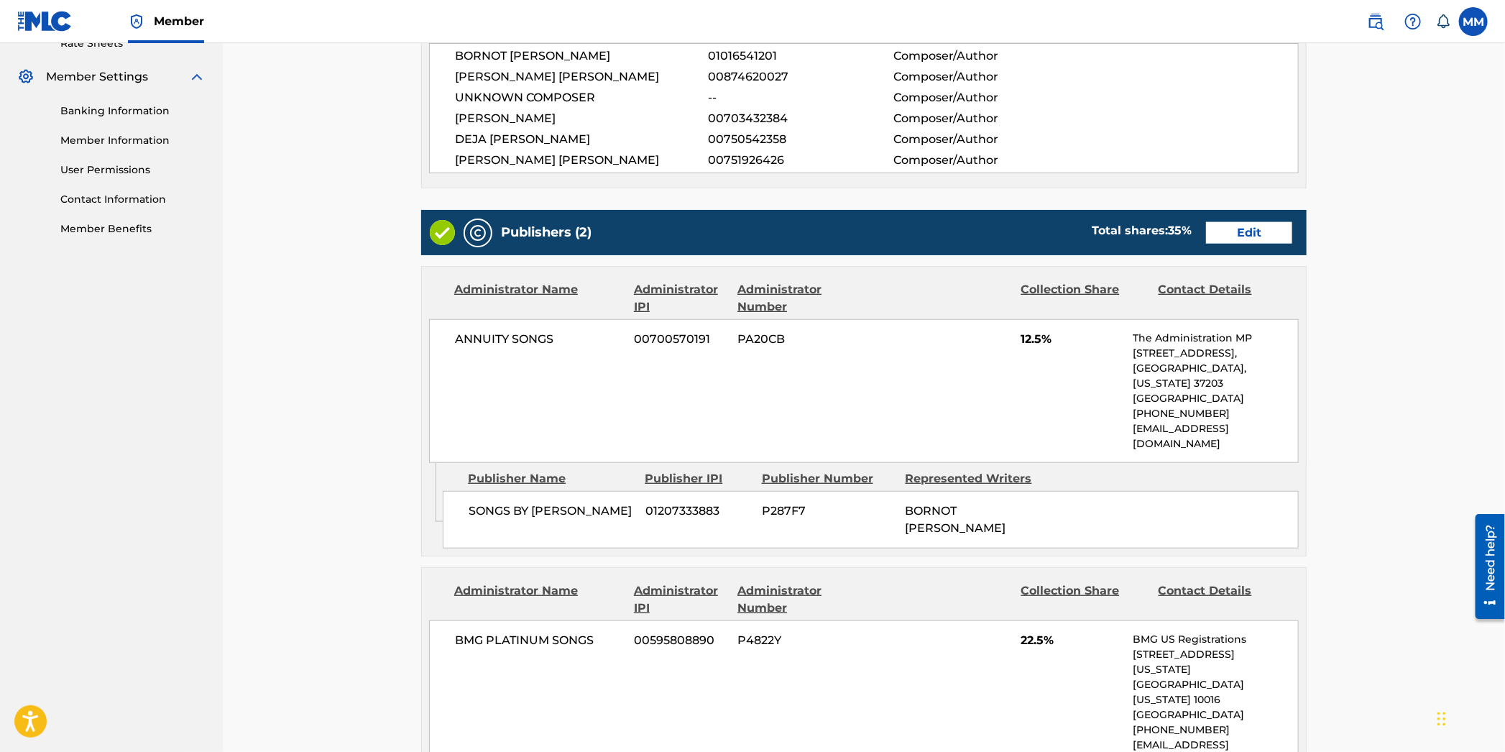
scroll to position [981, 0]
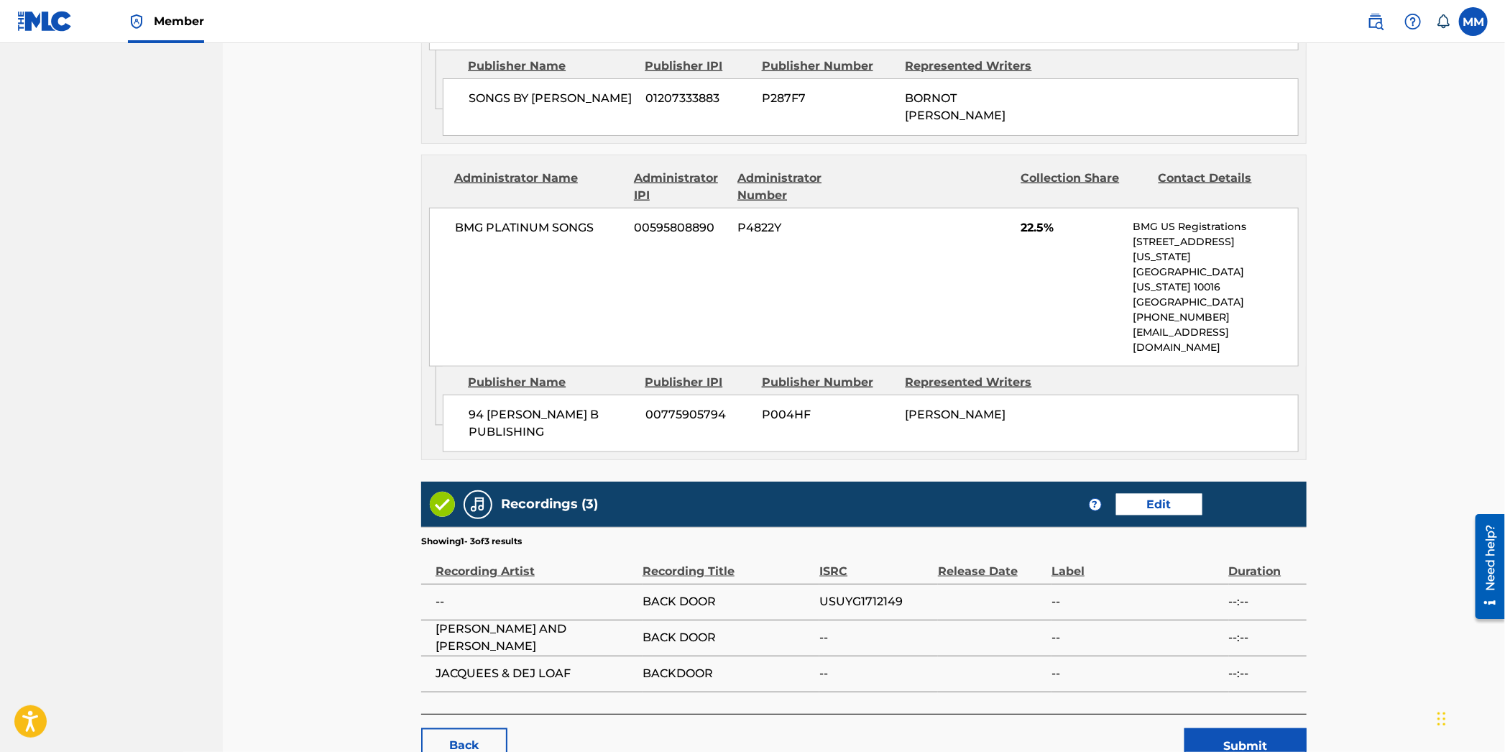
click at [1238, 728] on button "Submit" at bounding box center [1246, 746] width 122 height 36
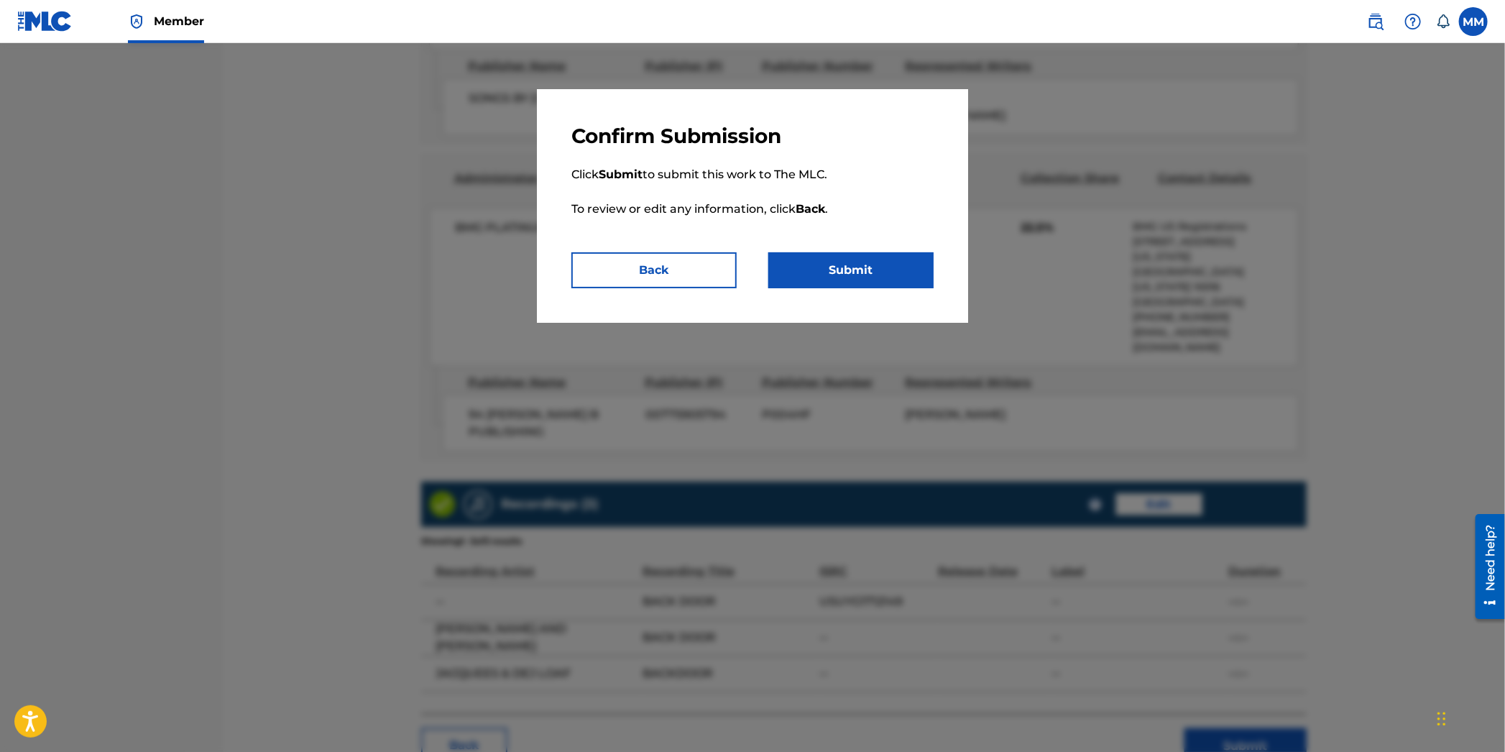
click at [905, 256] on button "Submit" at bounding box center [850, 270] width 165 height 36
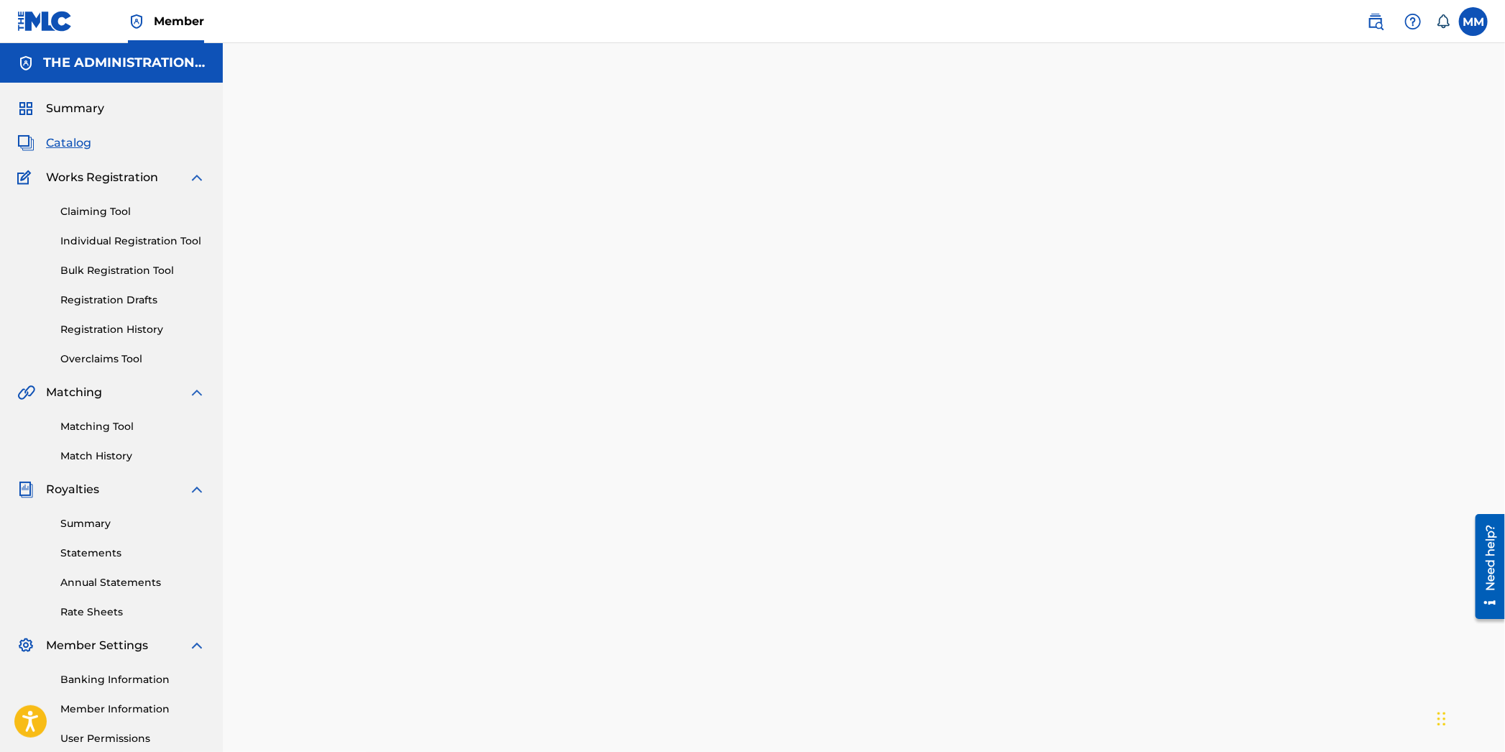
click at [1377, 27] on img at bounding box center [1375, 21] width 17 height 17
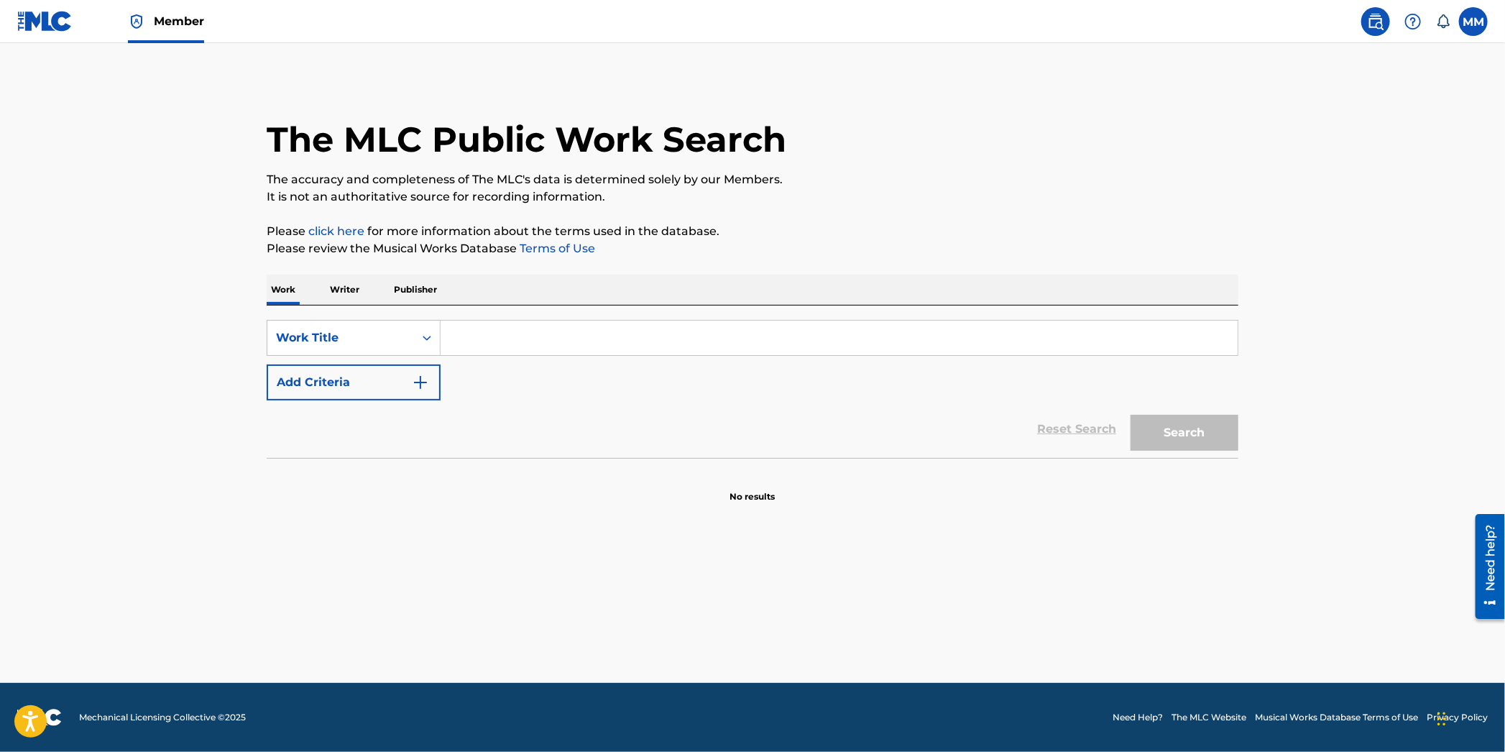
click at [461, 331] on input "Search Form" at bounding box center [839, 338] width 797 height 35
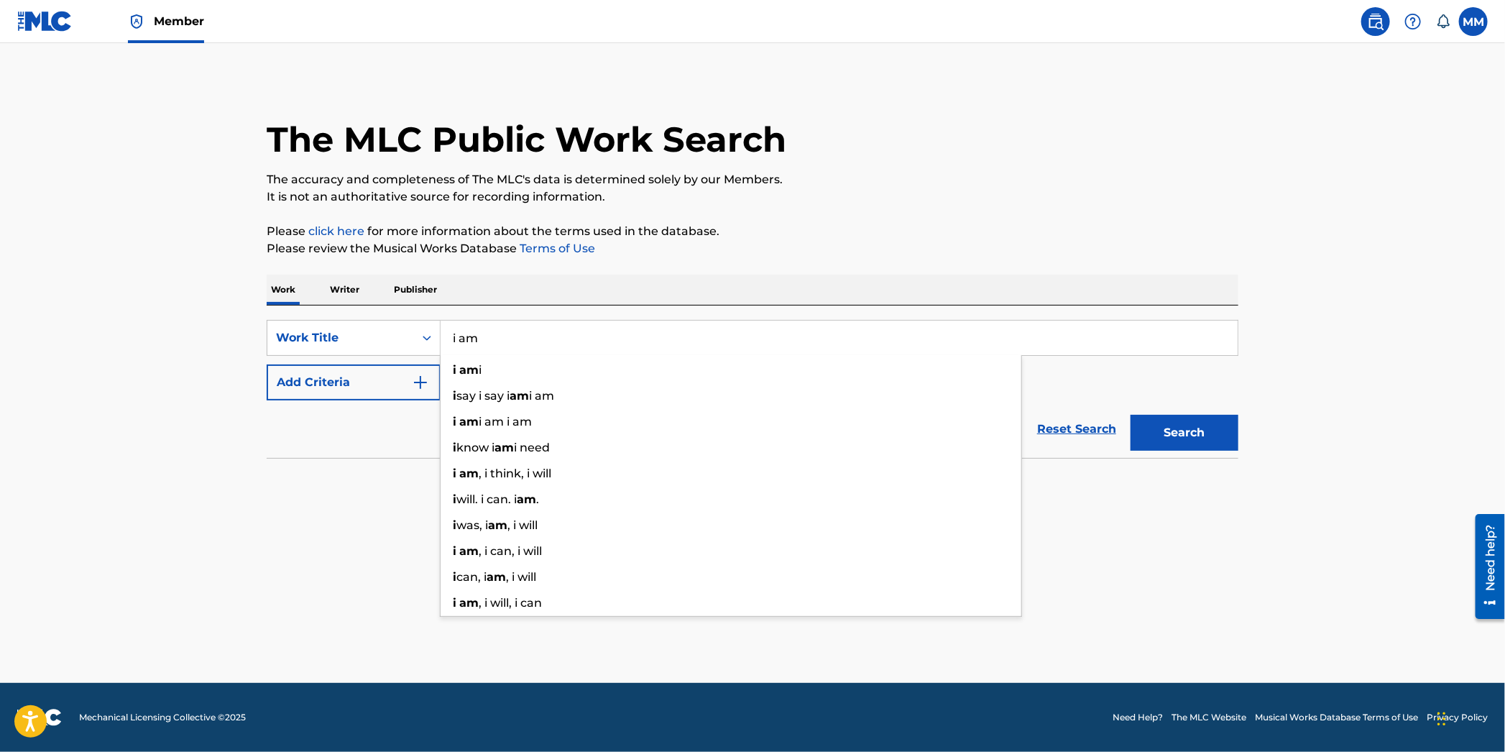
type input "i am"
click at [316, 379] on button "Add Criteria" at bounding box center [354, 382] width 174 height 36
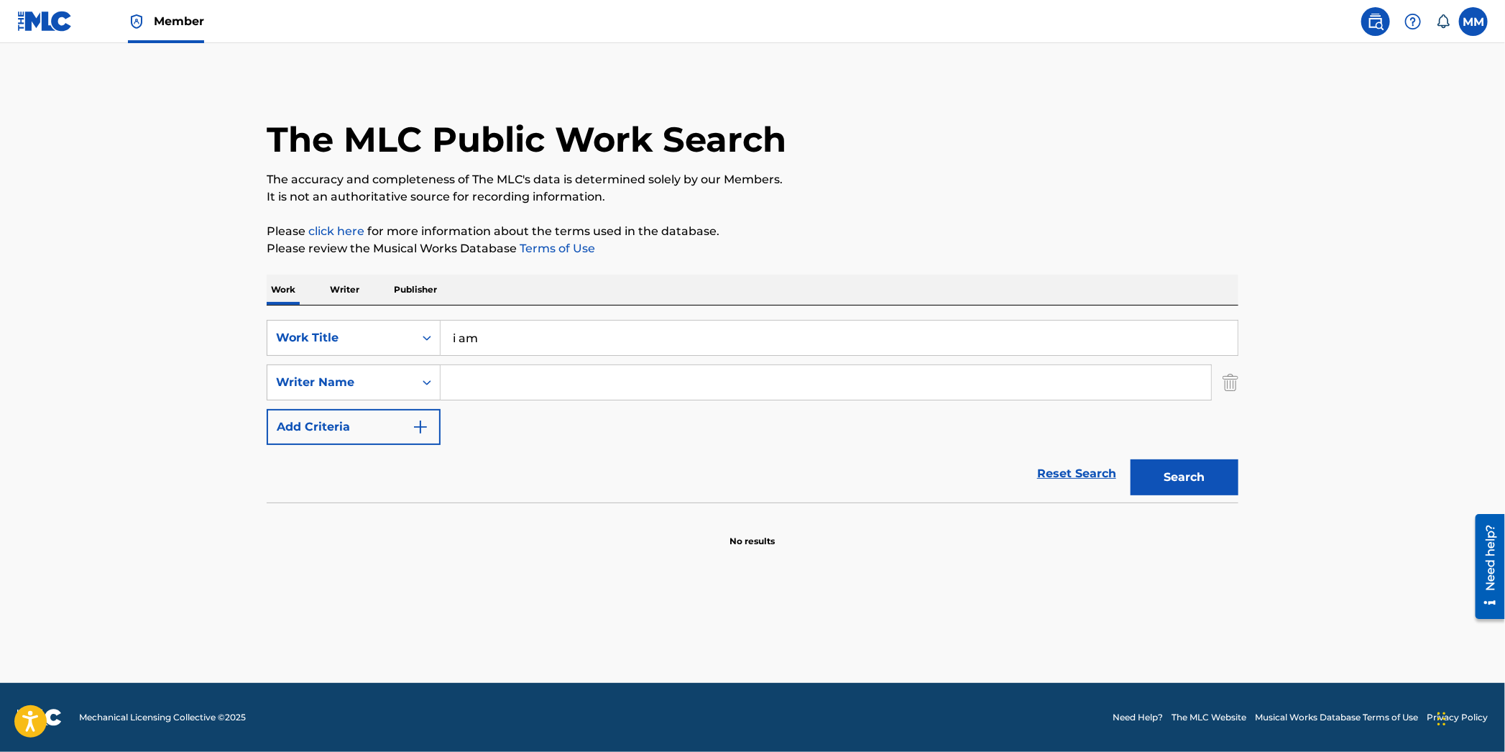
click at [513, 388] on input "Search Form" at bounding box center [826, 382] width 771 height 35
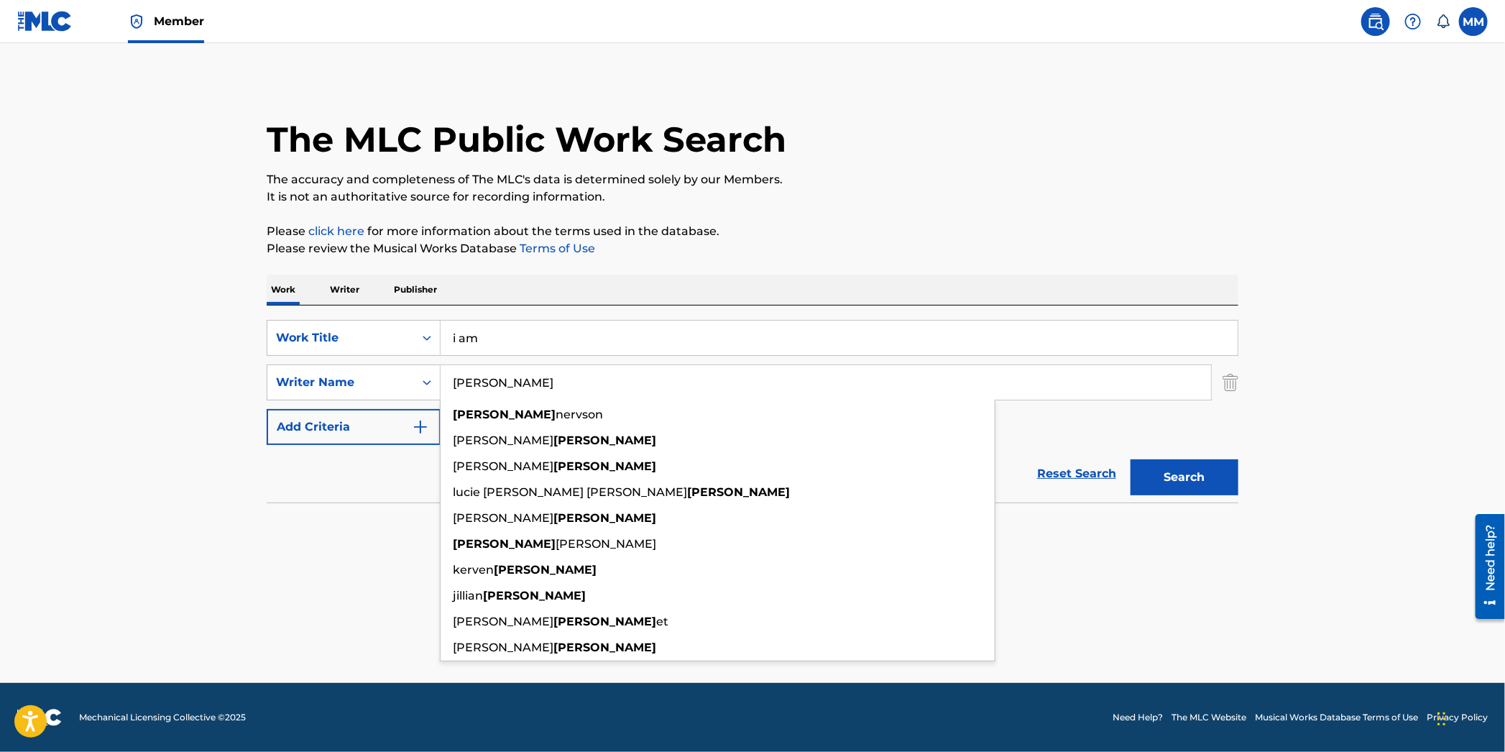
type input "[PERSON_NAME]"
click at [1131, 459] on button "Search" at bounding box center [1185, 477] width 108 height 36
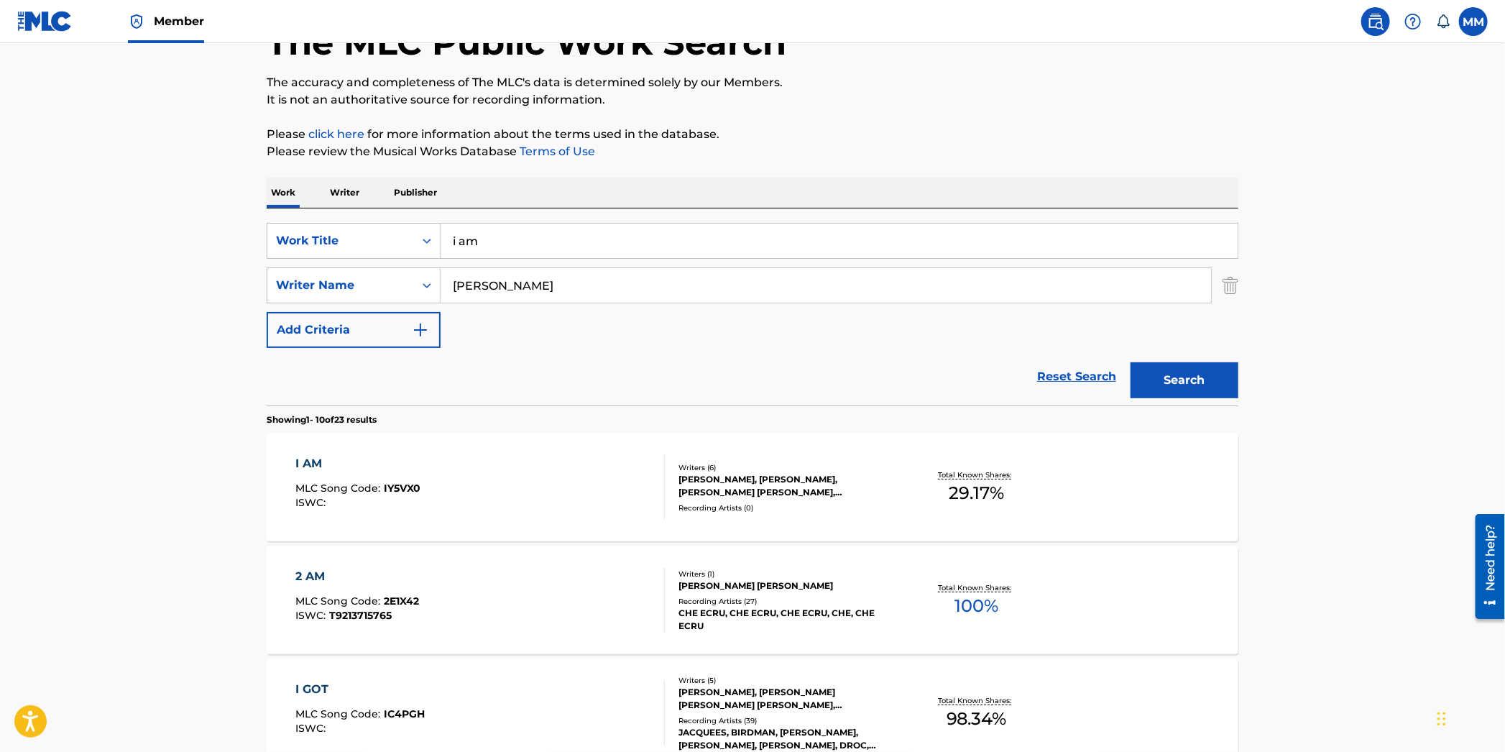
scroll to position [231, 0]
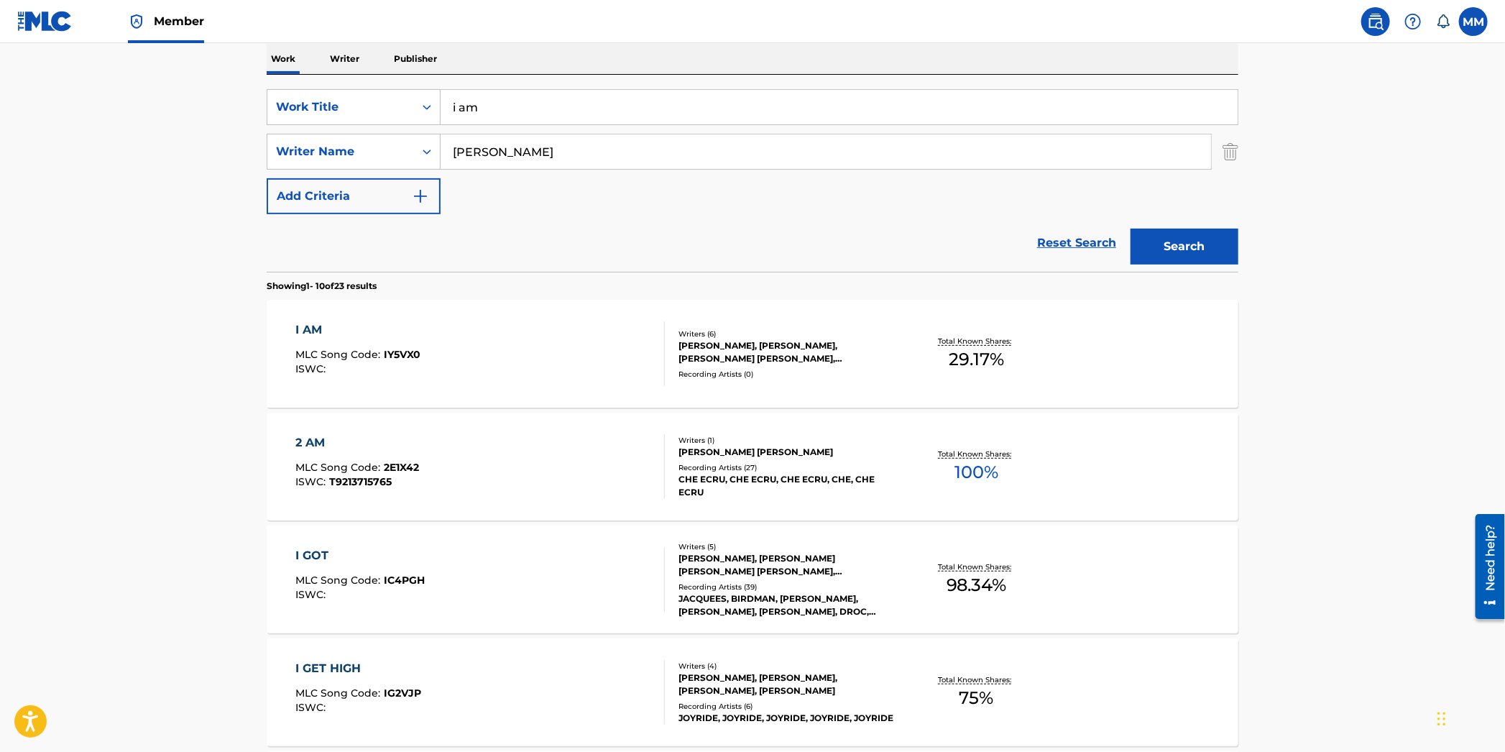
click at [520, 338] on div "I AM MLC Song Code : IY5VX0 ISWC :" at bounding box center [480, 353] width 369 height 65
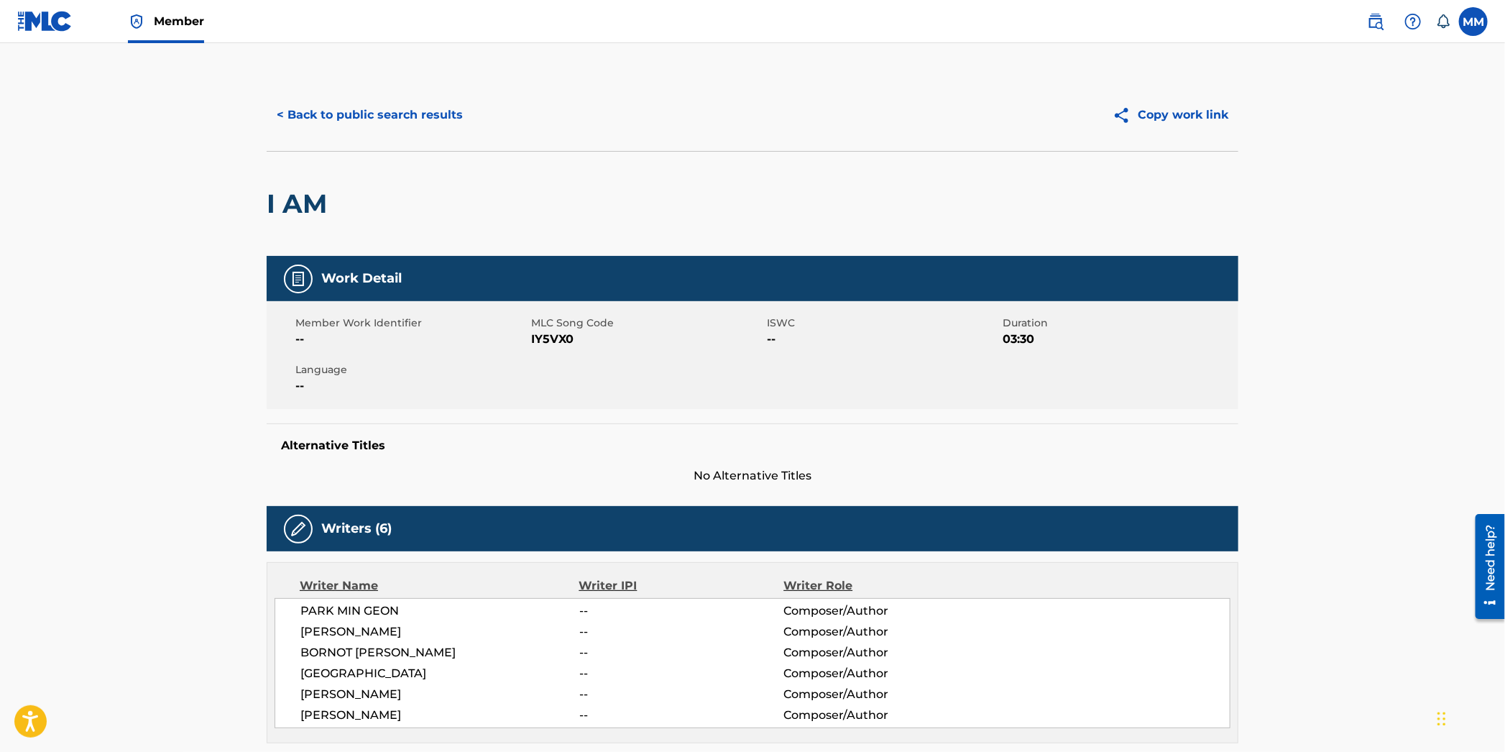
click at [351, 101] on button "< Back to public search results" at bounding box center [370, 115] width 206 height 36
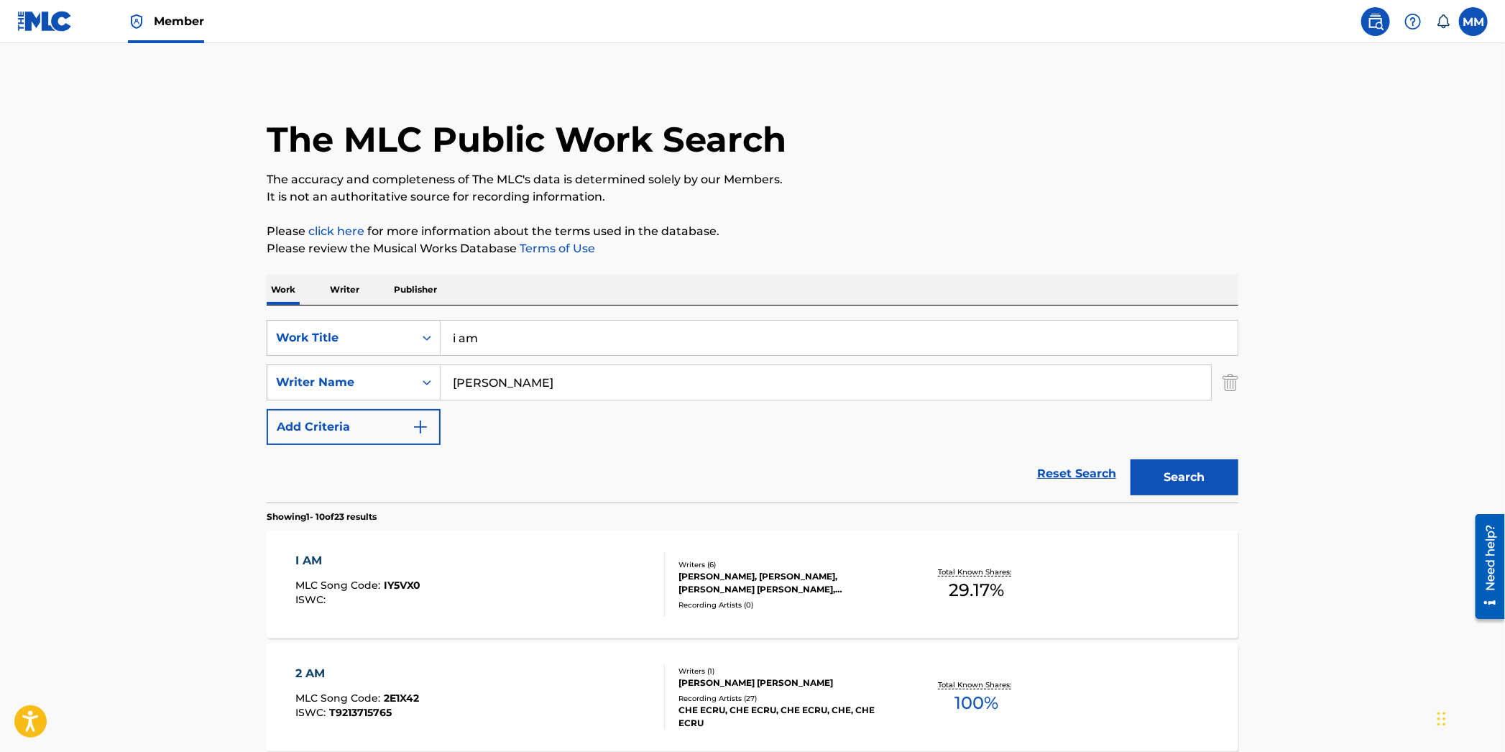
scroll to position [231, 0]
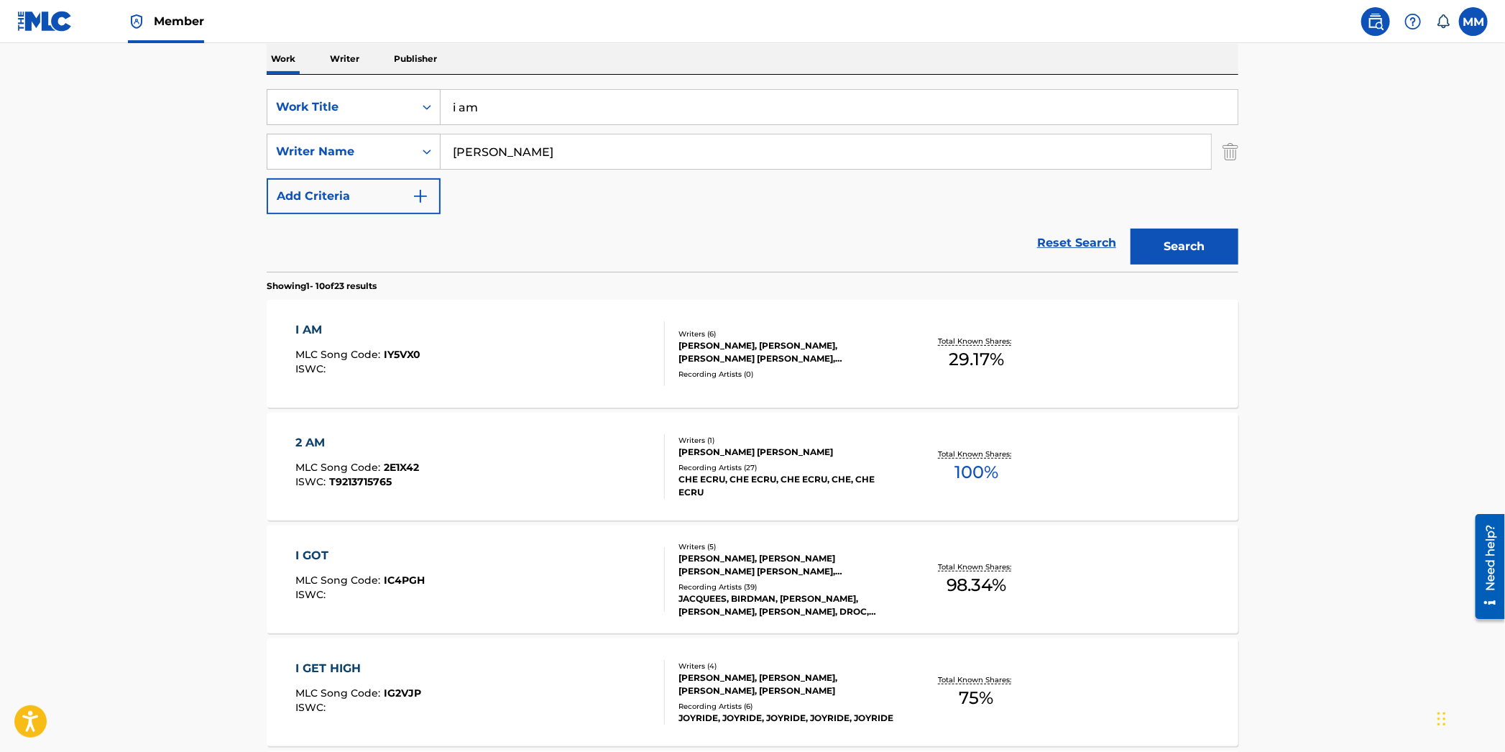
click at [513, 315] on div "I AM MLC Song Code : IY5VX0 ISWC : Writers ( 6 ) PARK MIN GEON, DANIEL LEBURN, …" at bounding box center [753, 354] width 972 height 108
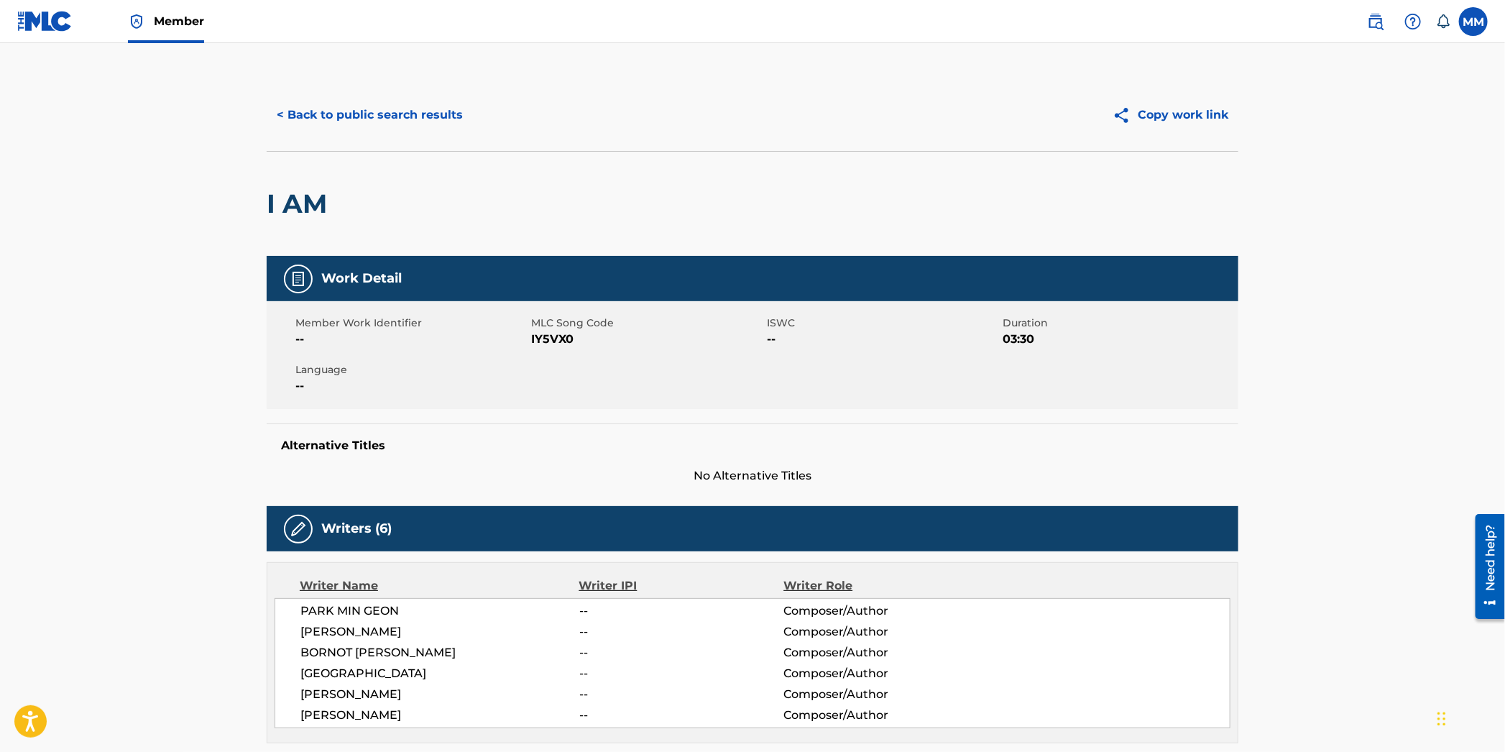
click at [561, 338] on span "IY5VX0" at bounding box center [647, 339] width 232 height 17
copy span "IY5VX0"
click at [331, 114] on button "< Back to public search results" at bounding box center [370, 115] width 206 height 36
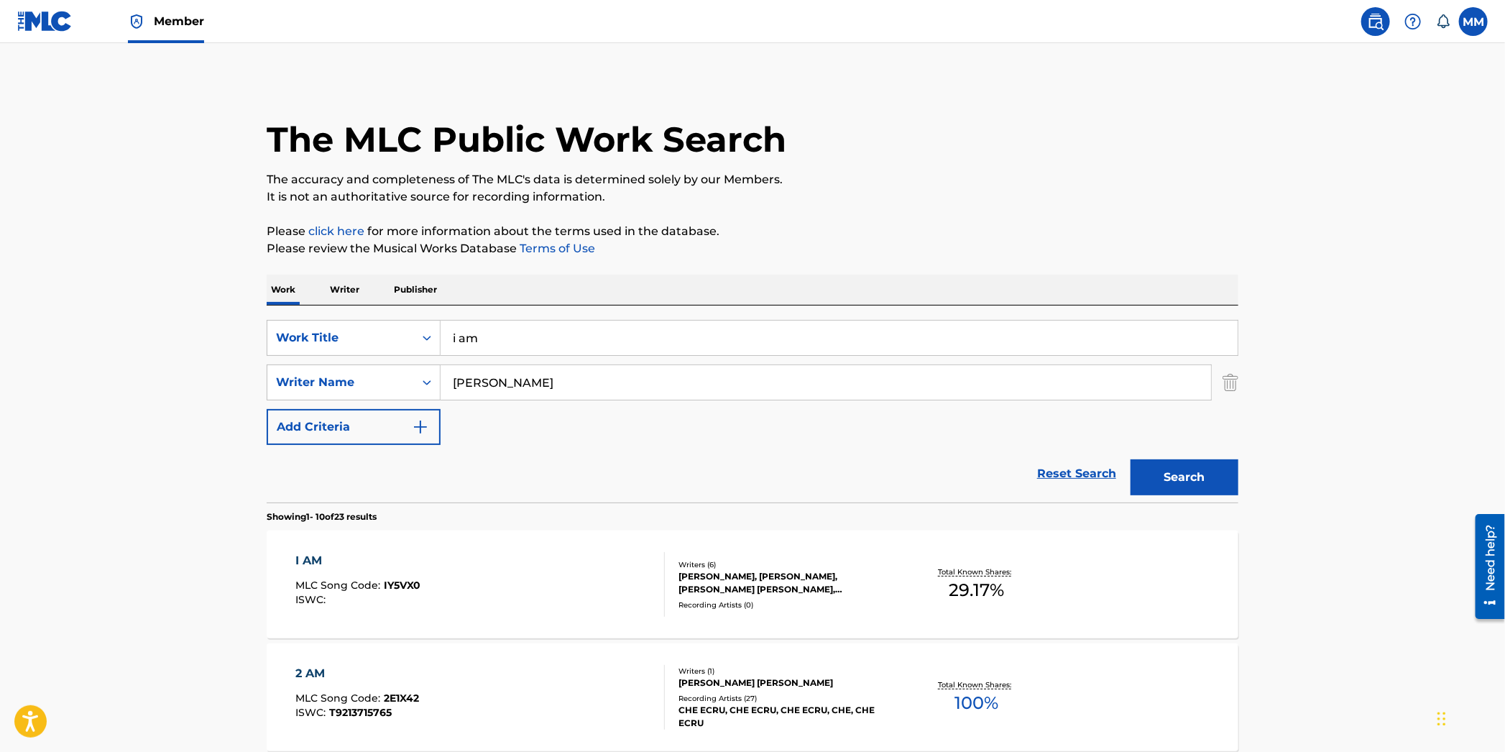
click at [207, 28] on nav "Member MM MM Mohammed Madraswala mohammed@adminmp.com Notification Preferences …" at bounding box center [752, 21] width 1505 height 43
click at [167, 24] on span "Member" at bounding box center [179, 21] width 50 height 17
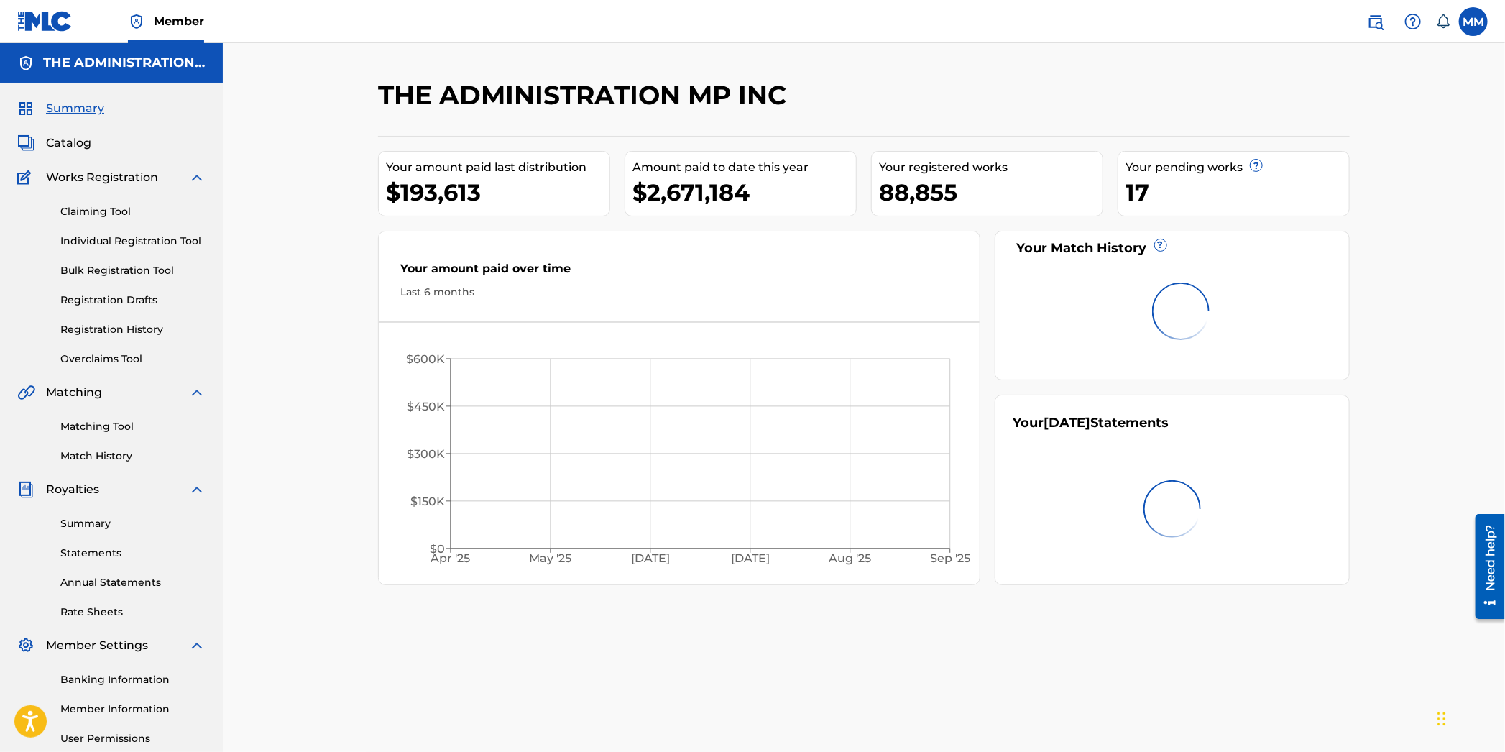
click at [58, 146] on span "Catalog" at bounding box center [68, 142] width 45 height 17
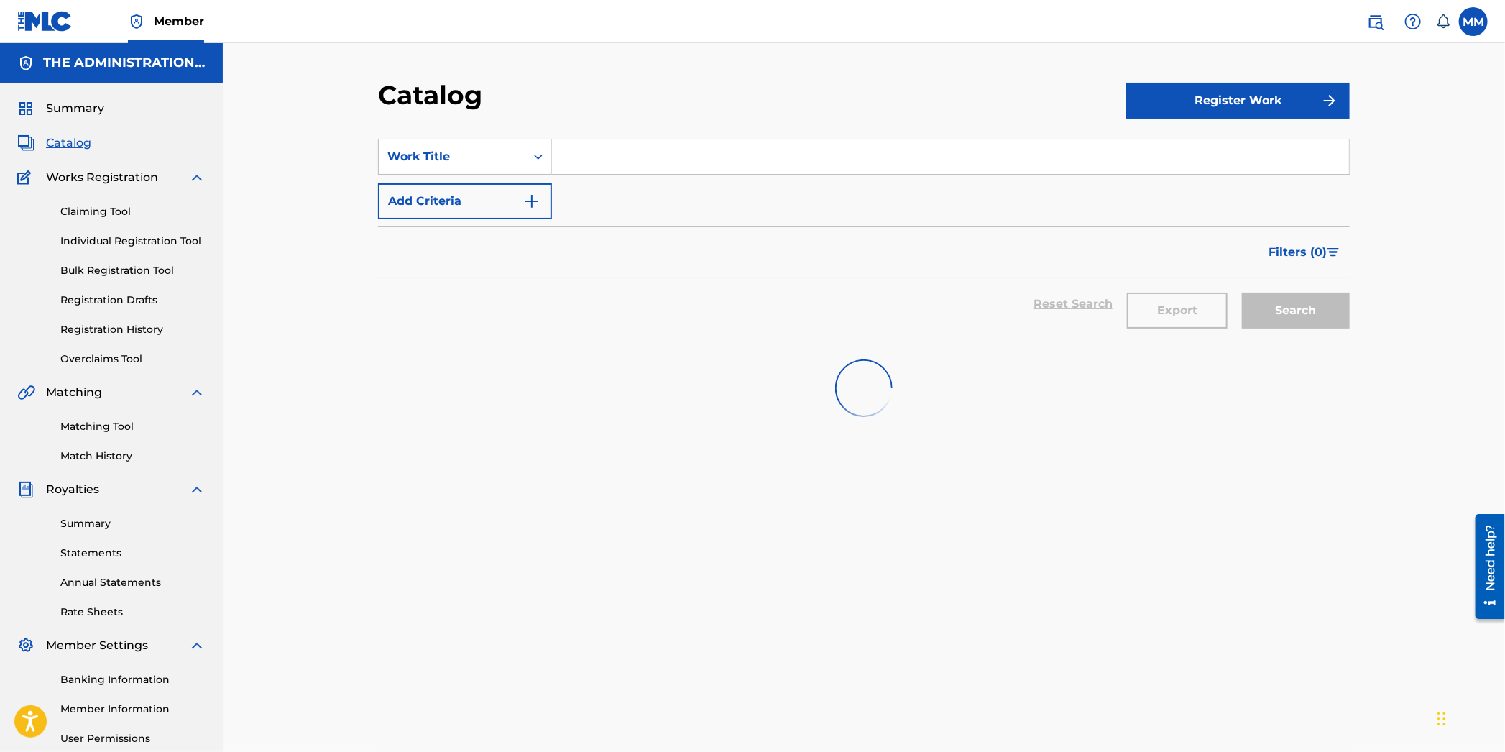
scroll to position [1, 0]
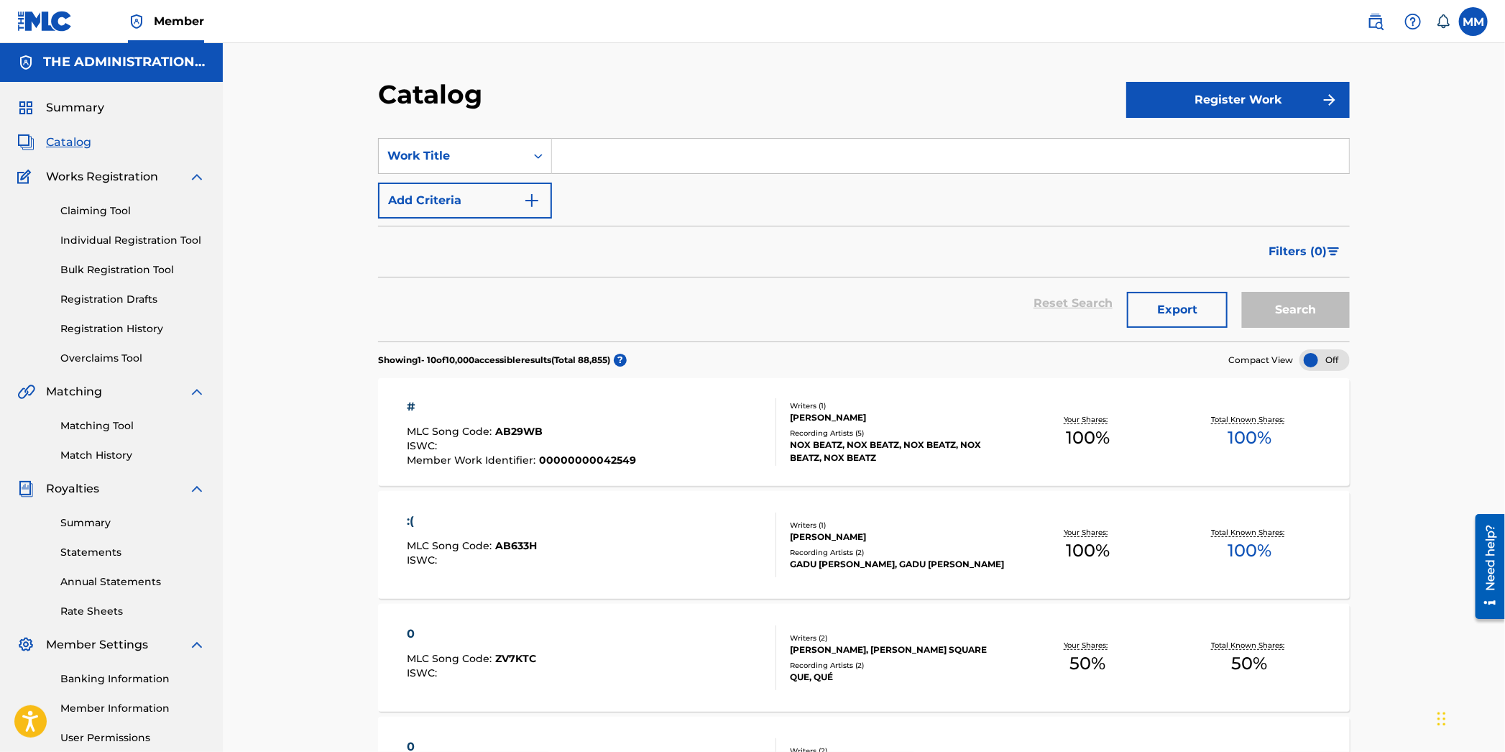
click at [590, 159] on input "Search Form" at bounding box center [950, 156] width 797 height 35
click at [485, 159] on div "Work Title" at bounding box center [451, 155] width 129 height 17
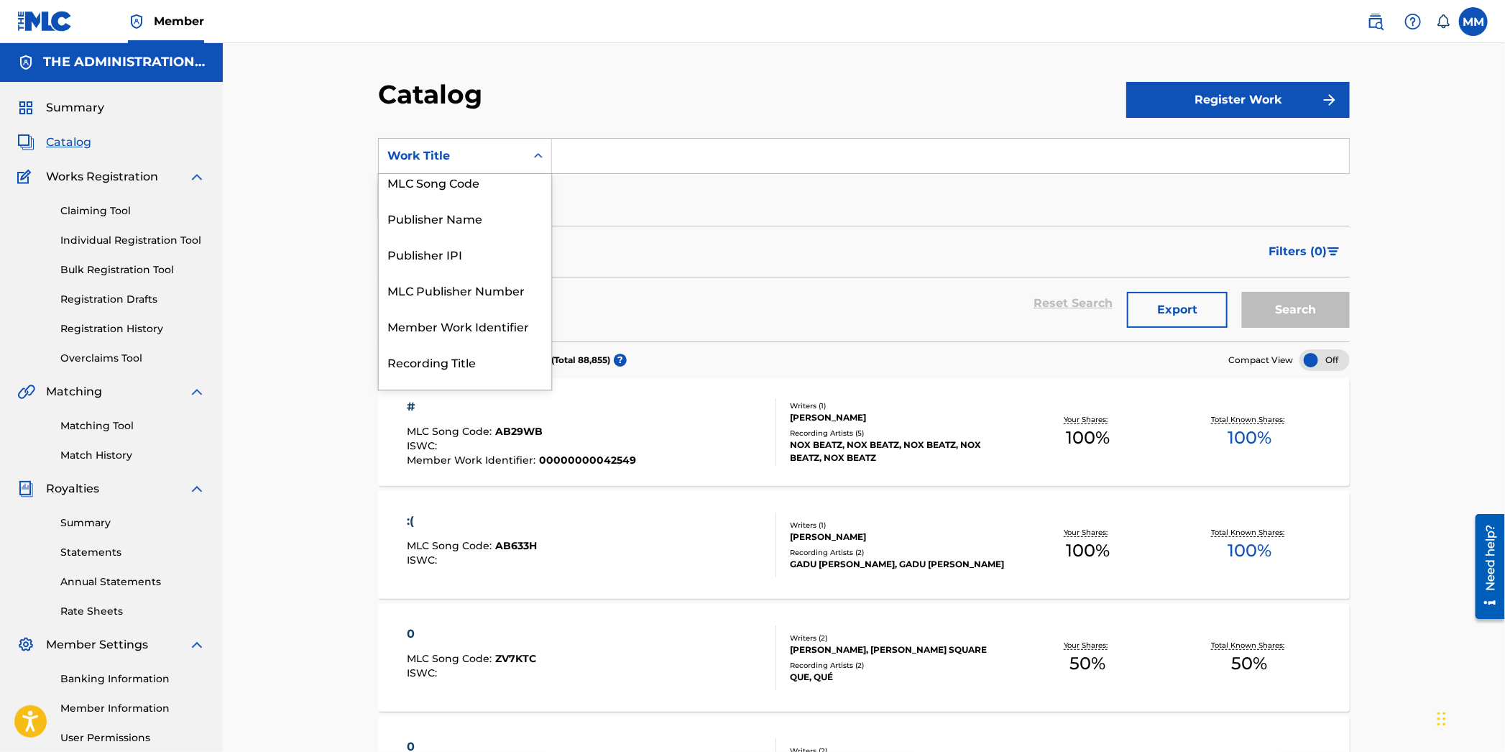
scroll to position [59, 0]
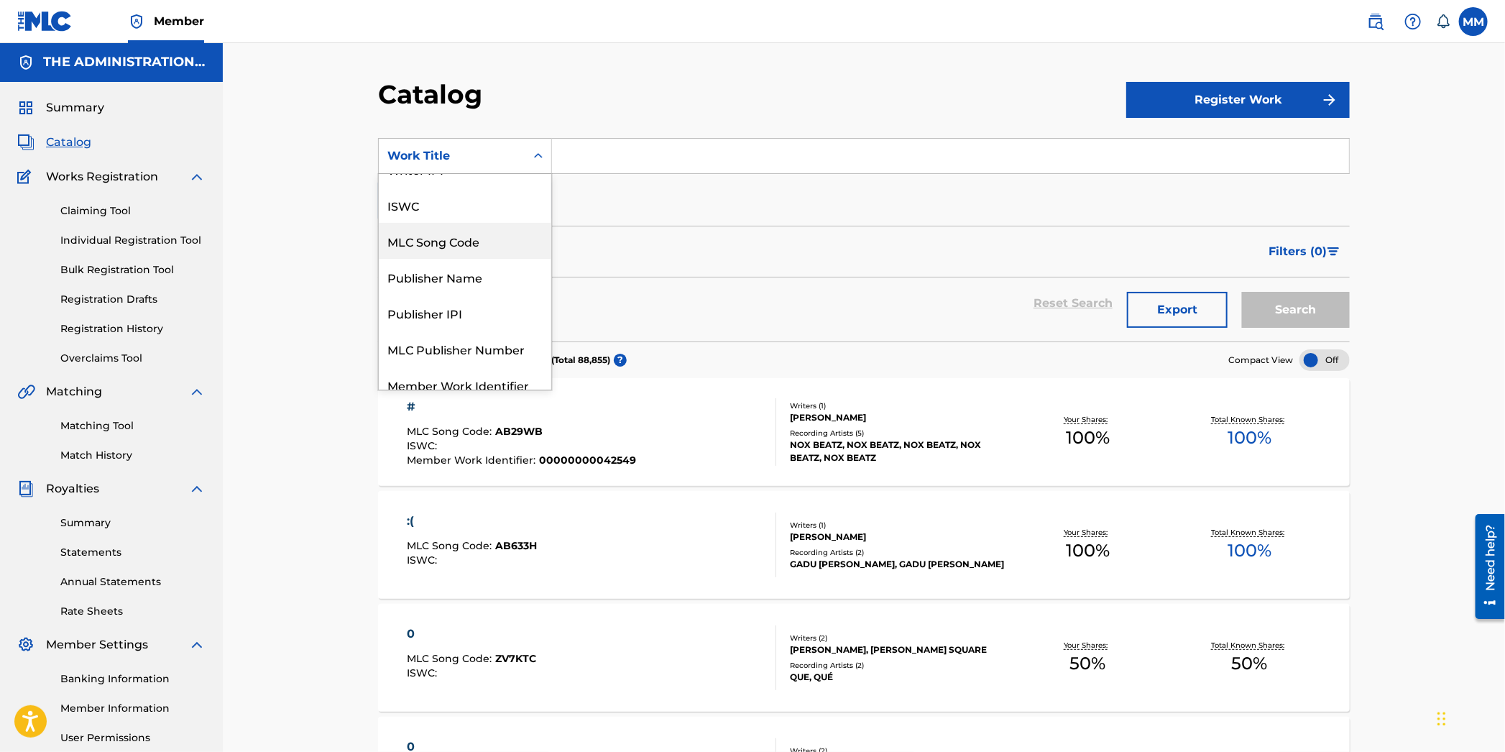
drag, startPoint x: 463, startPoint y: 249, endPoint x: 596, endPoint y: 178, distance: 150.8
click at [466, 247] on div "MLC Song Code" at bounding box center [465, 241] width 173 height 36
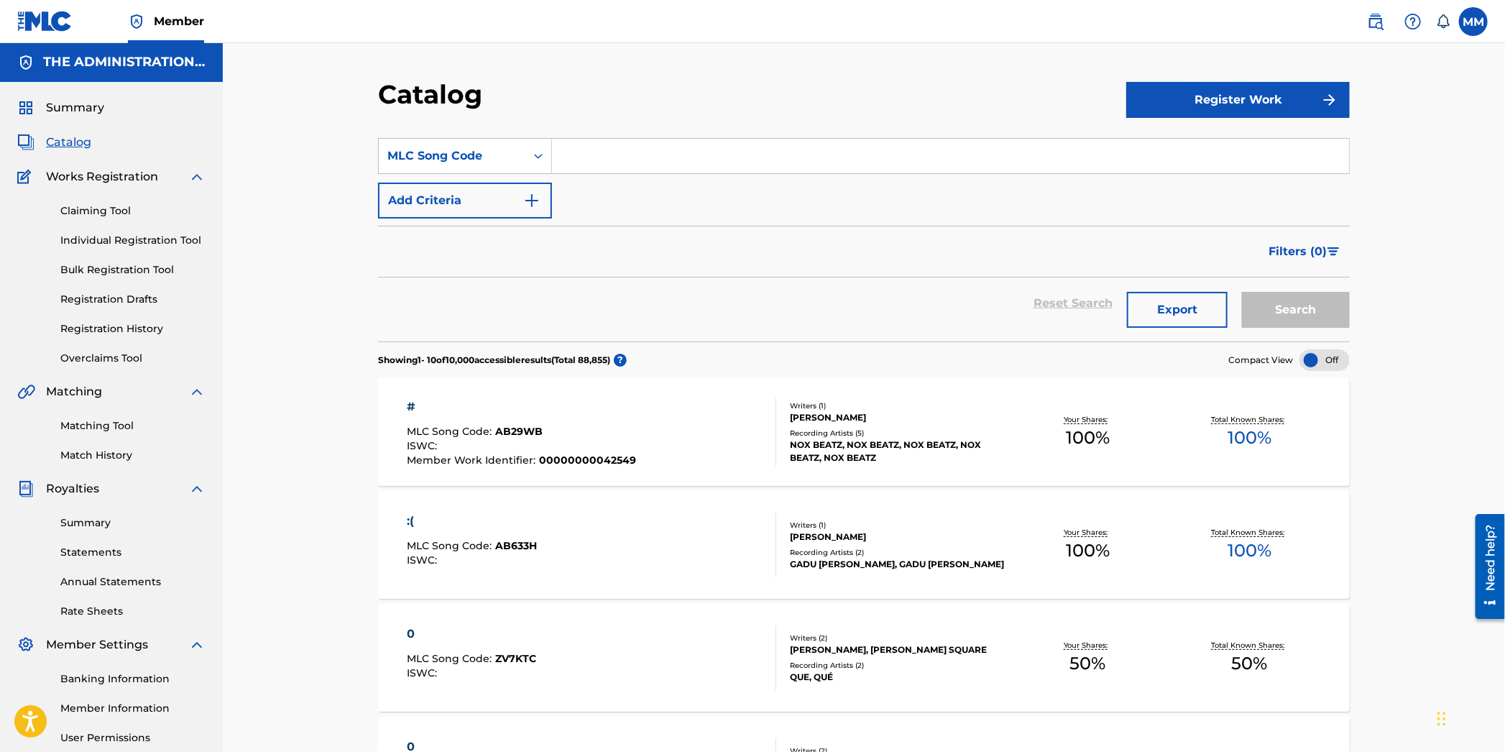
click at [612, 167] on input "Search Form" at bounding box center [950, 156] width 797 height 35
paste input "IY5VX0"
type input "IY5VX0"
click at [1299, 305] on button "Search" at bounding box center [1296, 310] width 108 height 36
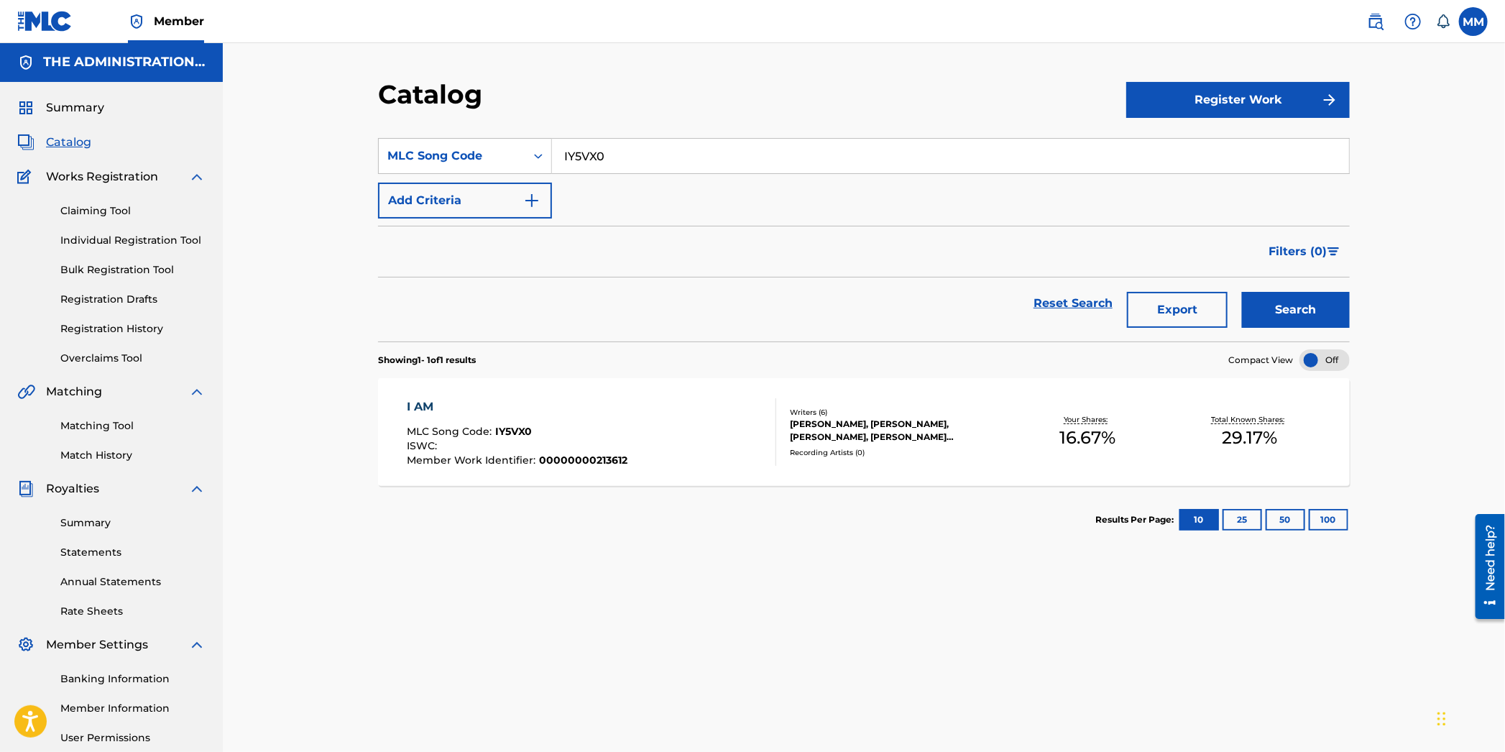
click at [682, 427] on div "I AM MLC Song Code : IY5VX0 ISWC : Member Work Identifier : 00000000213612" at bounding box center [592, 432] width 369 height 68
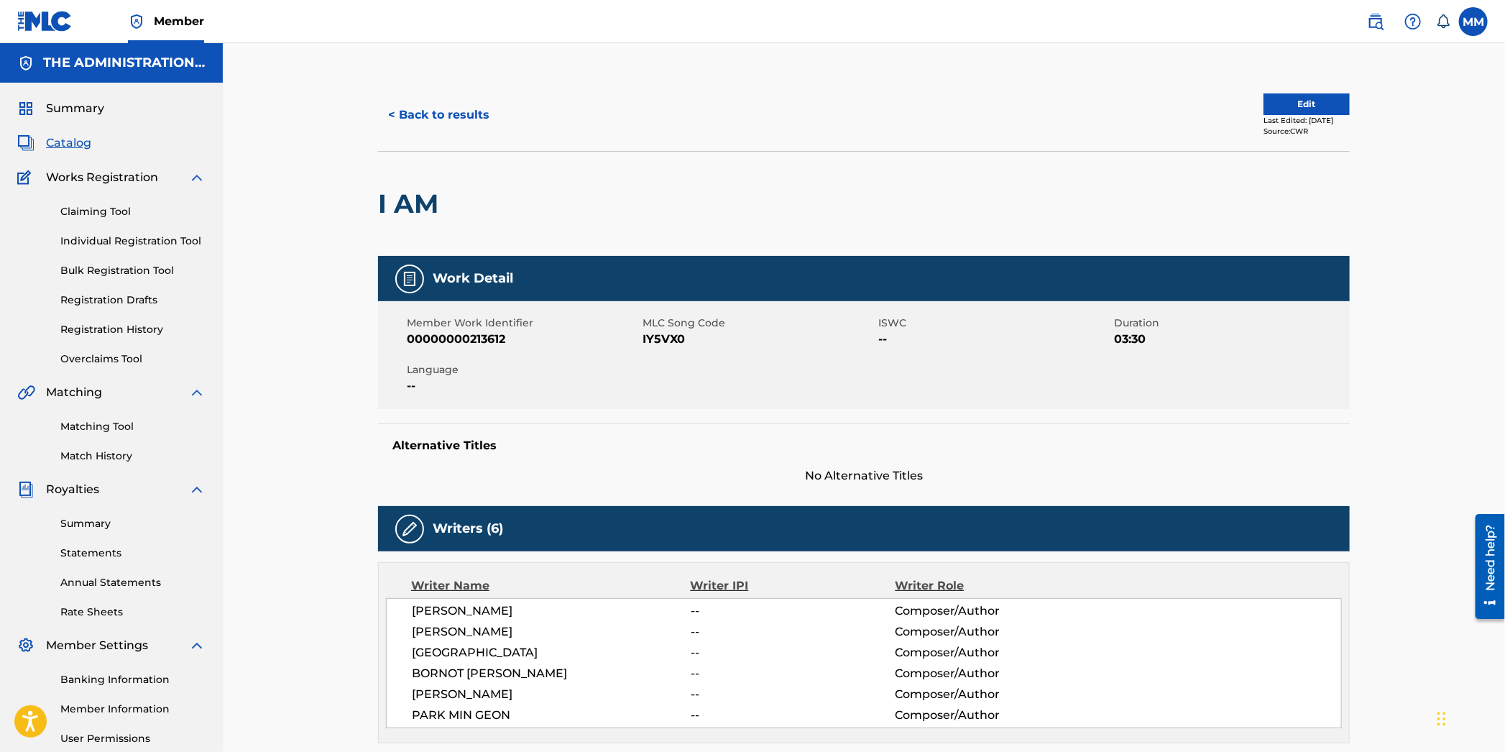
click at [1264, 99] on button "Edit" at bounding box center [1307, 104] width 86 height 22
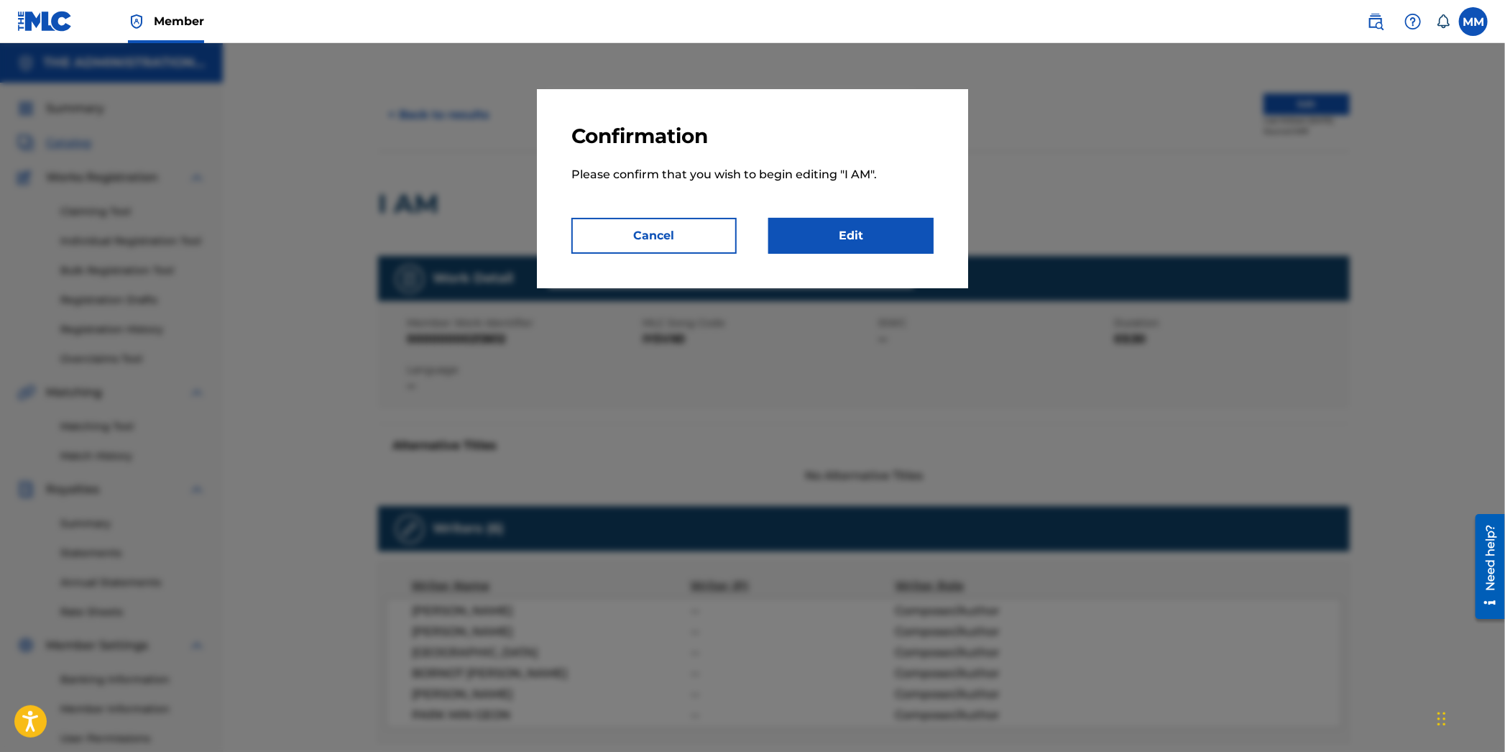
click at [812, 247] on link "Edit" at bounding box center [850, 236] width 165 height 36
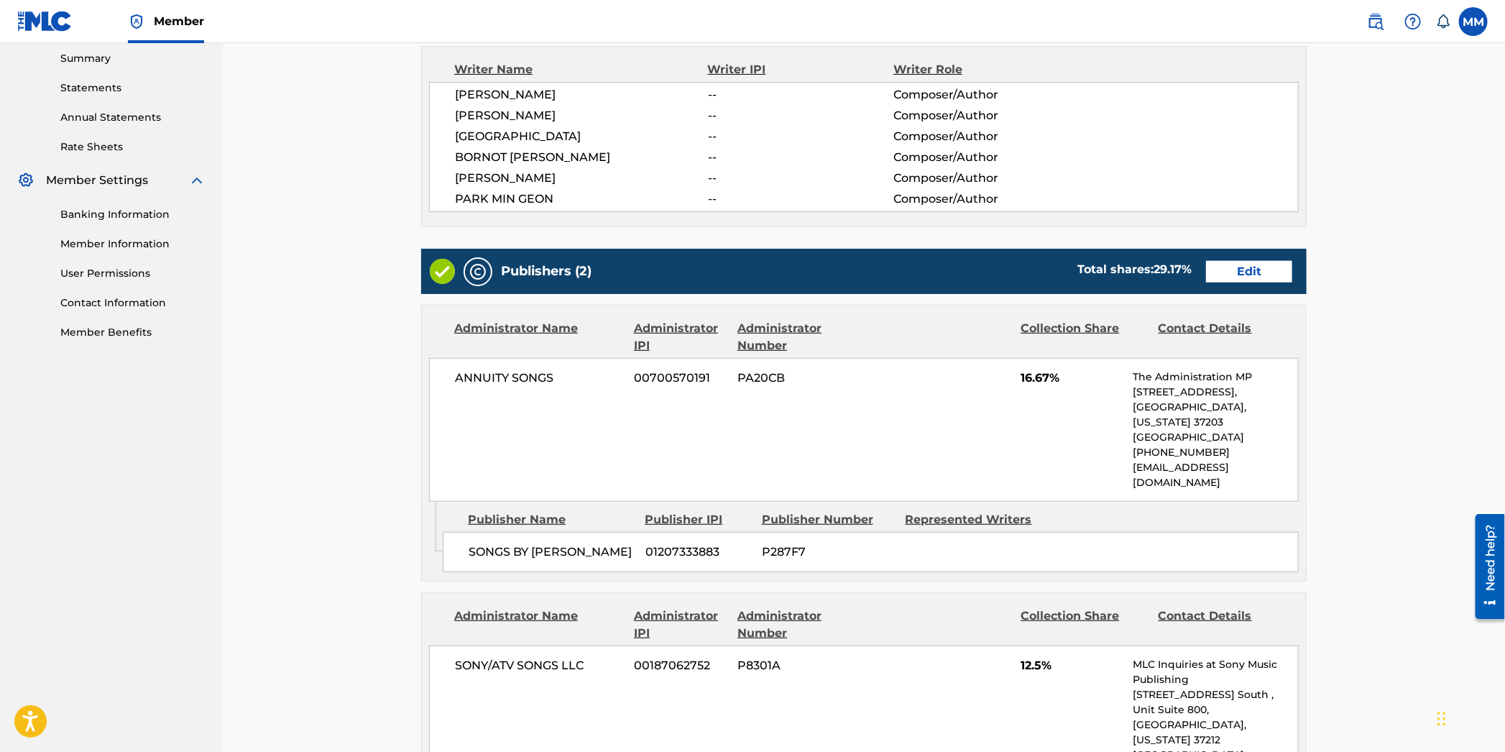
scroll to position [486, 0]
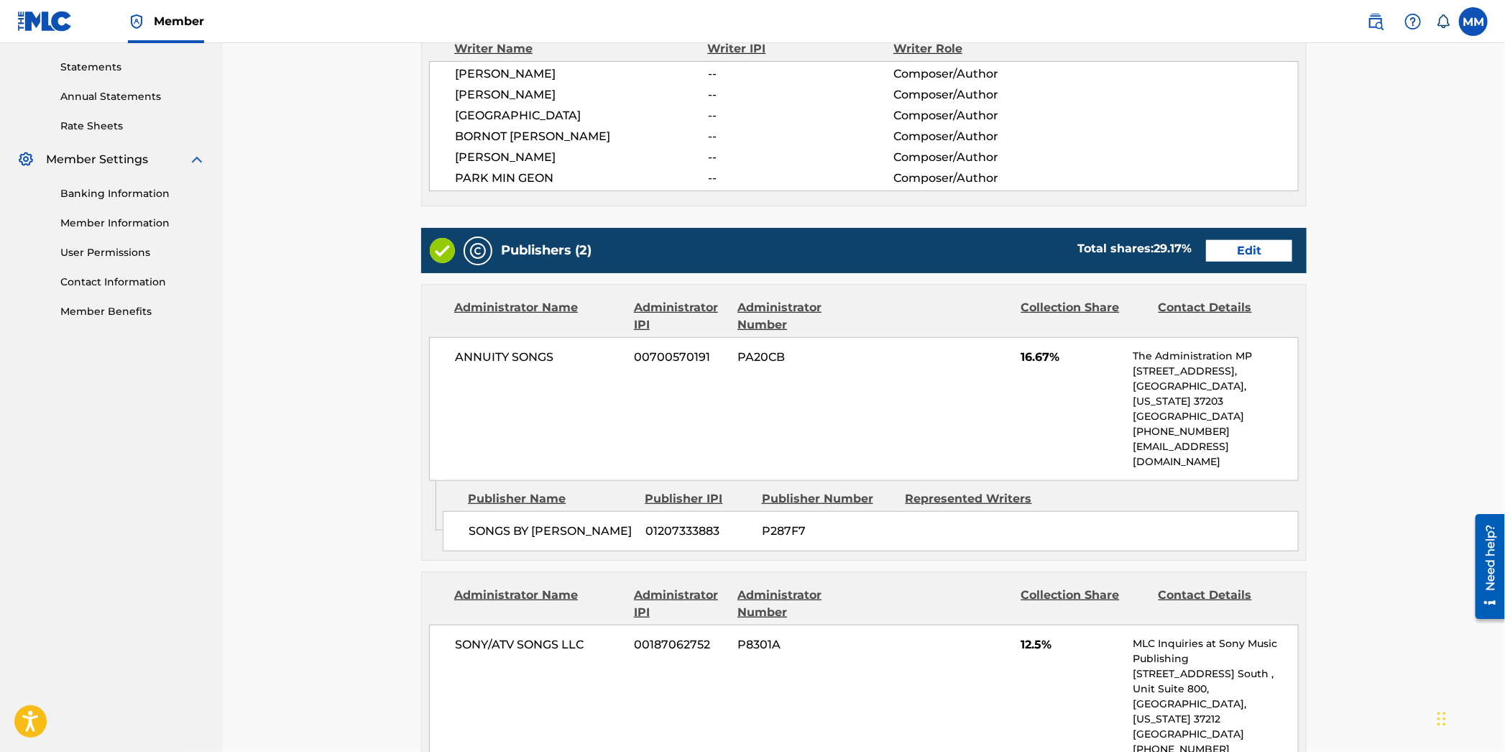
click at [1267, 247] on link "Edit" at bounding box center [1249, 251] width 86 height 22
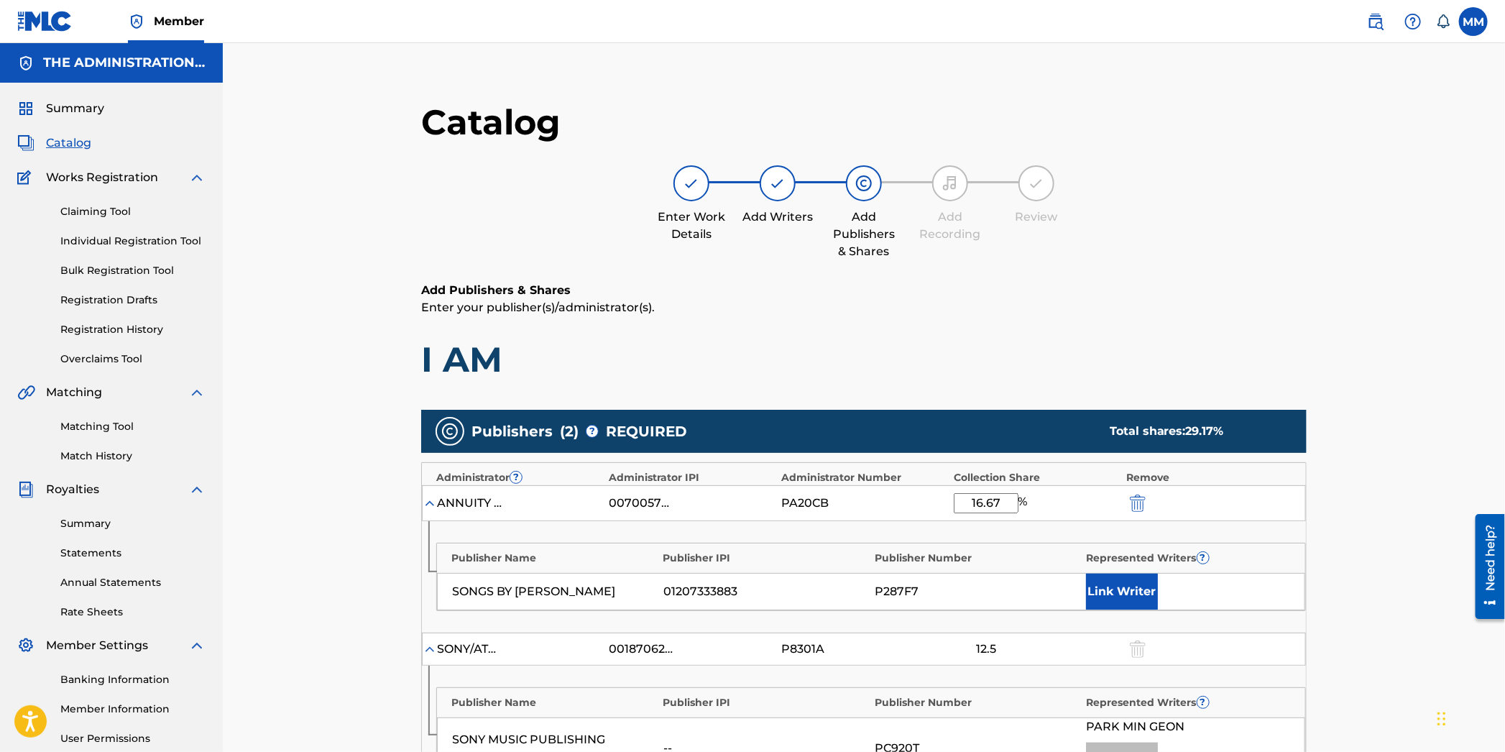
drag, startPoint x: 998, startPoint y: 502, endPoint x: 852, endPoint y: 484, distance: 146.9
click at [852, 485] on div "ANNUITY SONGS 00700570191 PA20CB 16.67 %" at bounding box center [864, 503] width 884 height 36
type input "25"
click at [1111, 589] on button "Link Writer" at bounding box center [1122, 592] width 72 height 36
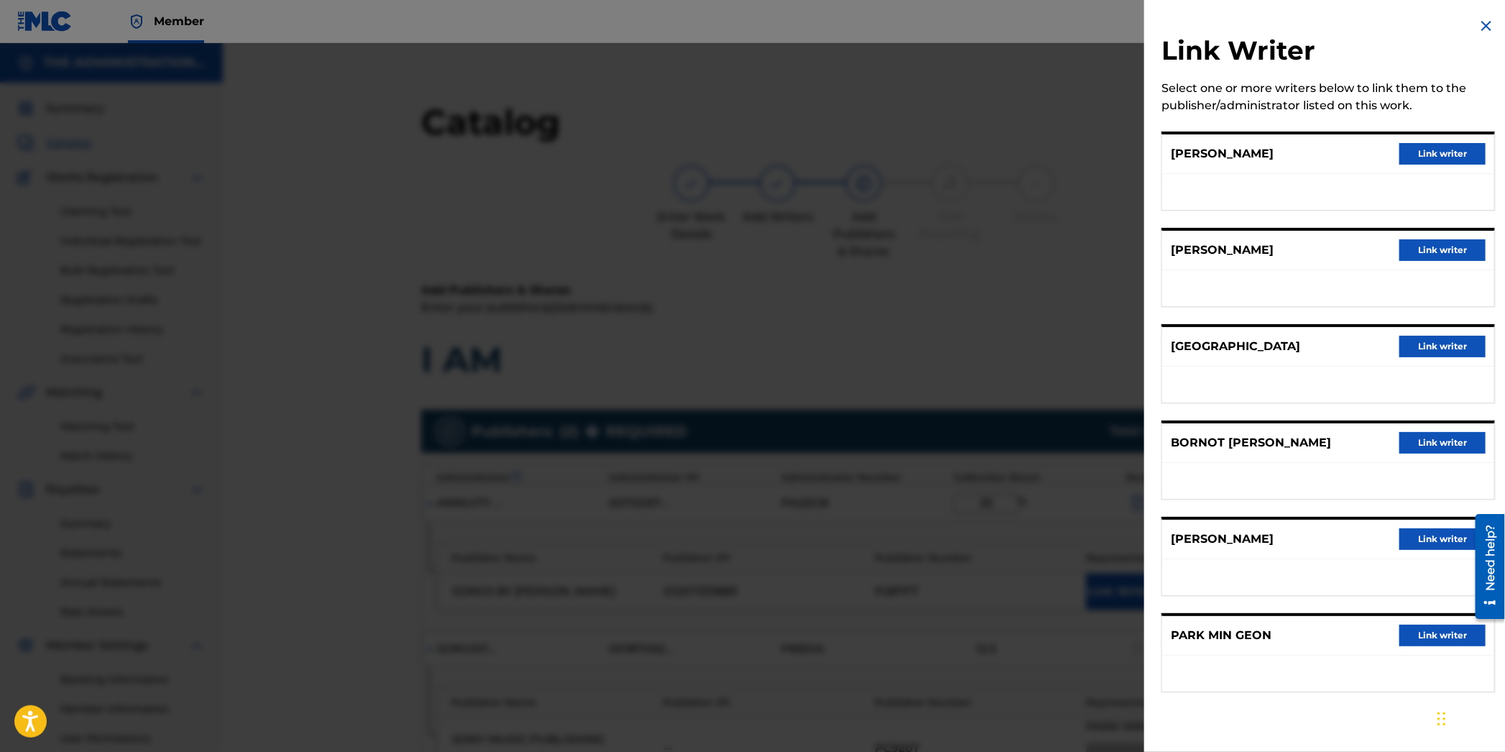
click at [1413, 446] on button "Link writer" at bounding box center [1442, 443] width 86 height 22
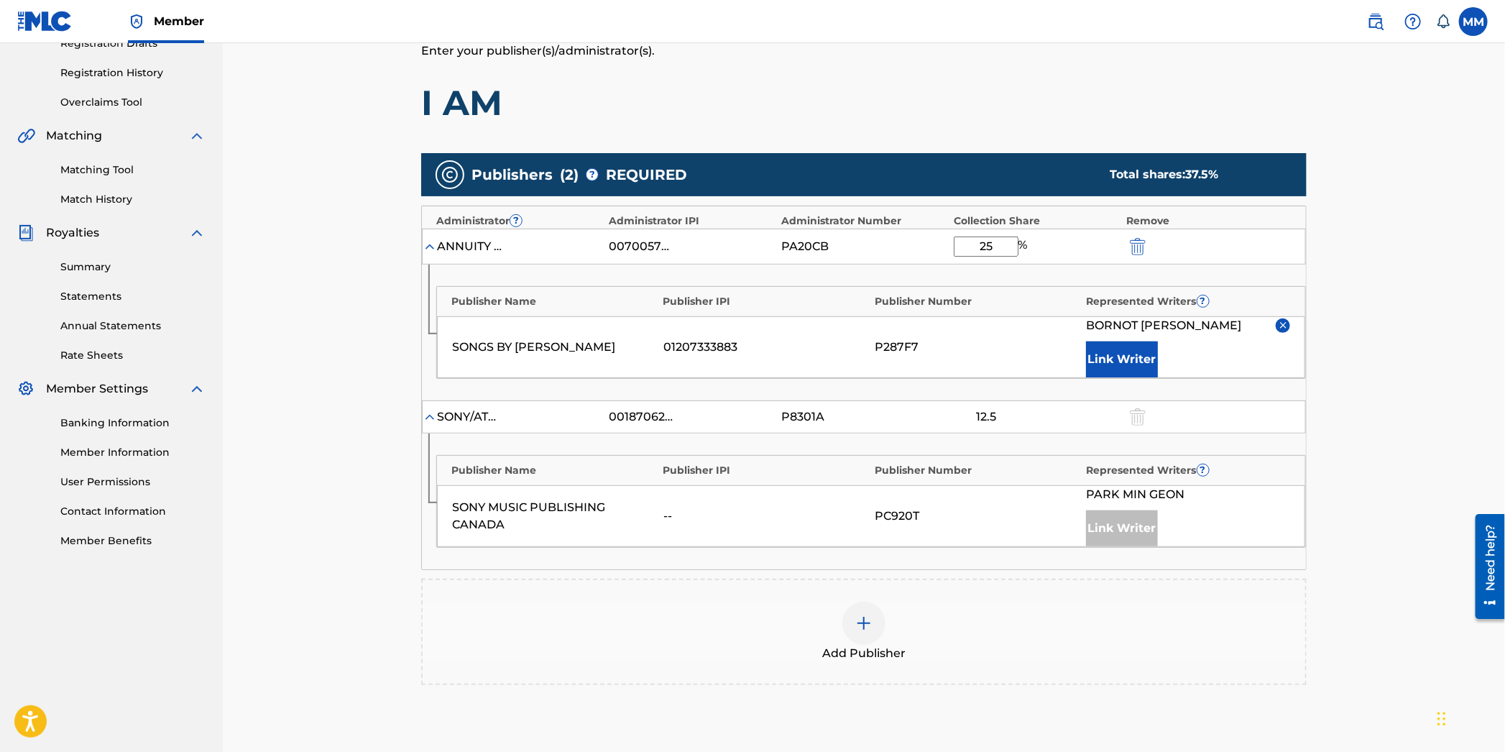
scroll to position [387, 0]
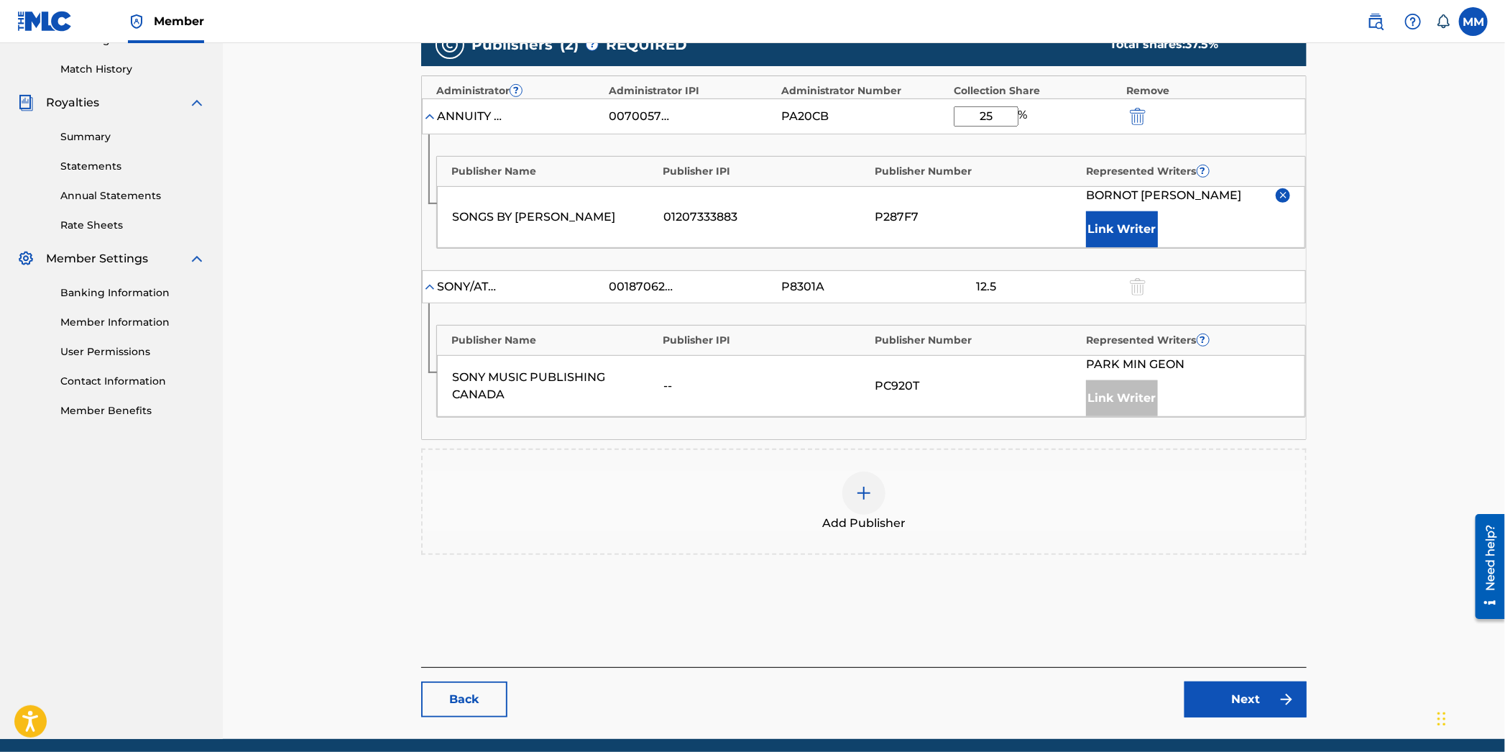
click at [1266, 696] on link "Next" at bounding box center [1246, 699] width 122 height 36
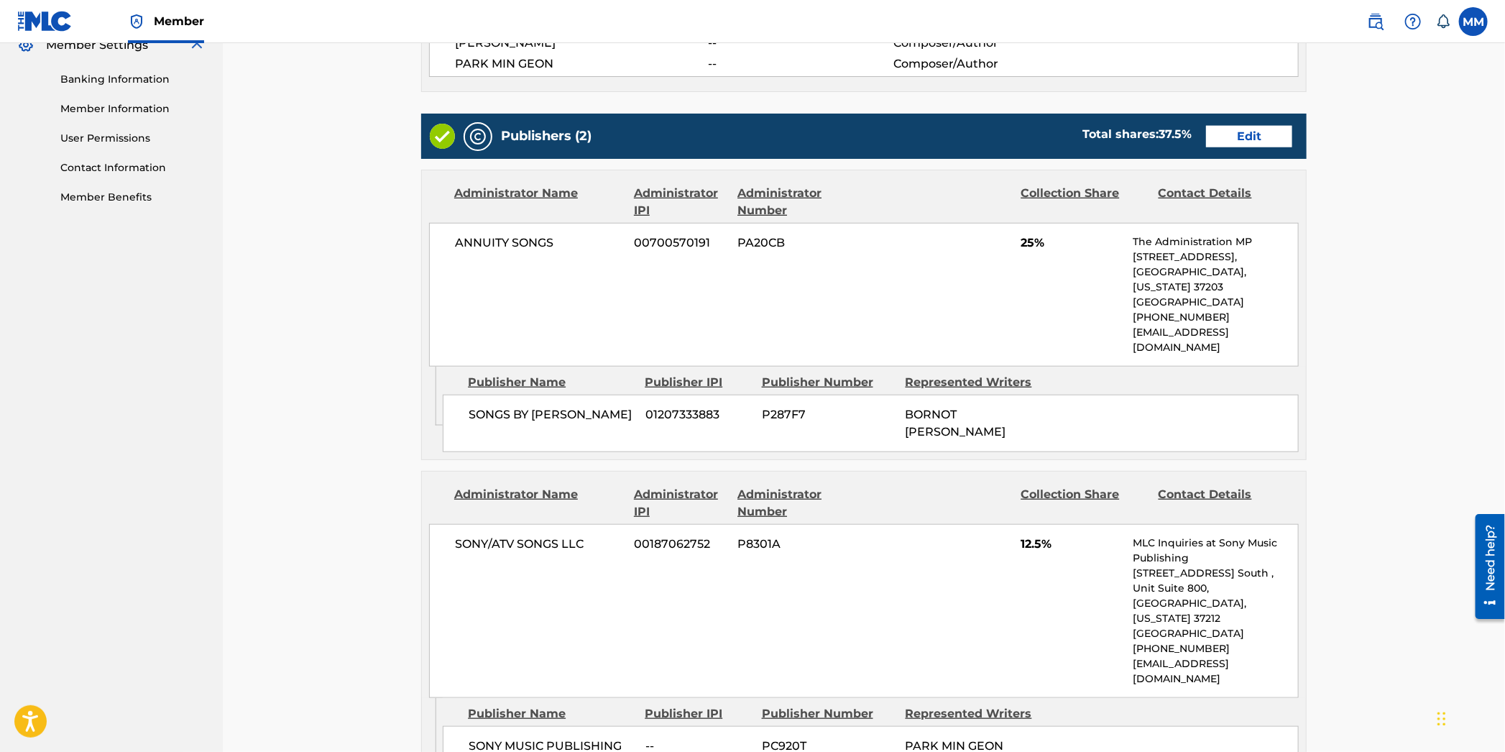
scroll to position [960, 0]
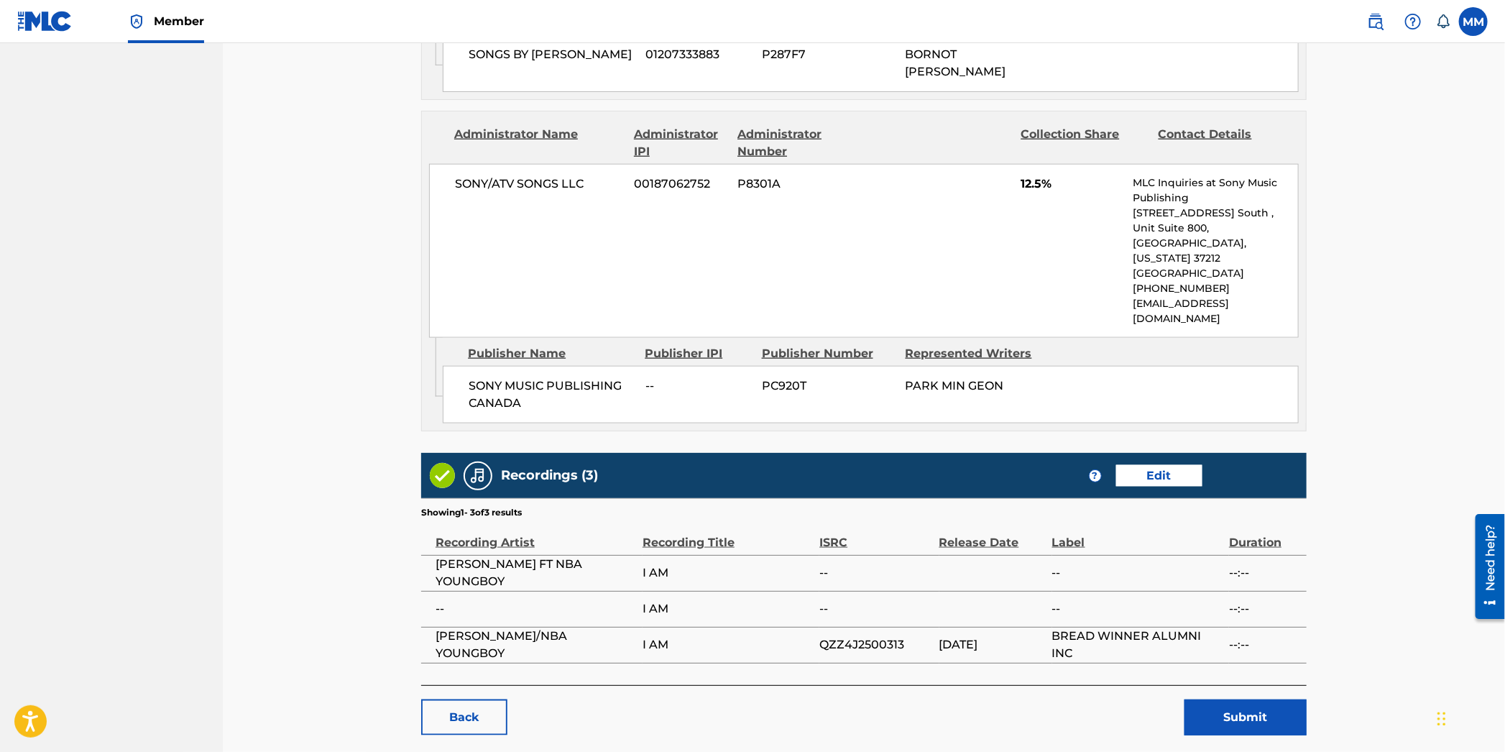
click at [1261, 699] on button "Submit" at bounding box center [1246, 717] width 122 height 36
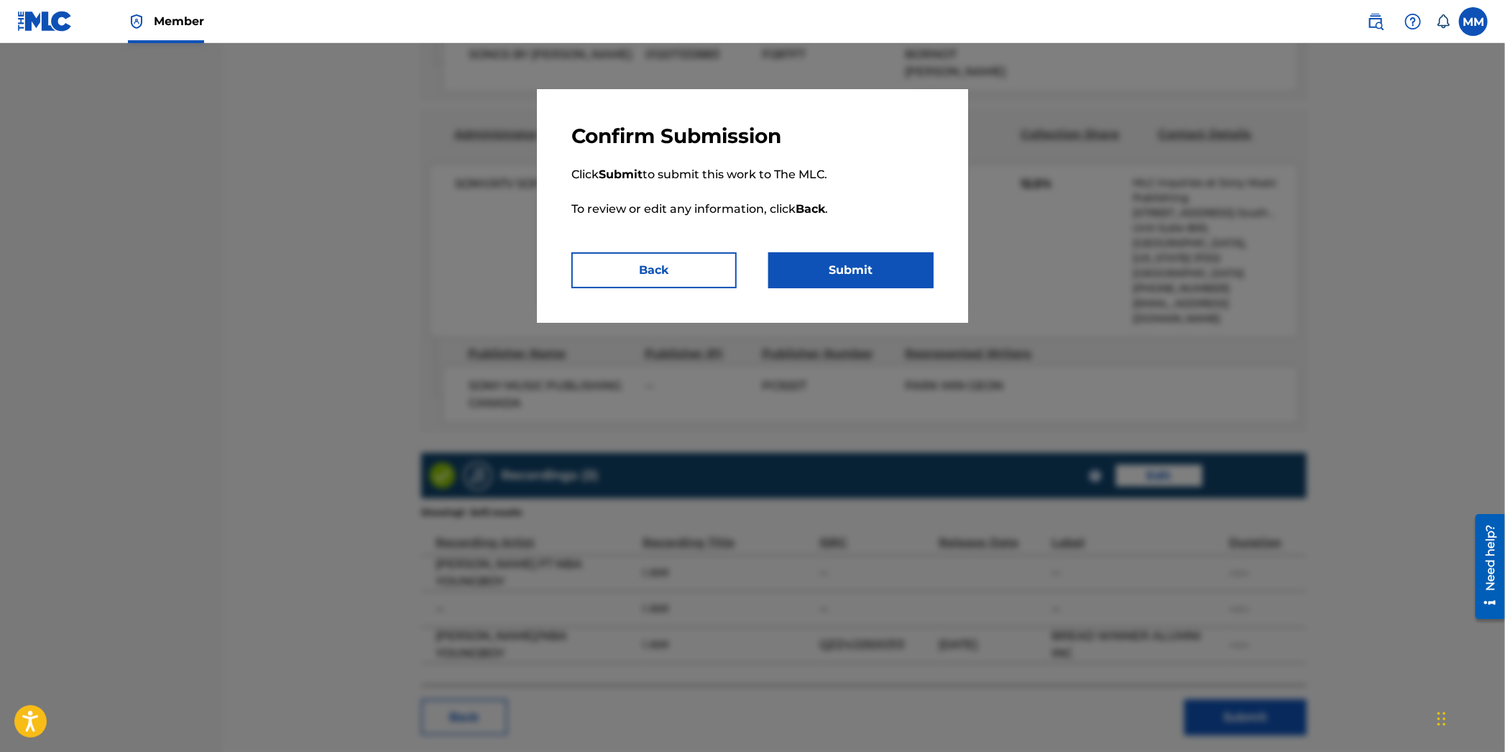
click at [815, 272] on button "Submit" at bounding box center [850, 270] width 165 height 36
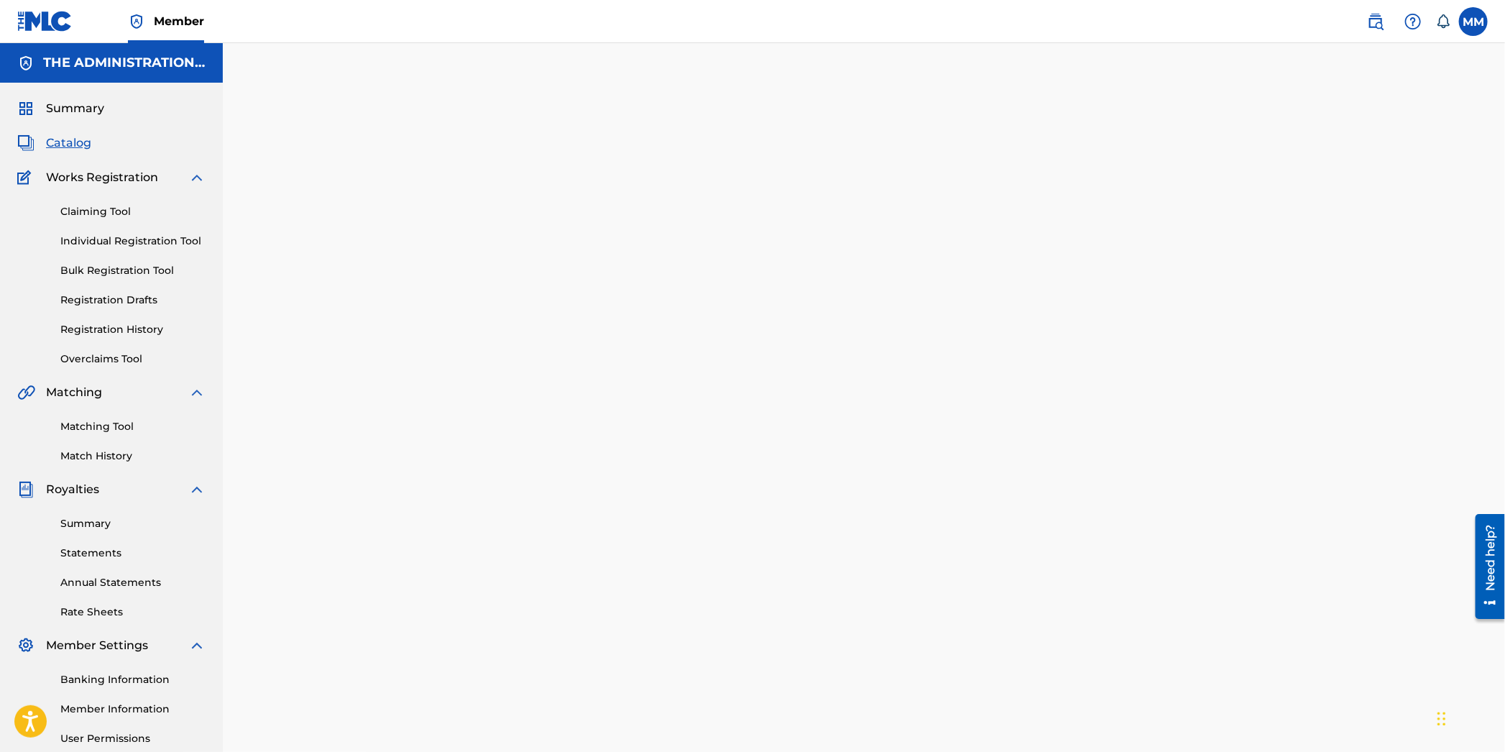
click at [1373, 32] on link at bounding box center [1375, 21] width 29 height 29
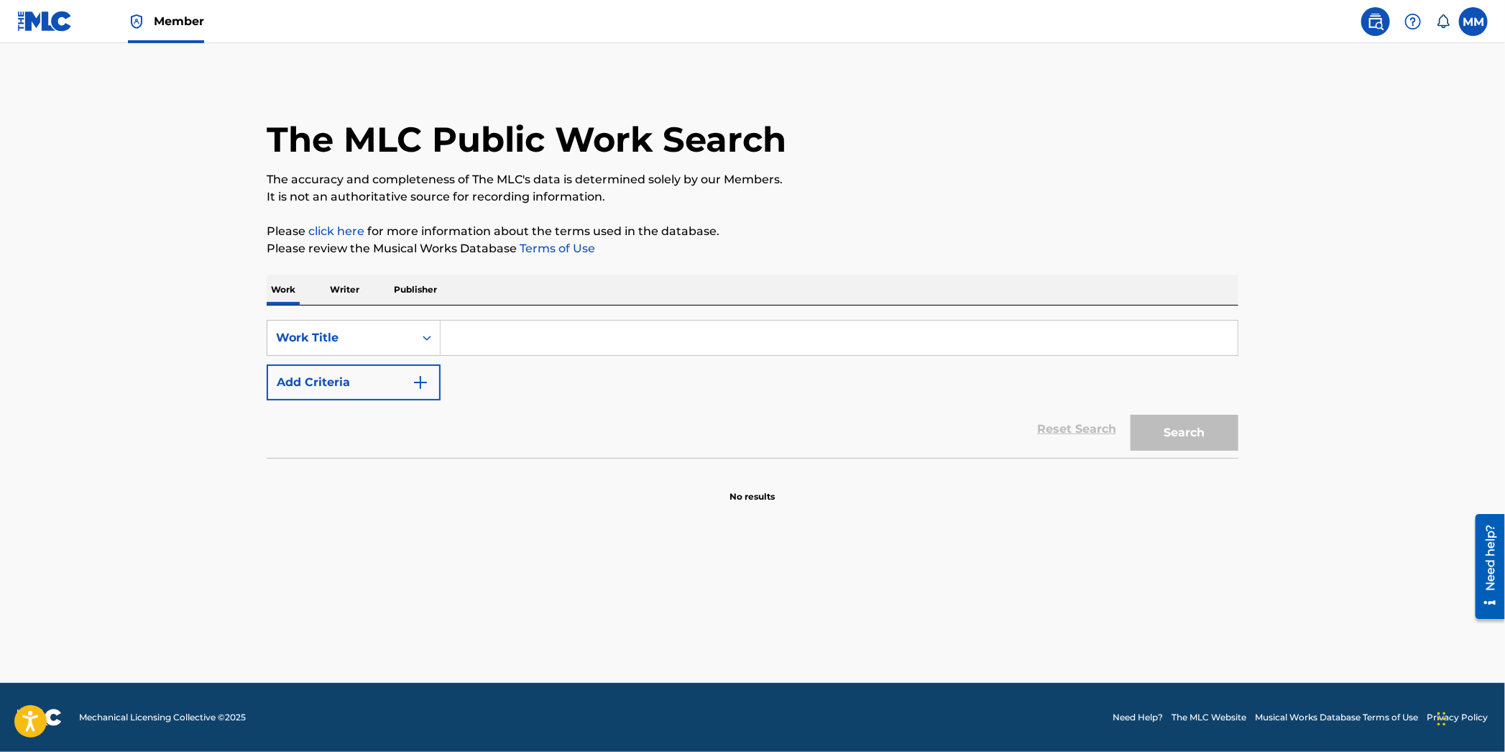
click at [456, 338] on input "Search Form" at bounding box center [839, 338] width 797 height 35
click at [178, 27] on span "Member" at bounding box center [179, 21] width 50 height 17
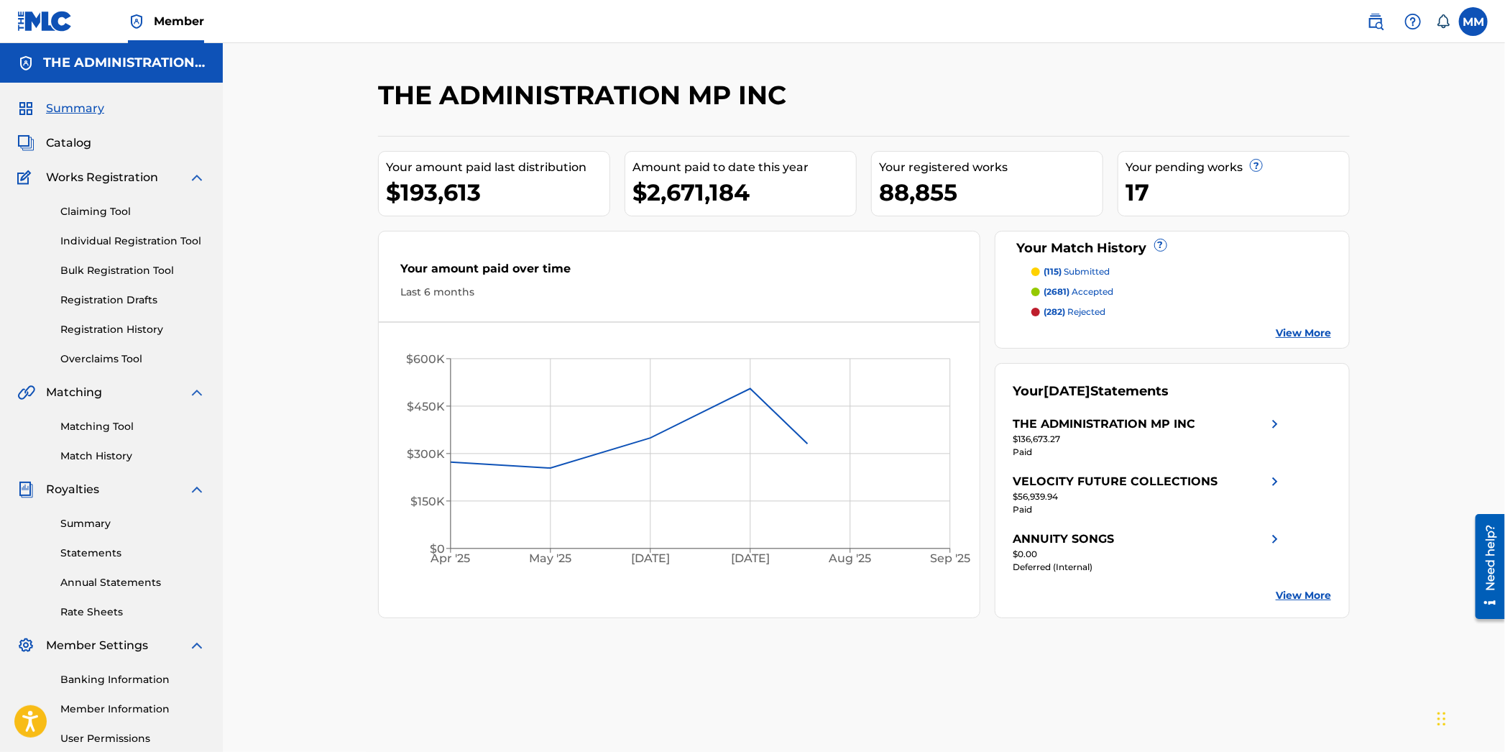
click at [121, 330] on link "Registration History" at bounding box center [132, 329] width 145 height 15
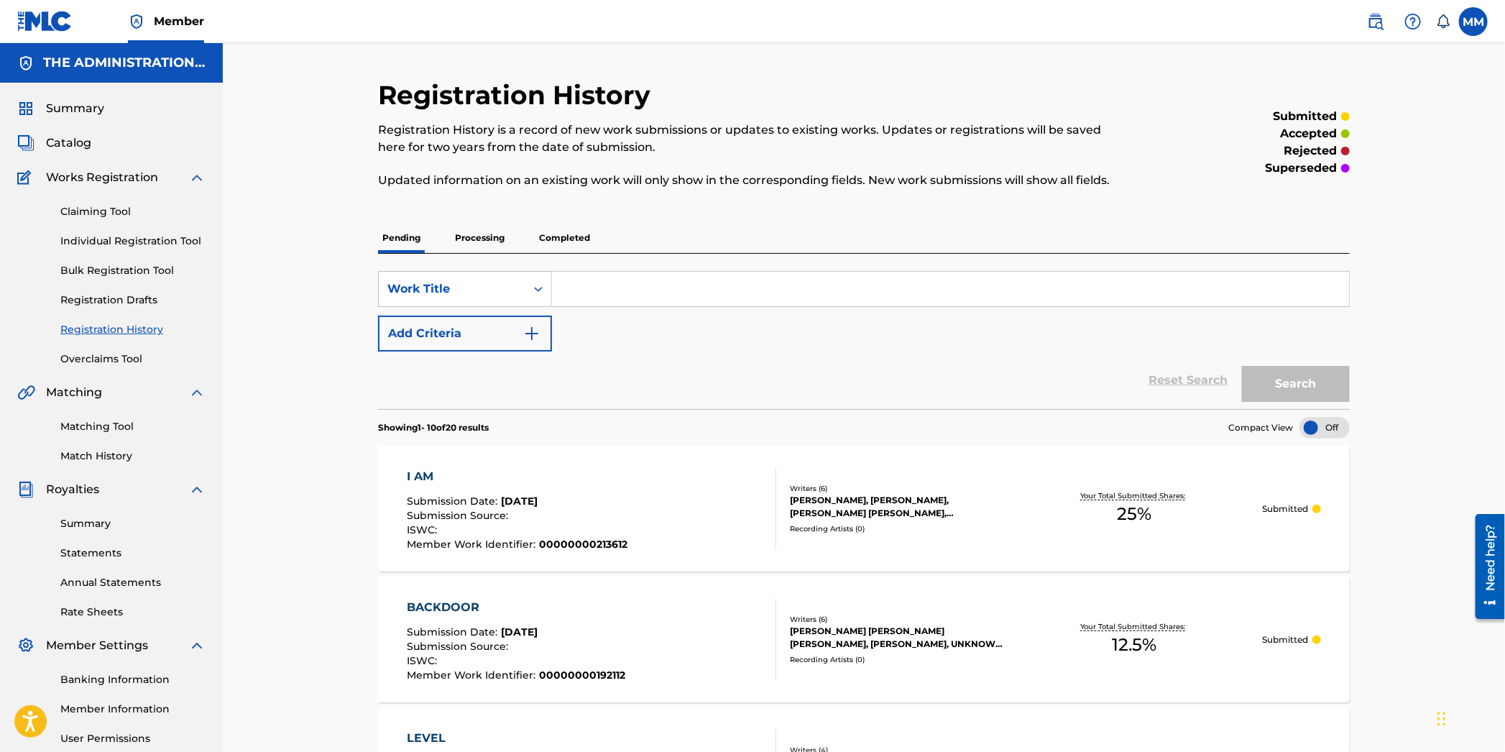
click at [653, 519] on div "I AM Submission Date : Sep 18, 2025 Submission Source : ISWC : Member Work Iden…" at bounding box center [592, 509] width 369 height 82
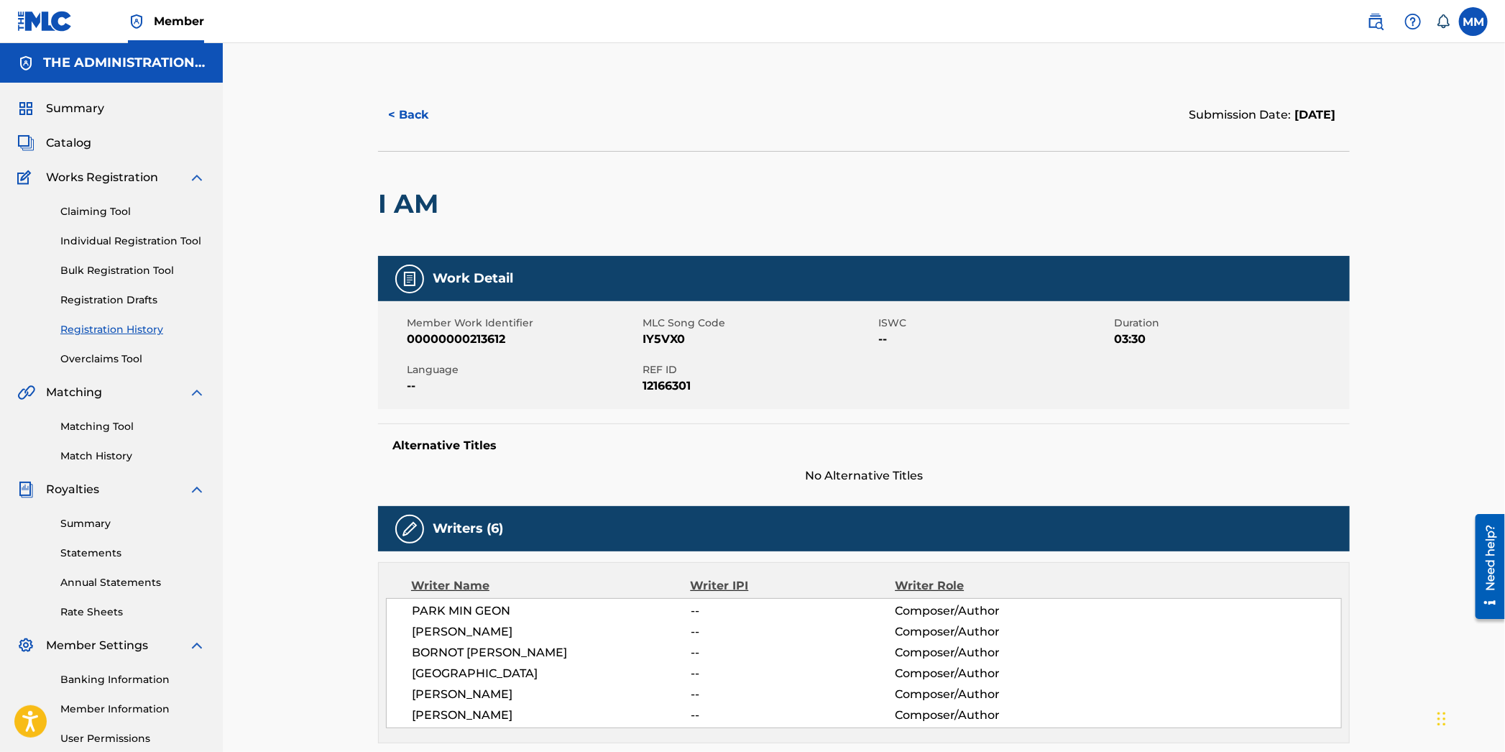
click at [668, 334] on span "IY5VX0" at bounding box center [759, 339] width 232 height 17
click at [666, 337] on span "IY5VX0" at bounding box center [759, 339] width 232 height 17
copy span "X0"
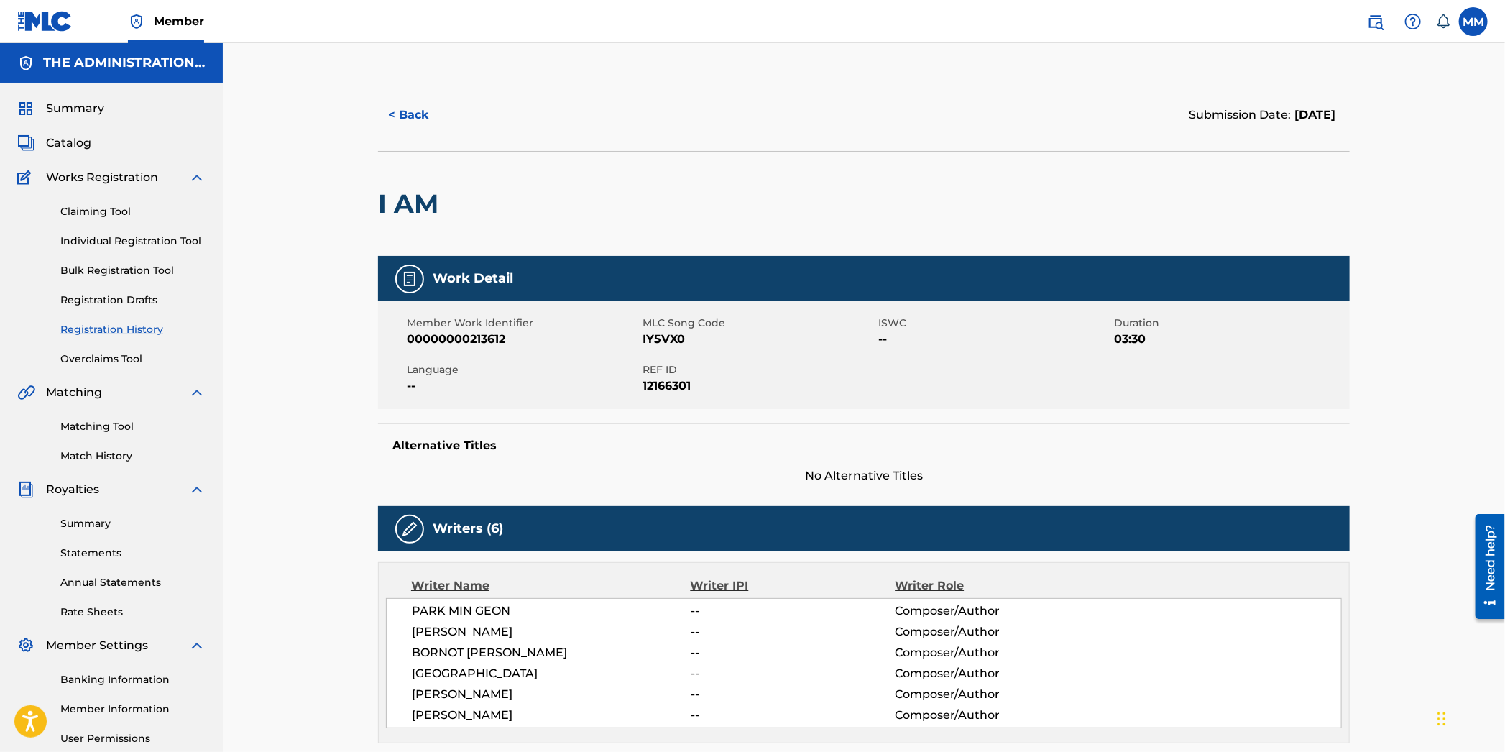
click at [656, 339] on span "IY5VX0" at bounding box center [759, 339] width 232 height 17
copy span "IY5VX0"
click at [1374, 28] on img at bounding box center [1375, 21] width 17 height 17
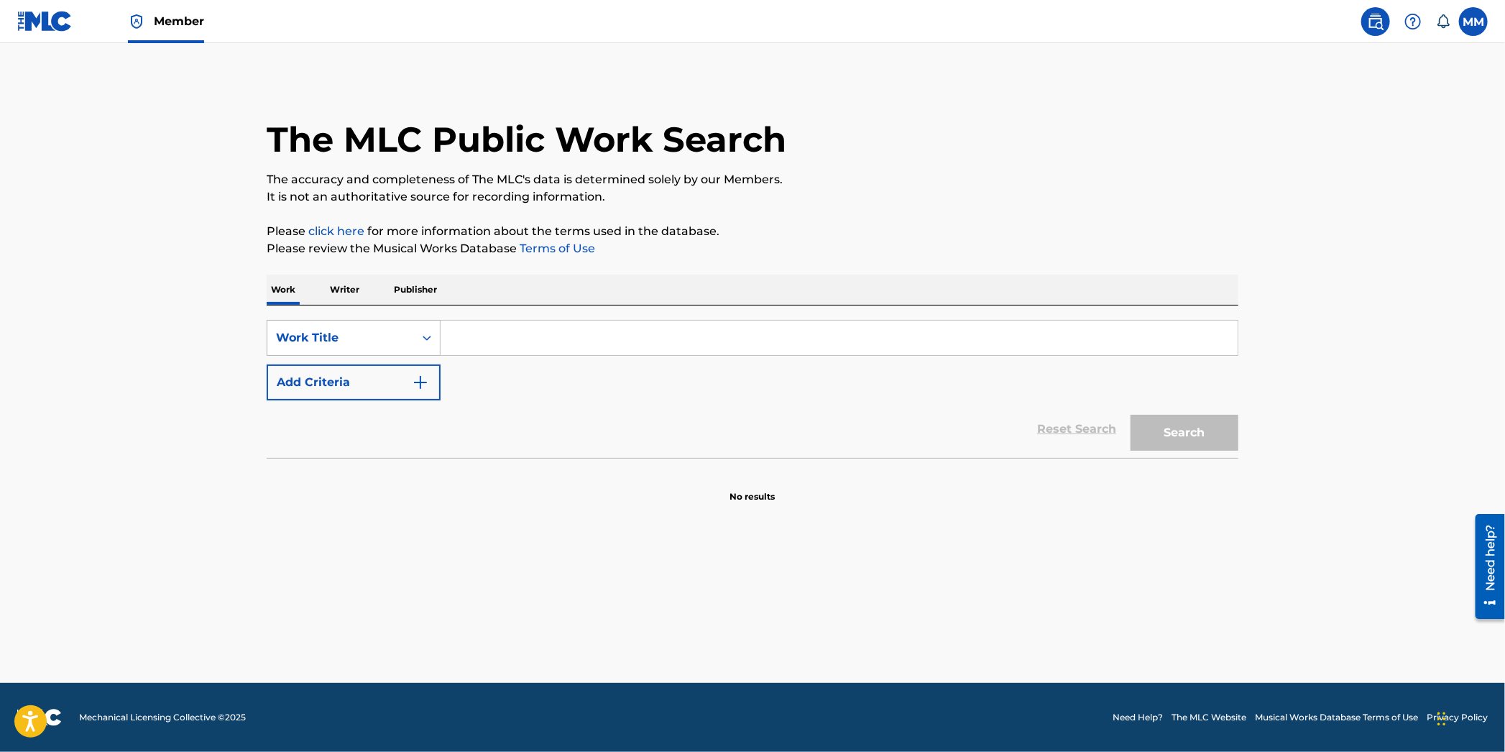
click at [354, 326] on div "Work Title" at bounding box center [340, 337] width 147 height 27
click at [370, 387] on div "MLC Song Code" at bounding box center [353, 374] width 173 height 36
click at [471, 349] on input "Search Form" at bounding box center [839, 338] width 797 height 35
paste input "IY5VX0"
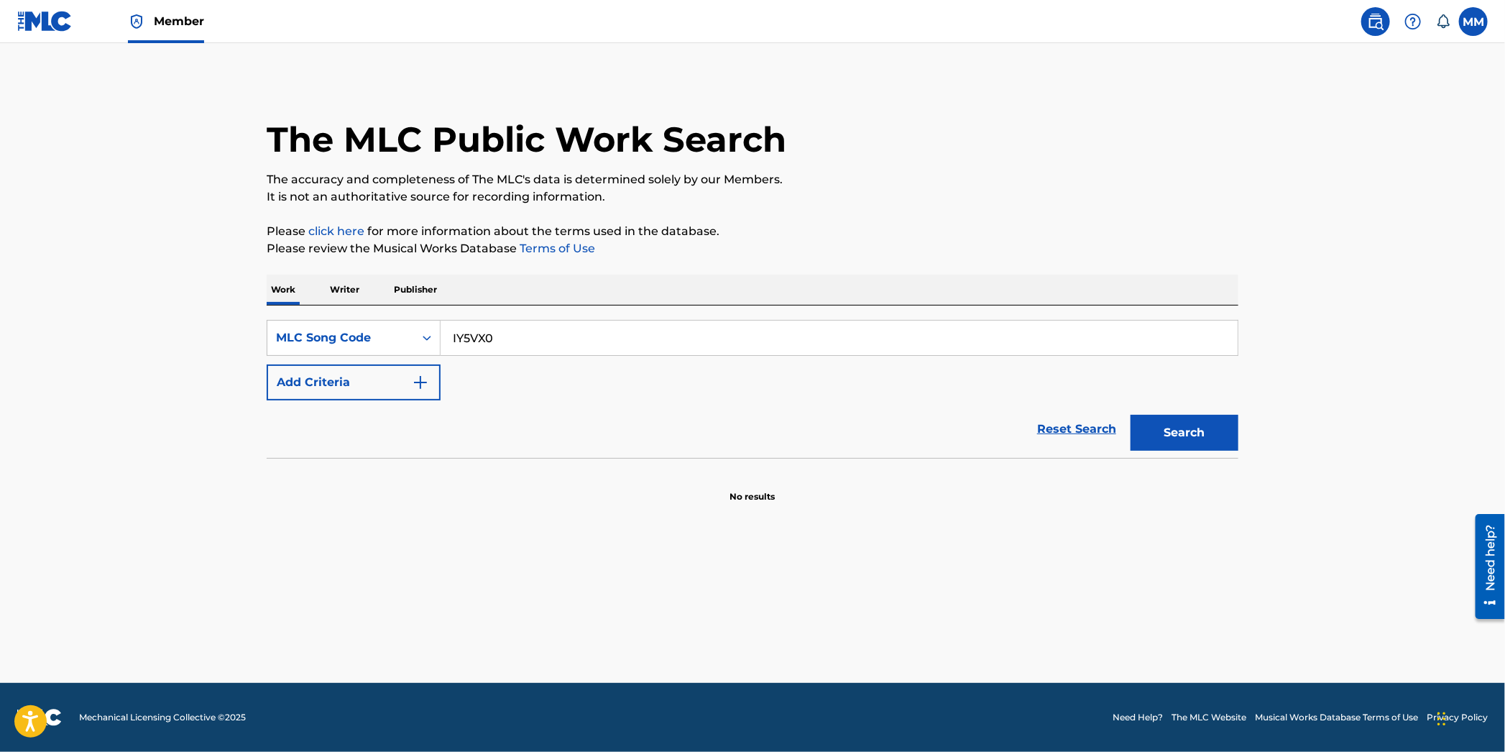
type input "IY5VX0"
click at [1166, 428] on button "Search" at bounding box center [1185, 433] width 108 height 36
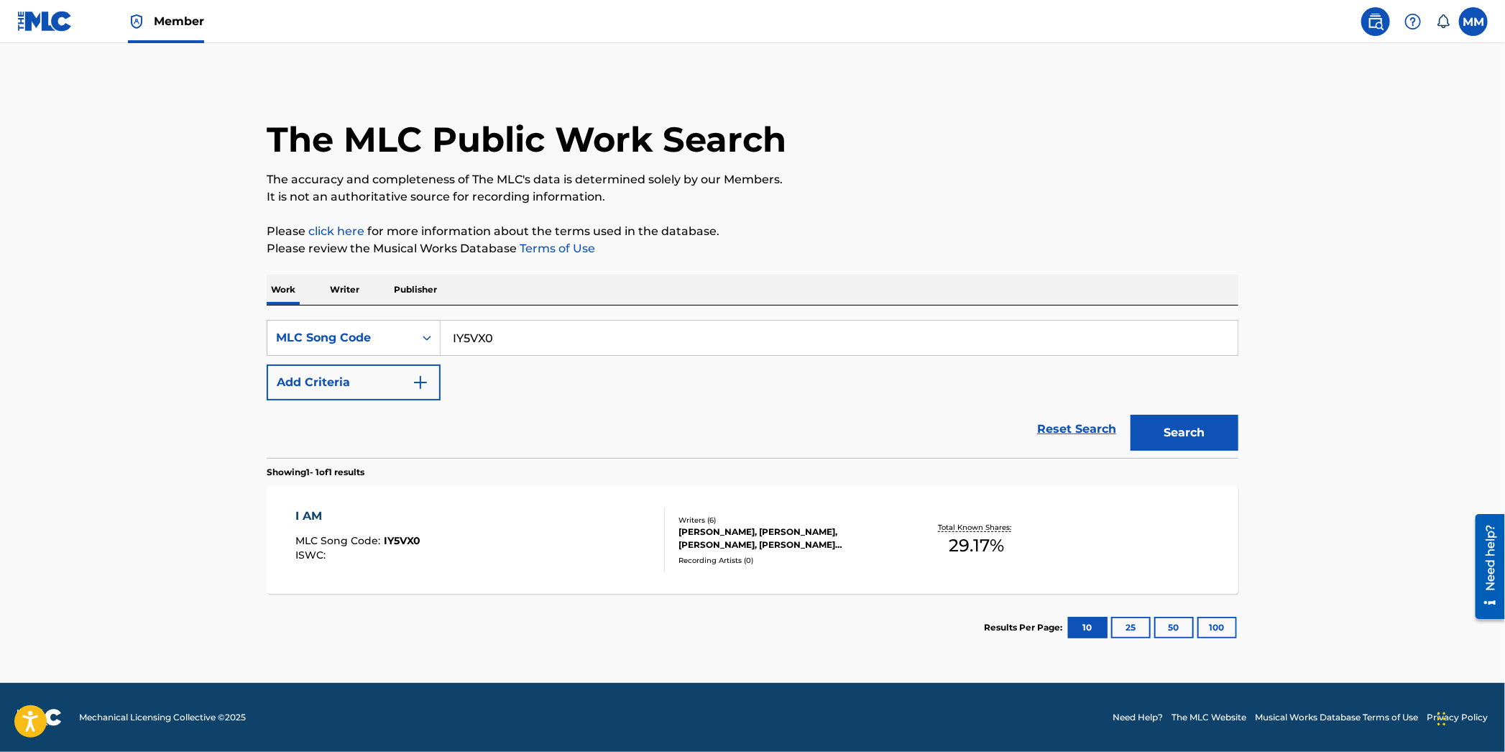
click at [531, 527] on div "I AM MLC Song Code : IY5VX0 ISWC :" at bounding box center [480, 539] width 369 height 65
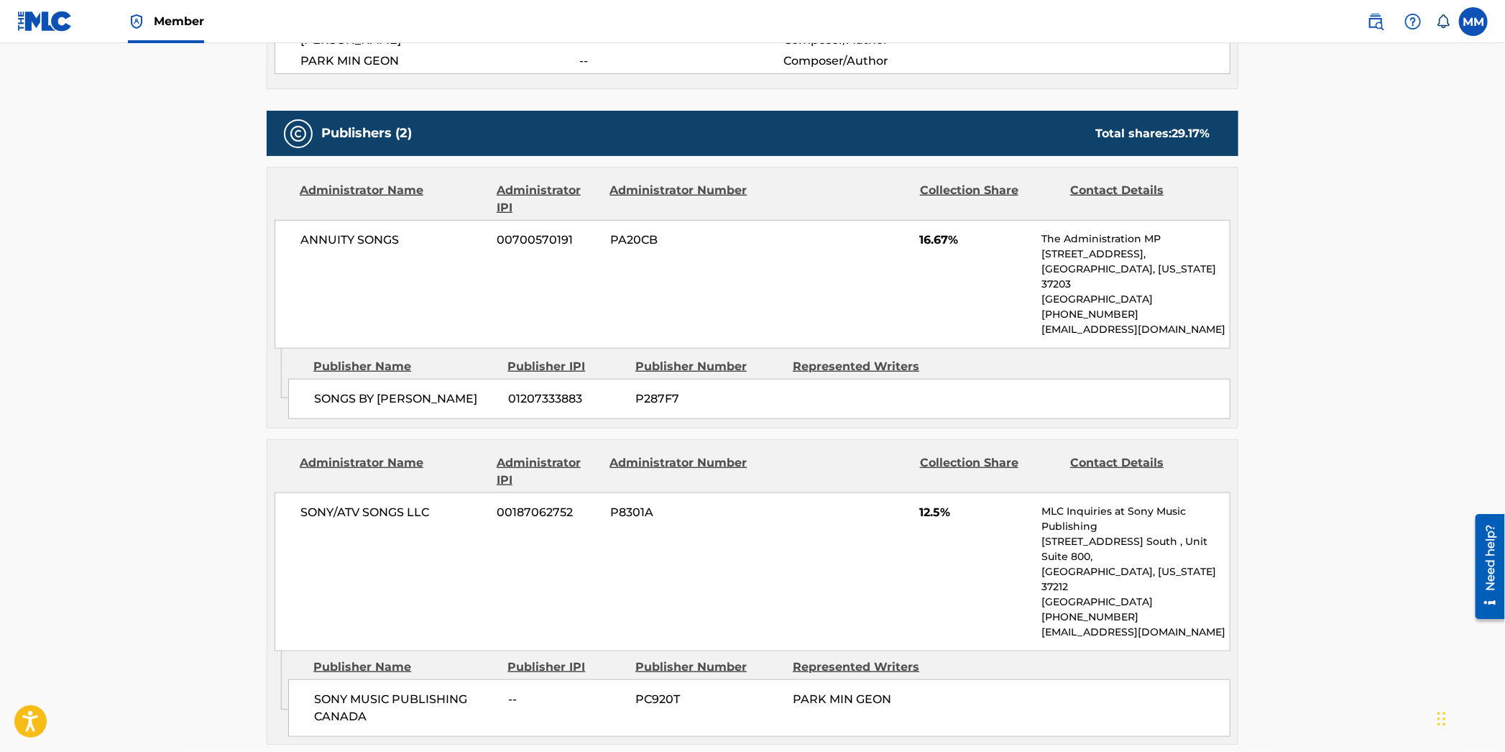
scroll to position [666, 0]
